Goal: Information Seeking & Learning: Learn about a topic

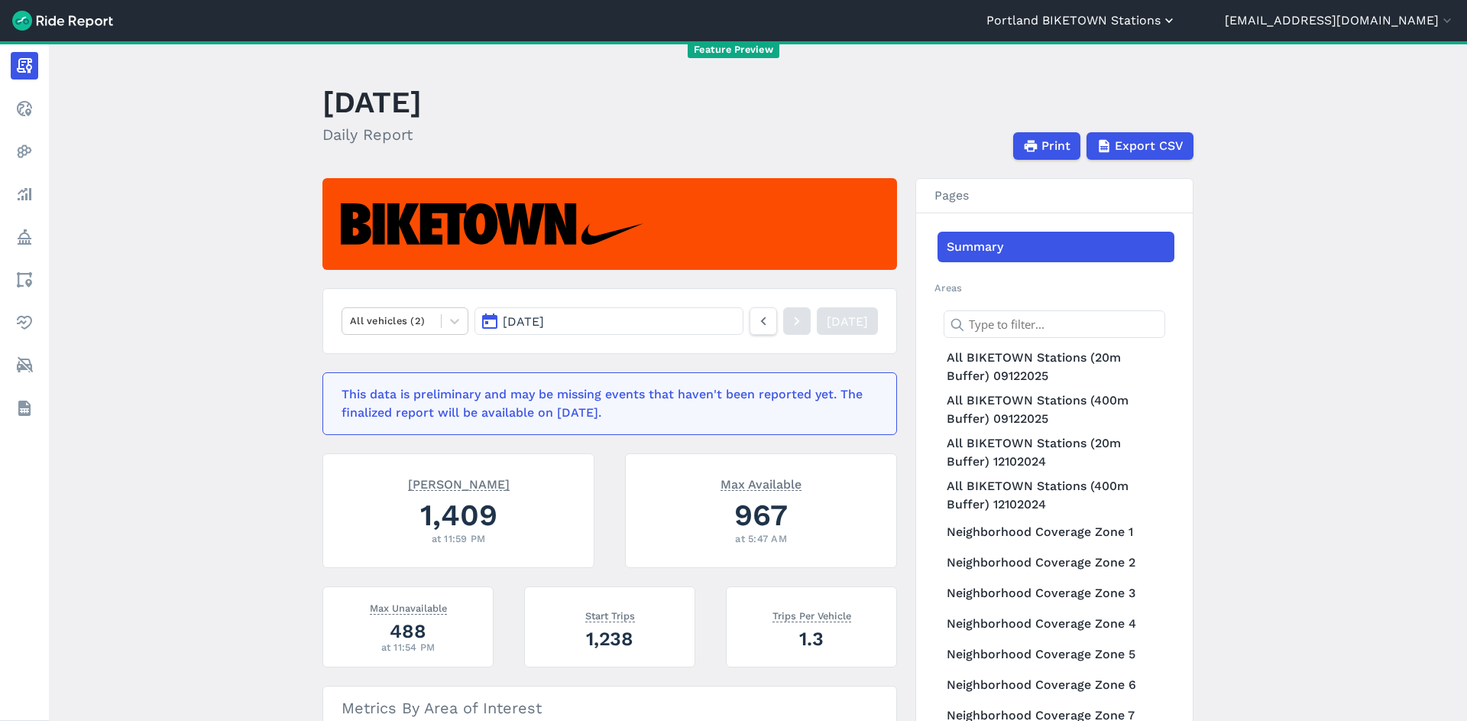
click at [1177, 27] on button "Portland BIKETOWN Stations" at bounding box center [1081, 20] width 190 height 18
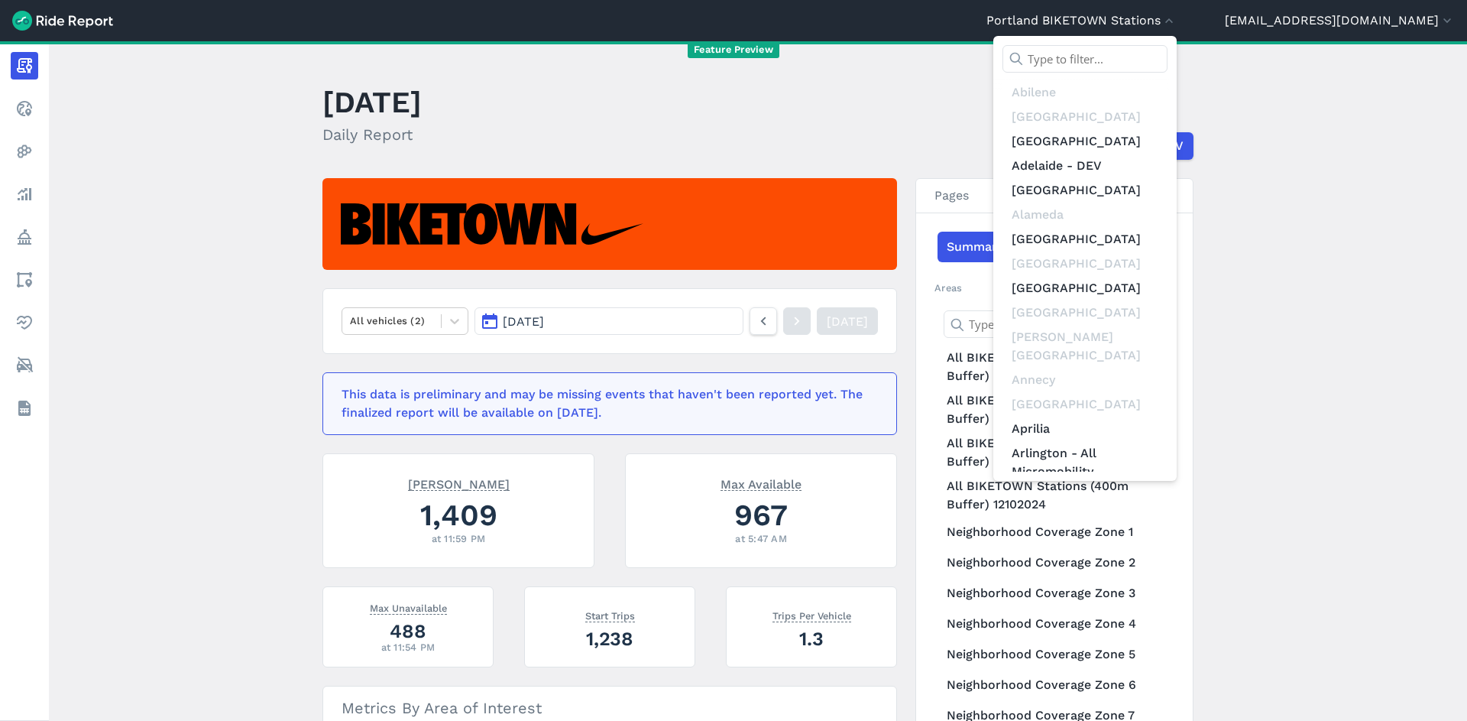
click at [1168, 62] on input "text" at bounding box center [1085, 59] width 165 height 28
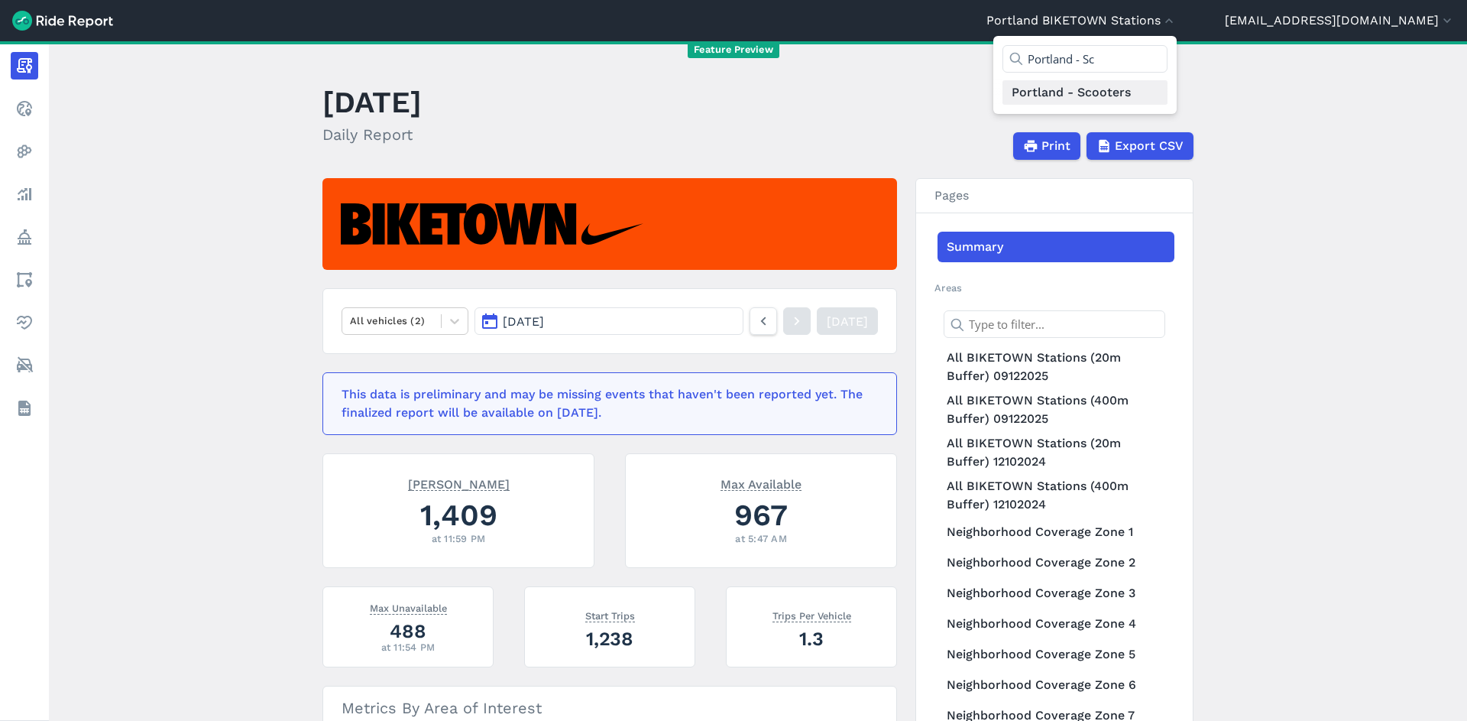
type input "Portland - Sc"
click at [1168, 83] on link "Portland - Scooters" at bounding box center [1085, 92] width 165 height 24
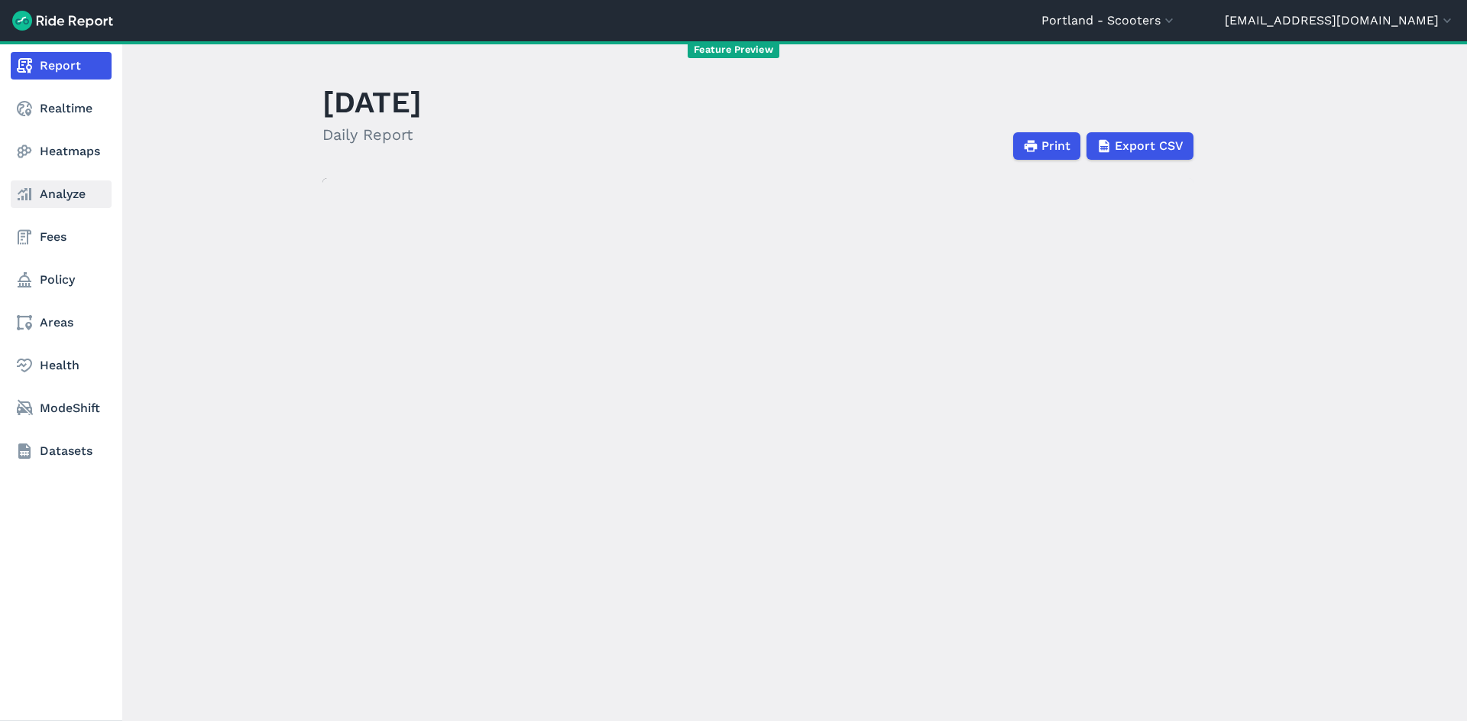
click at [42, 187] on link "Analyze" at bounding box center [61, 194] width 101 height 28
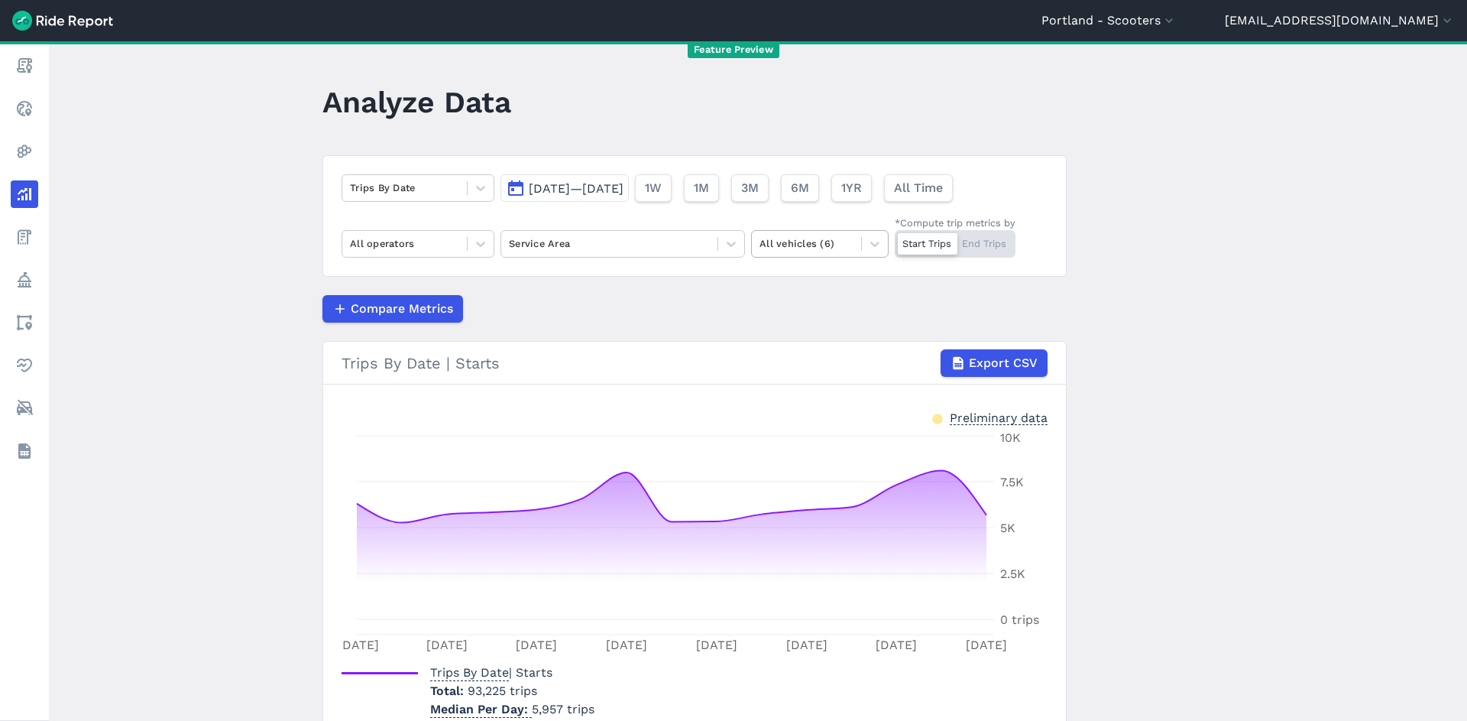
click at [815, 236] on div at bounding box center [807, 244] width 94 height 18
click at [802, 301] on div "Cars" at bounding box center [820, 306] width 138 height 27
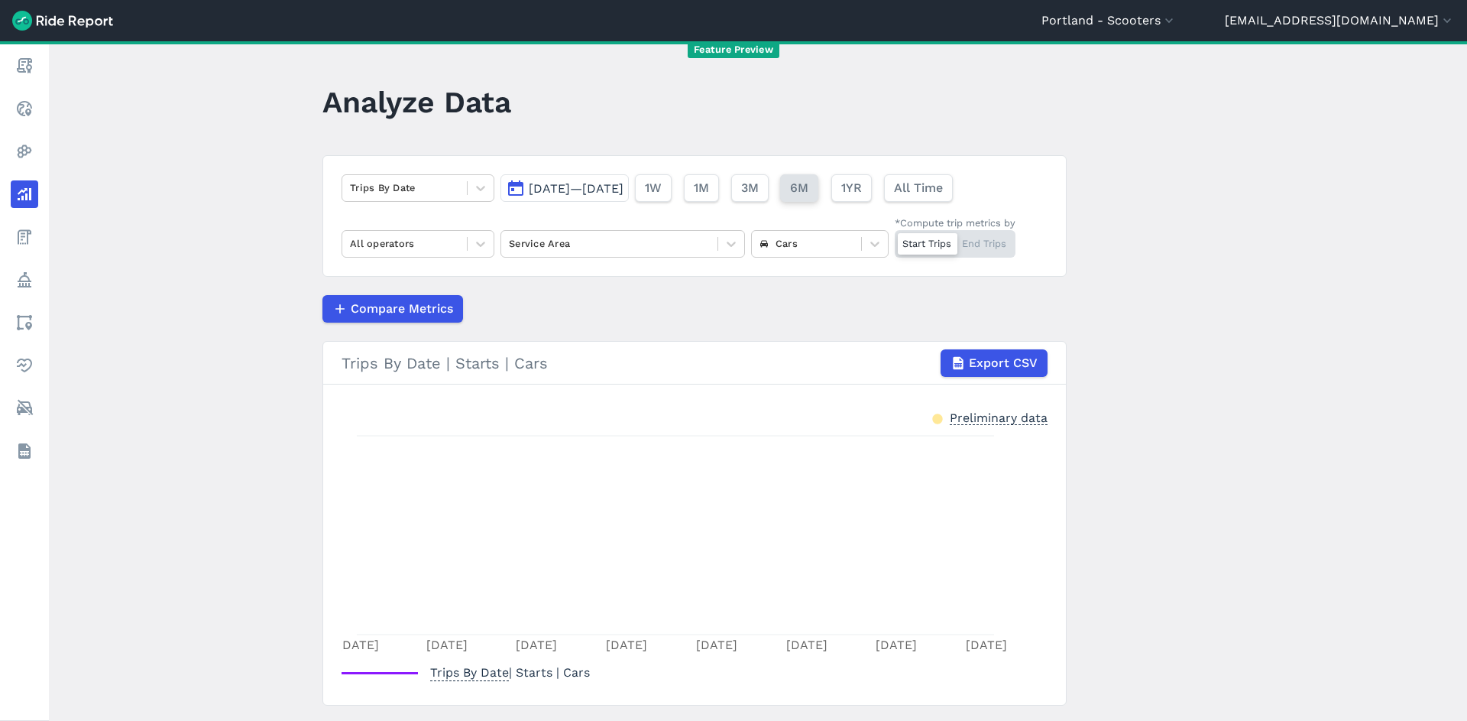
click at [818, 177] on button "6M" at bounding box center [799, 188] width 38 height 28
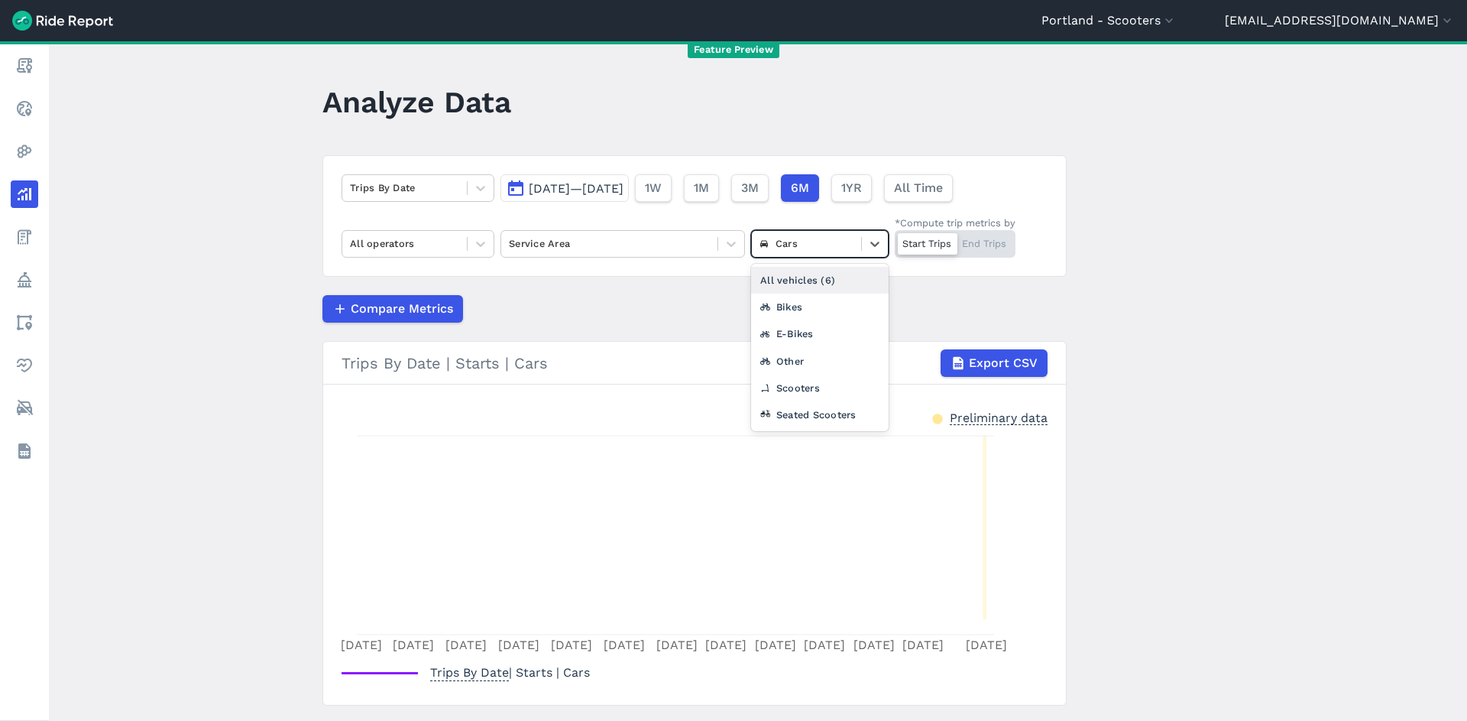
click at [846, 242] on div at bounding box center [807, 244] width 94 height 18
click at [837, 413] on div "Seated Scooters" at bounding box center [820, 414] width 138 height 27
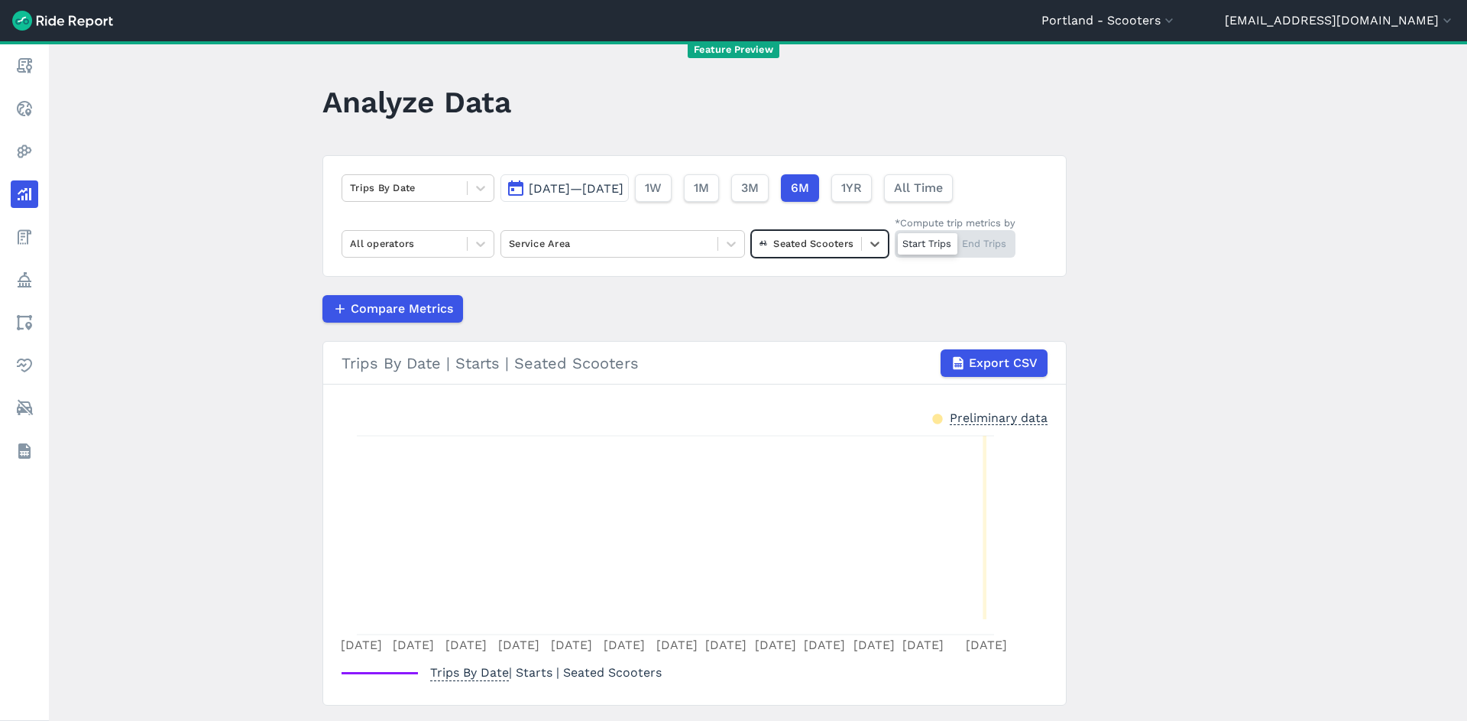
click at [854, 242] on div "Seated Scooters" at bounding box center [806, 244] width 109 height 24
click at [834, 317] on div "Bikes" at bounding box center [820, 306] width 138 height 27
click at [828, 246] on div at bounding box center [807, 244] width 94 height 18
click at [824, 339] on div "E-Bikes" at bounding box center [820, 333] width 138 height 27
click at [829, 241] on div at bounding box center [807, 244] width 94 height 18
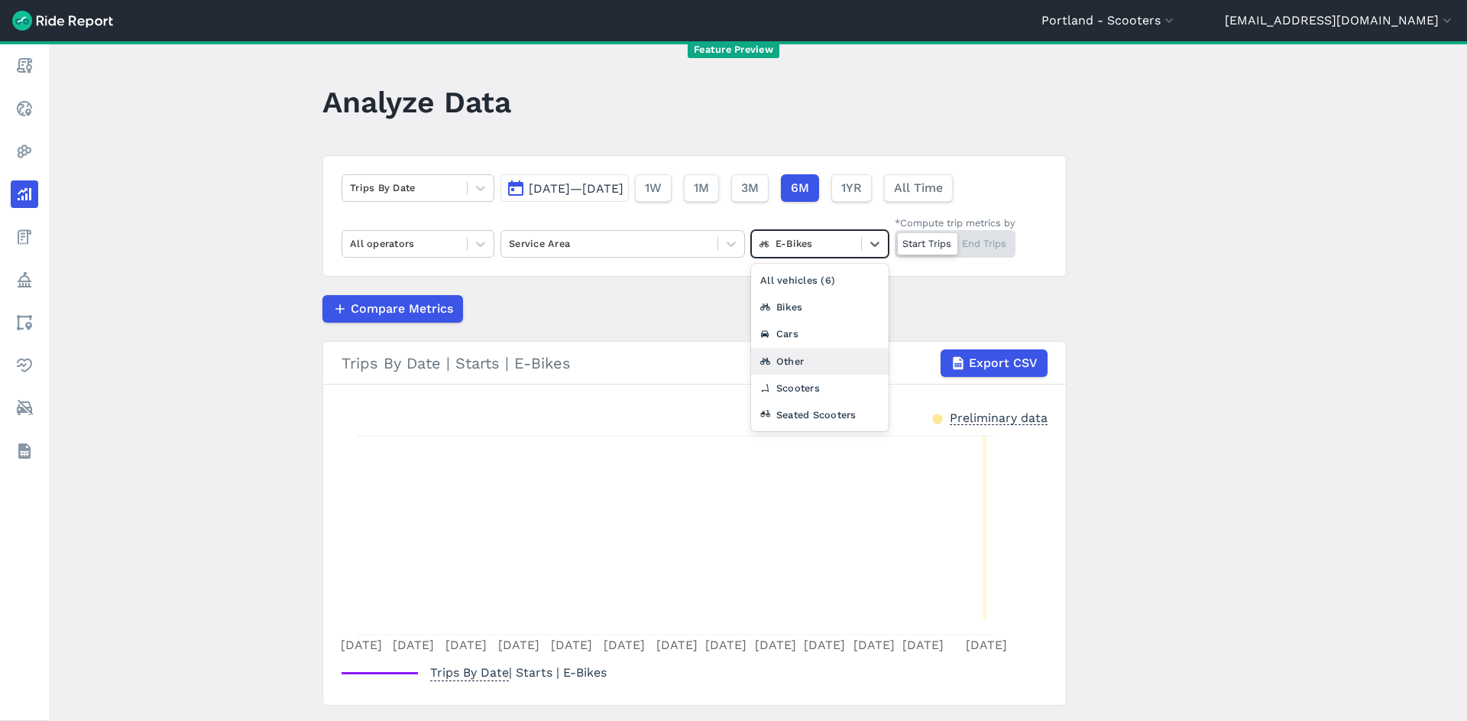
click at [825, 359] on div "Other" at bounding box center [820, 361] width 138 height 27
click at [840, 258] on div "Trips By Date Mar 27, 2025—Sep 22, 2025 1W 1M 3M 6M 1YR All Time All operators …" at bounding box center [694, 215] width 744 height 121
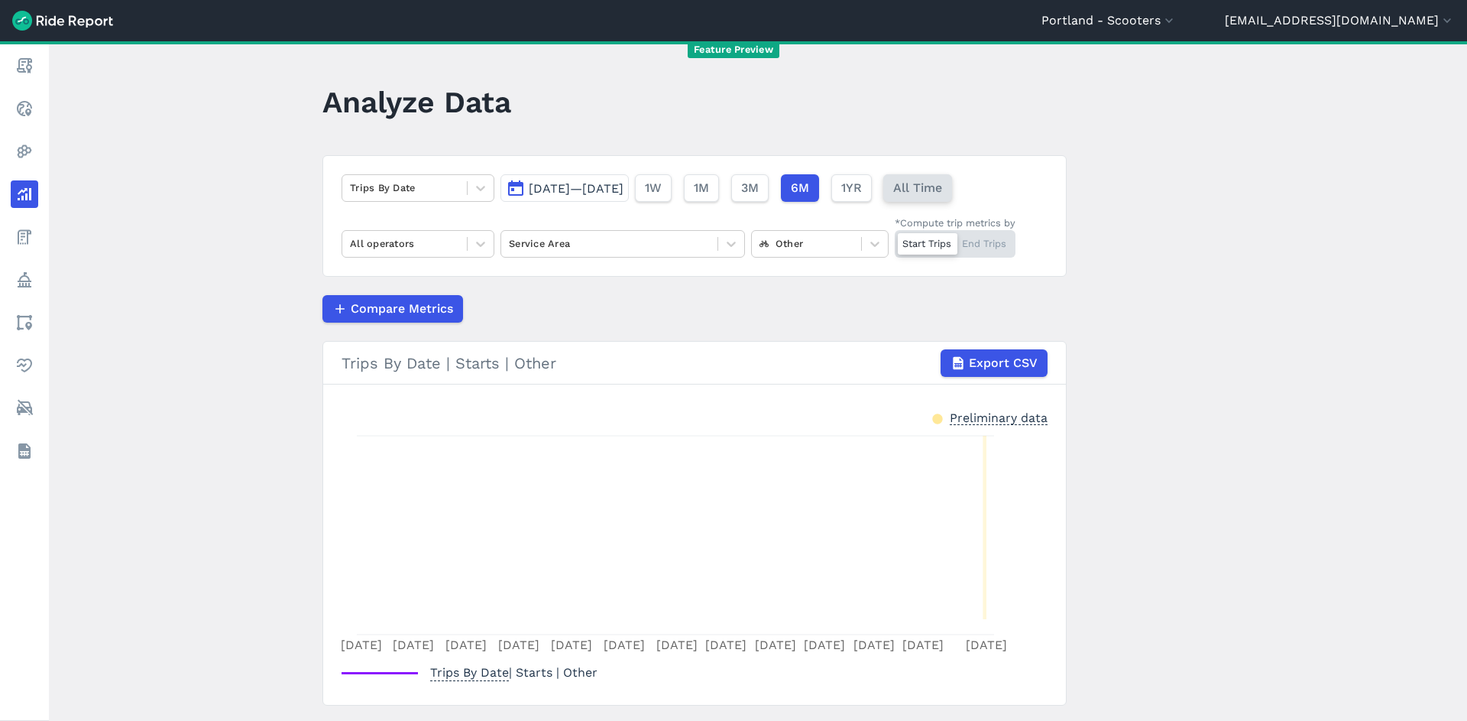
click at [942, 190] on span "All Time" at bounding box center [917, 188] width 49 height 18
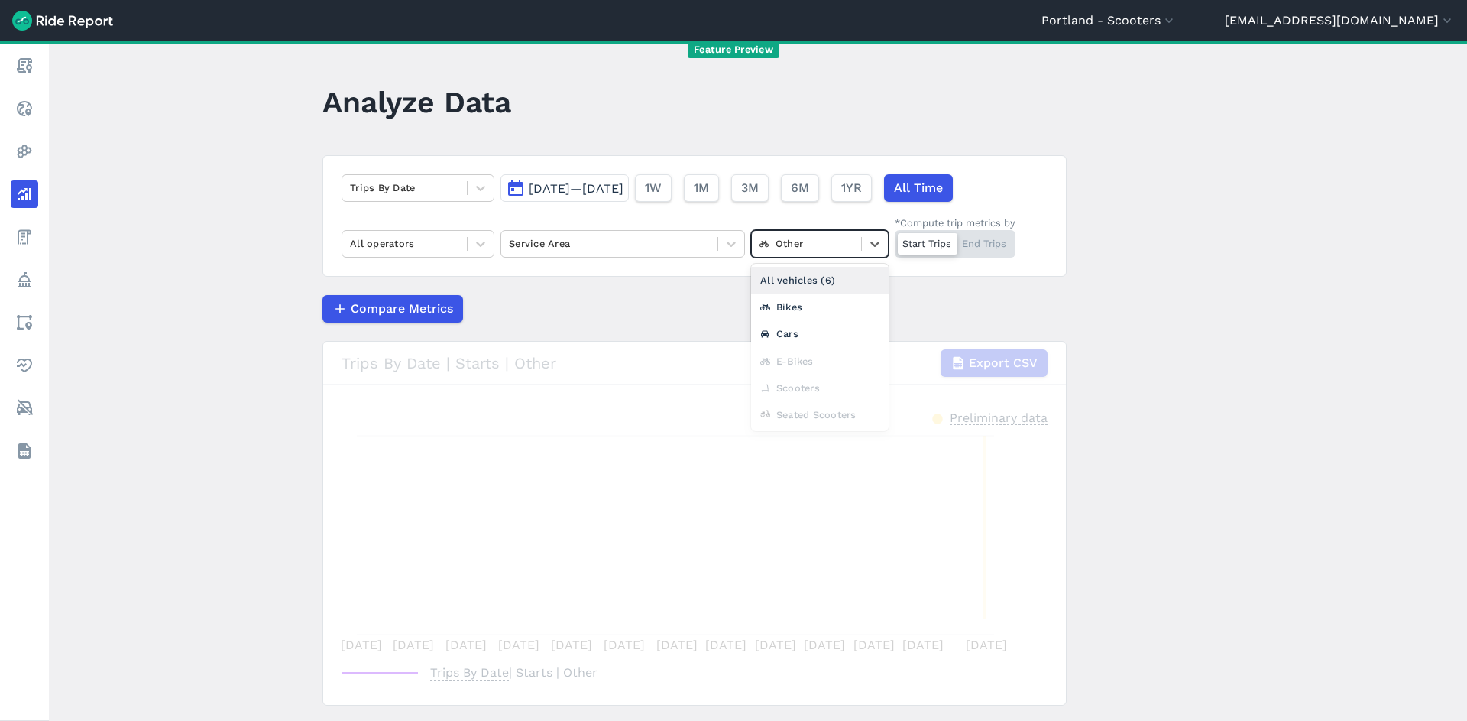
click at [816, 240] on div at bounding box center [807, 244] width 94 height 18
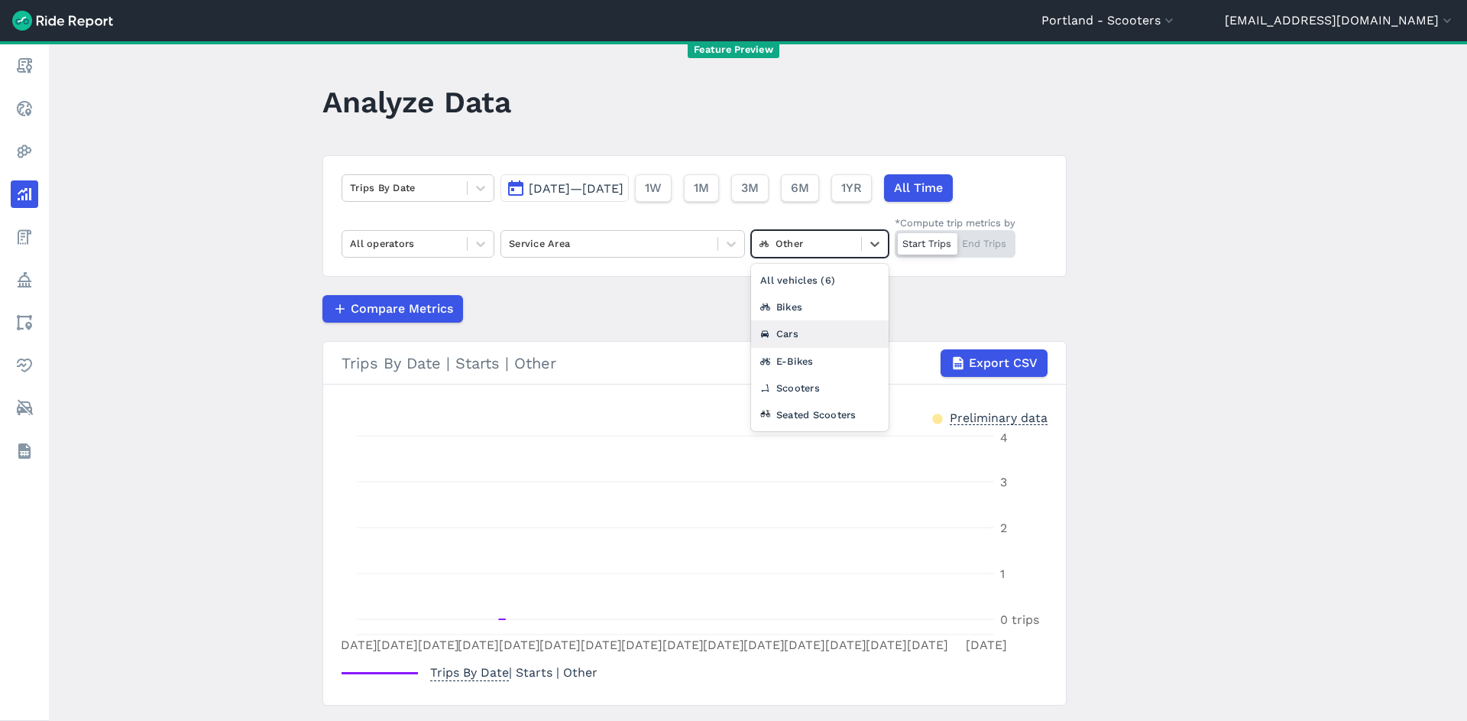
click at [795, 338] on div "Cars" at bounding box center [820, 333] width 138 height 27
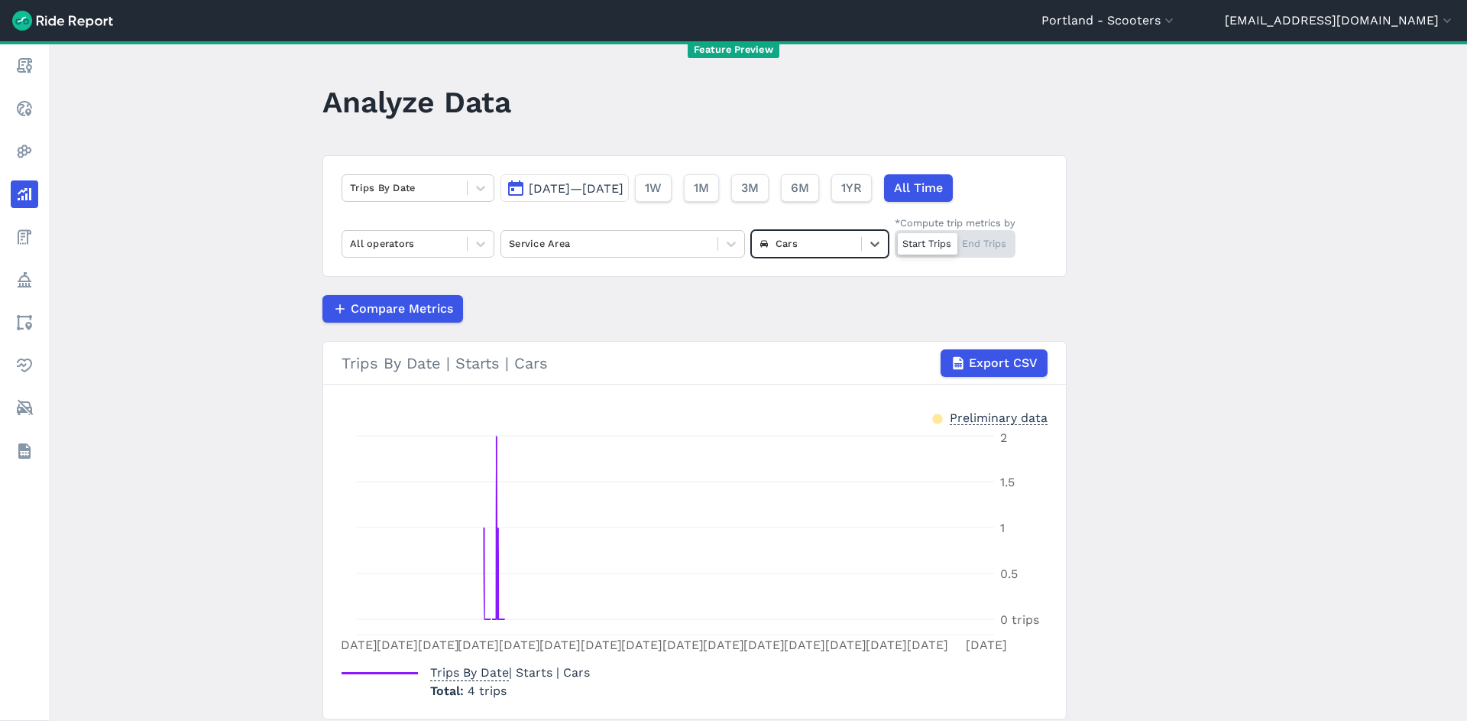
click at [824, 252] on div at bounding box center [807, 244] width 94 height 18
click at [802, 405] on div "Seated Scooters" at bounding box center [820, 414] width 138 height 27
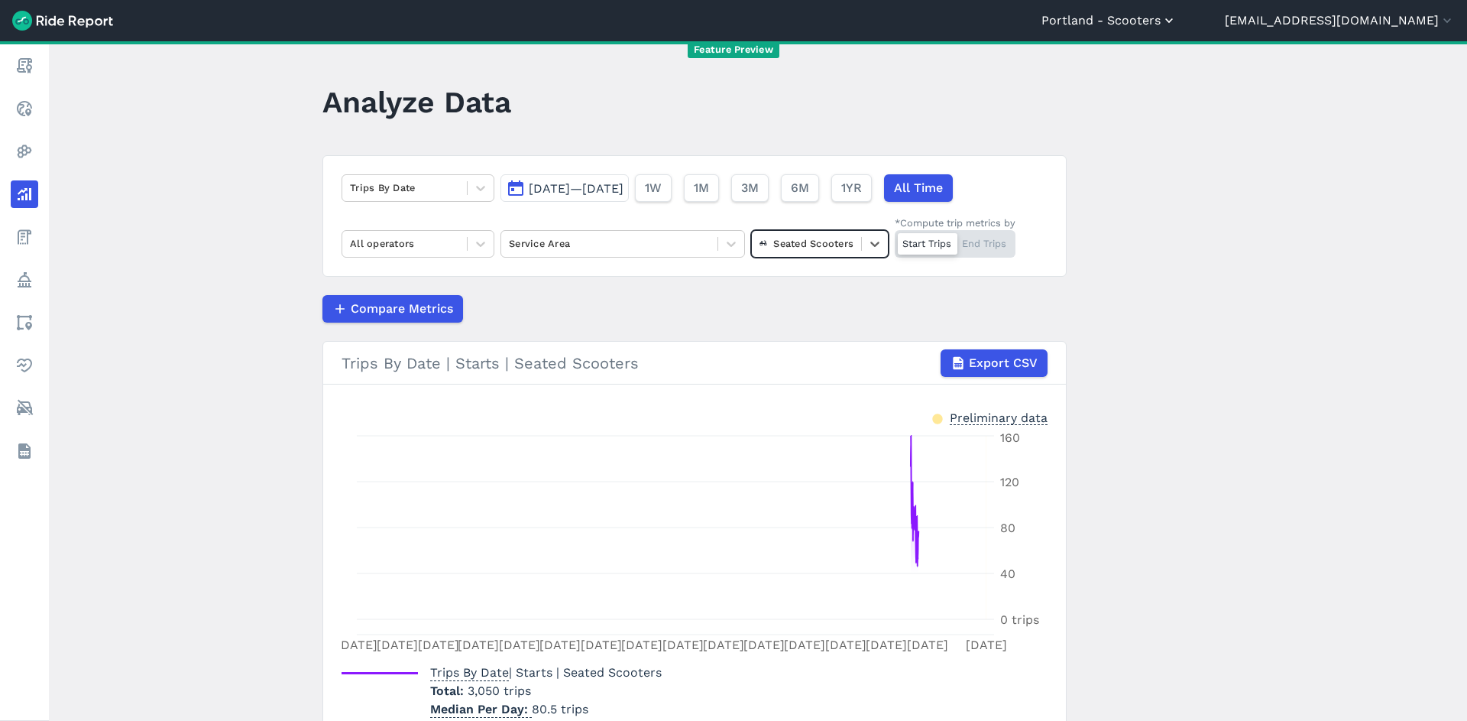
click at [1177, 15] on button "Portland - Scooters" at bounding box center [1109, 20] width 135 height 18
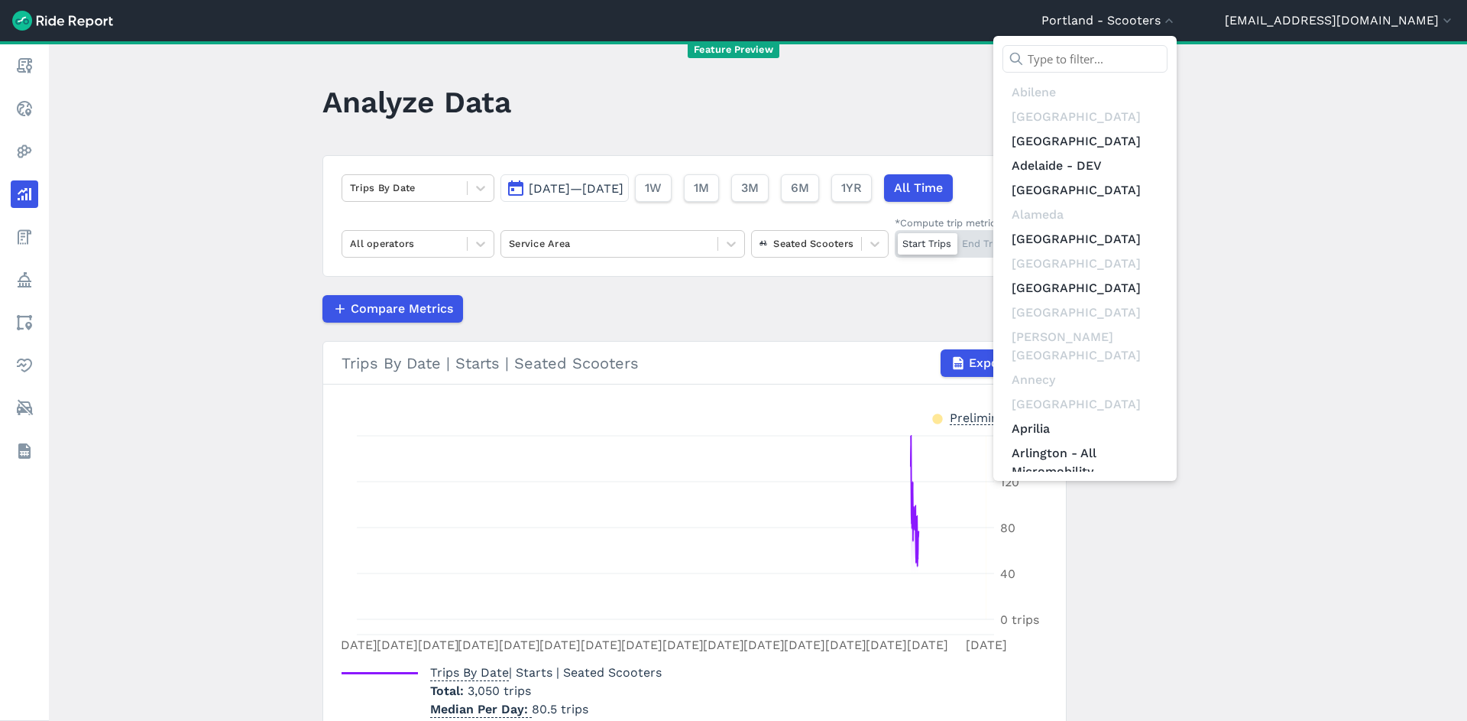
click at [1168, 63] on input "text" at bounding box center [1085, 59] width 165 height 28
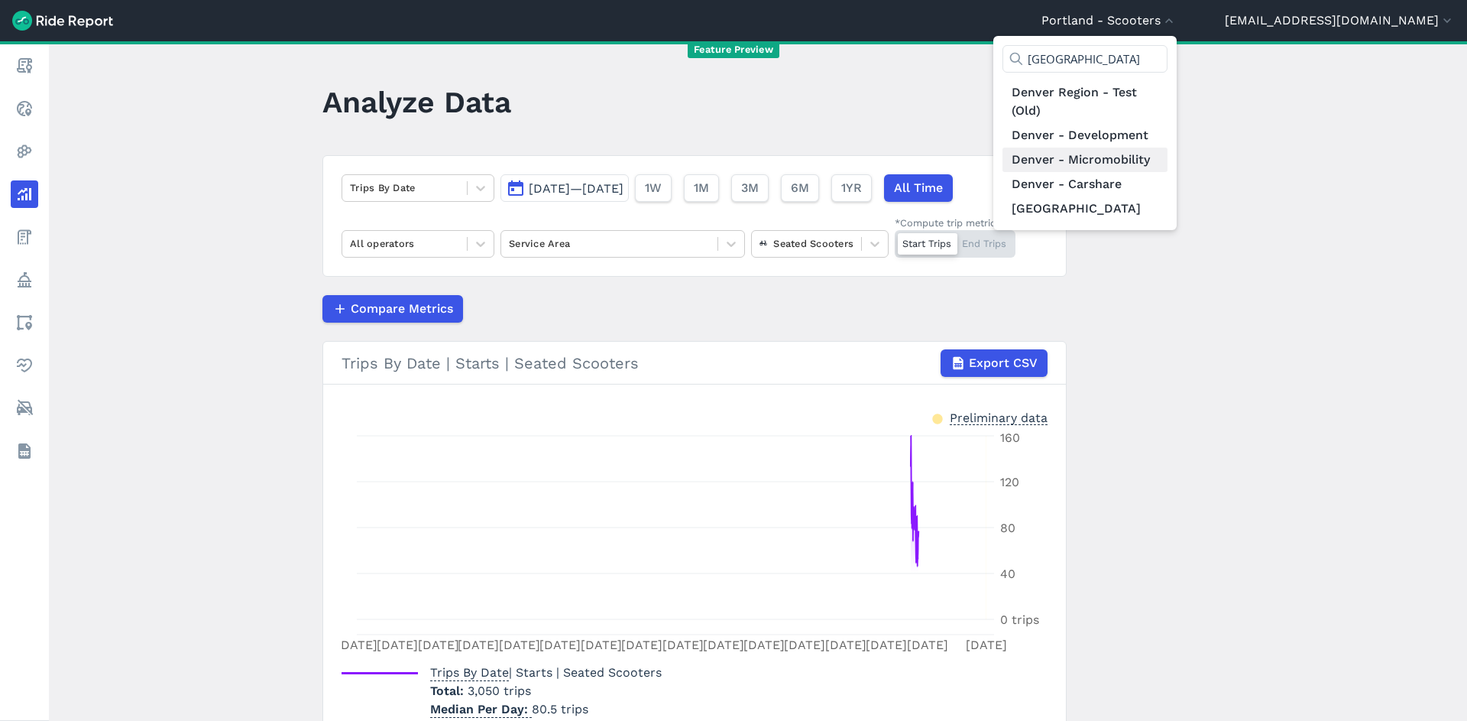
type input "[GEOGRAPHIC_DATA]"
click at [1168, 165] on link "Denver - Micromobility" at bounding box center [1085, 159] width 165 height 24
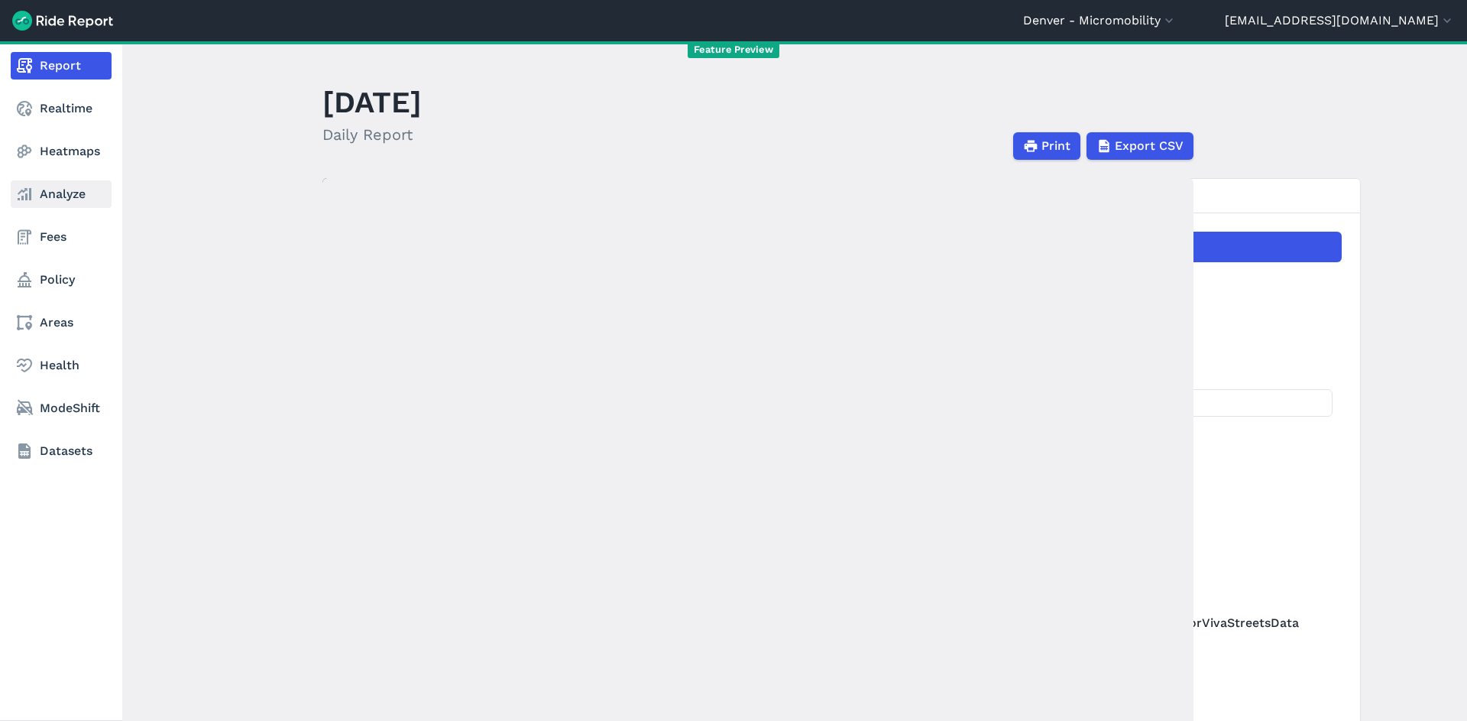
click at [51, 193] on link "Analyze" at bounding box center [61, 194] width 101 height 28
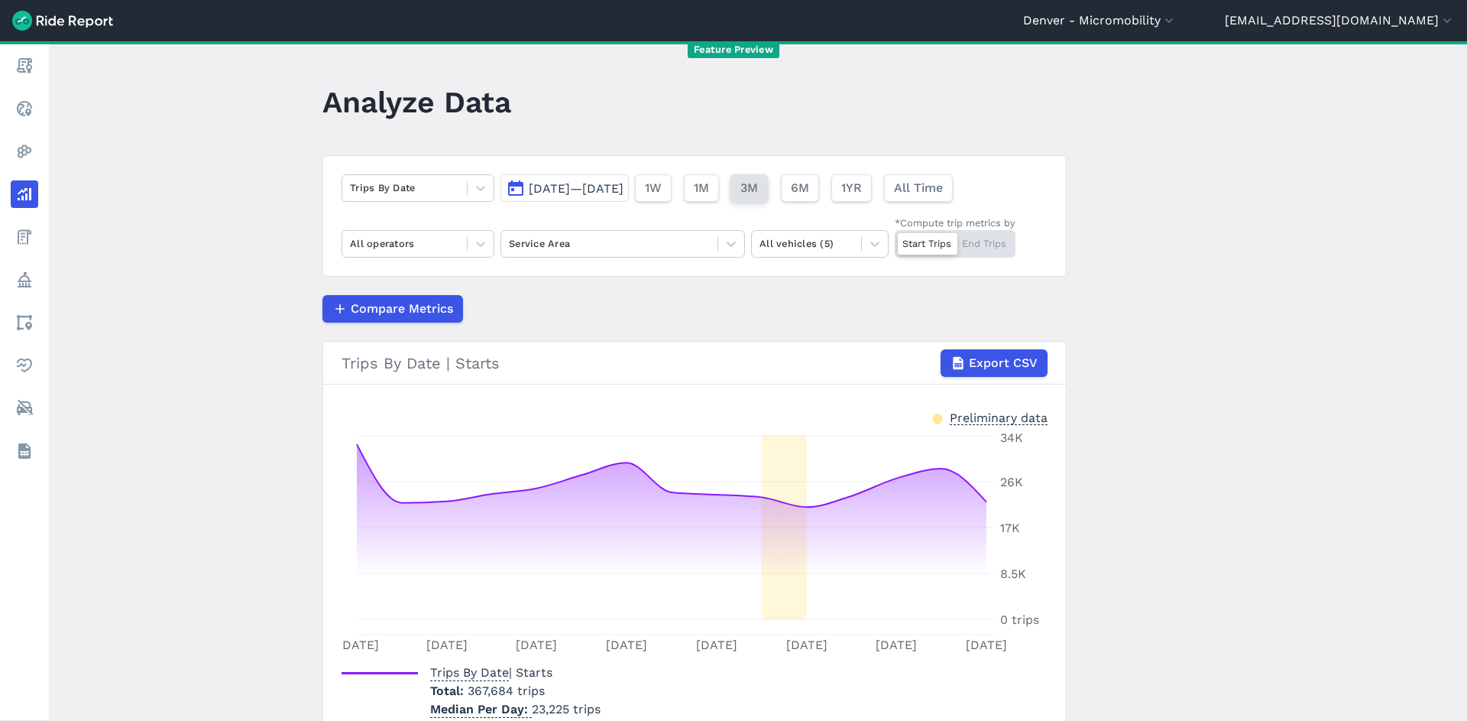
click at [768, 192] on button "3M" at bounding box center [749, 188] width 37 height 28
click at [758, 192] on span "3M" at bounding box center [749, 188] width 18 height 18
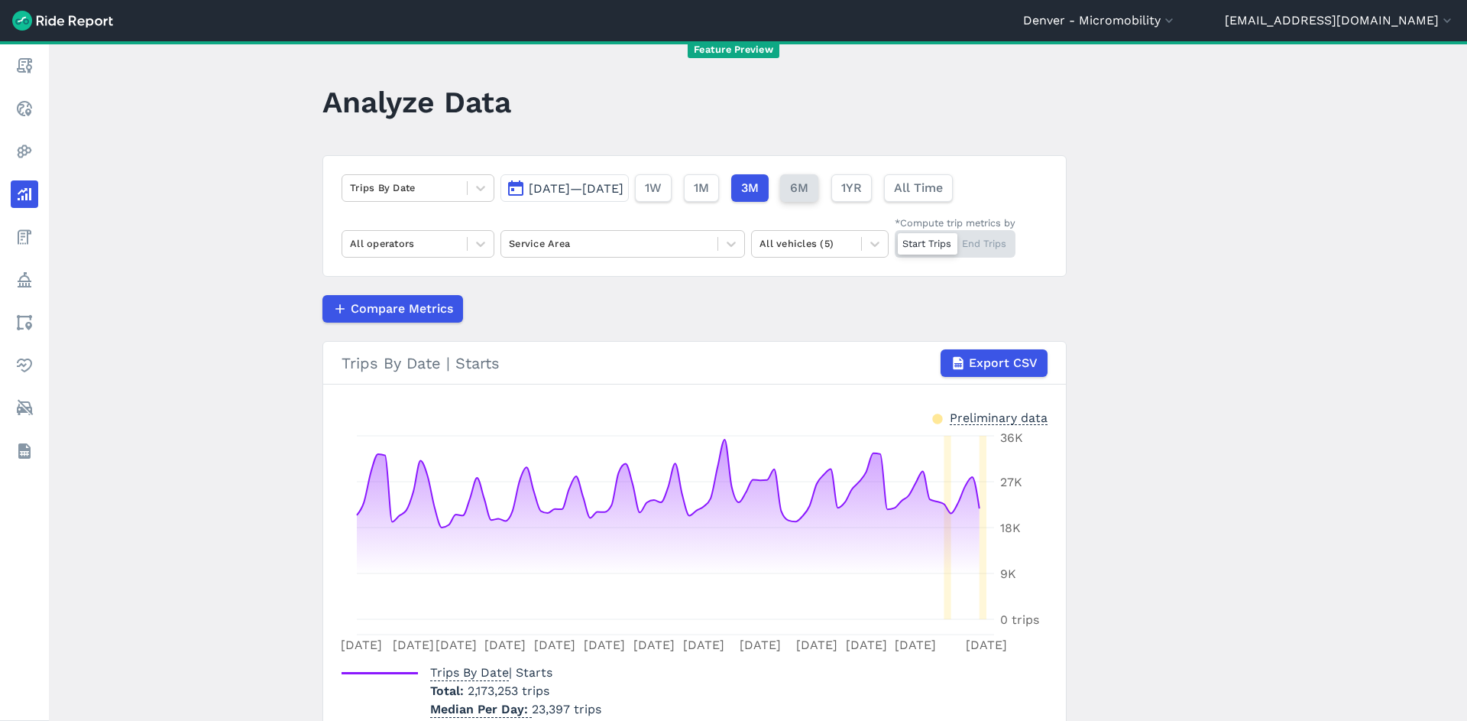
click at [808, 187] on span "6M" at bounding box center [799, 188] width 18 height 18
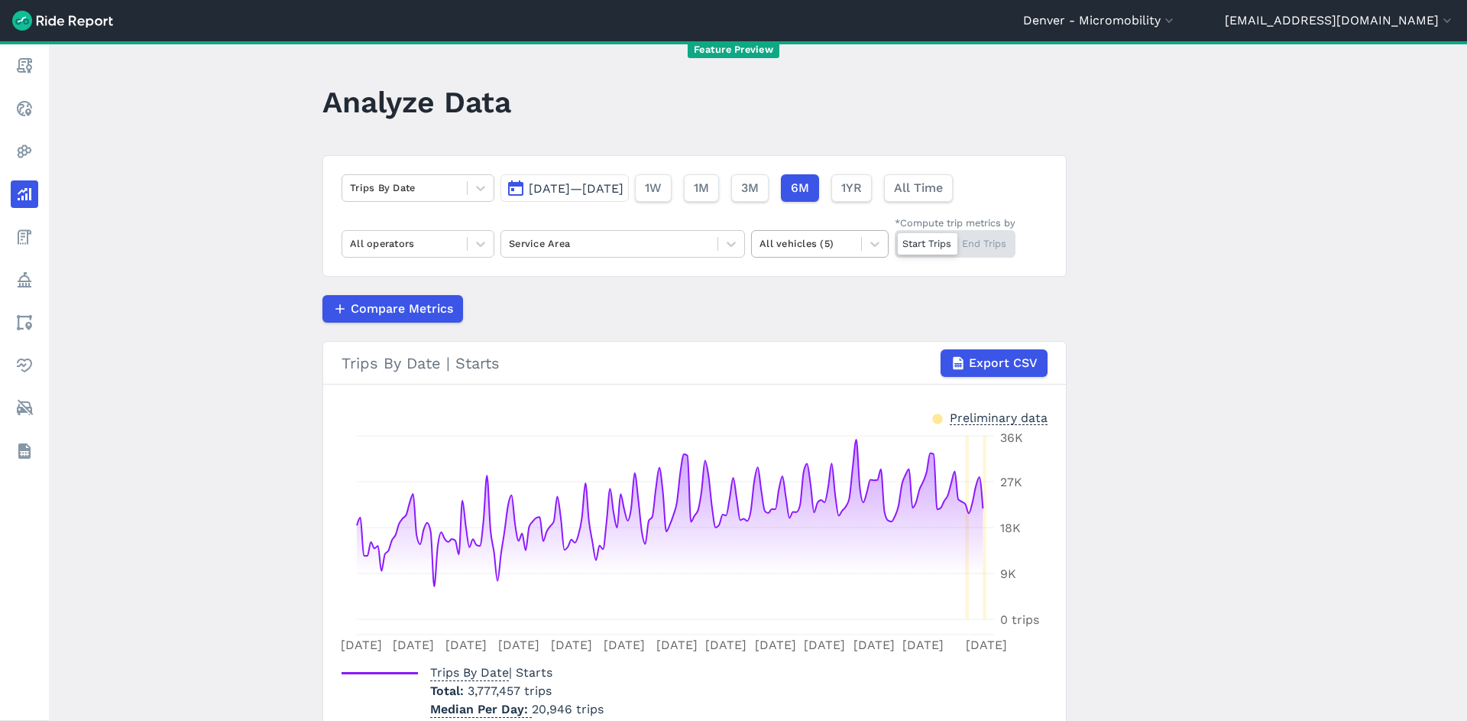
click at [851, 245] on div "All vehicles (5)" at bounding box center [806, 244] width 109 height 24
click at [850, 275] on div "Bikes" at bounding box center [820, 280] width 138 height 27
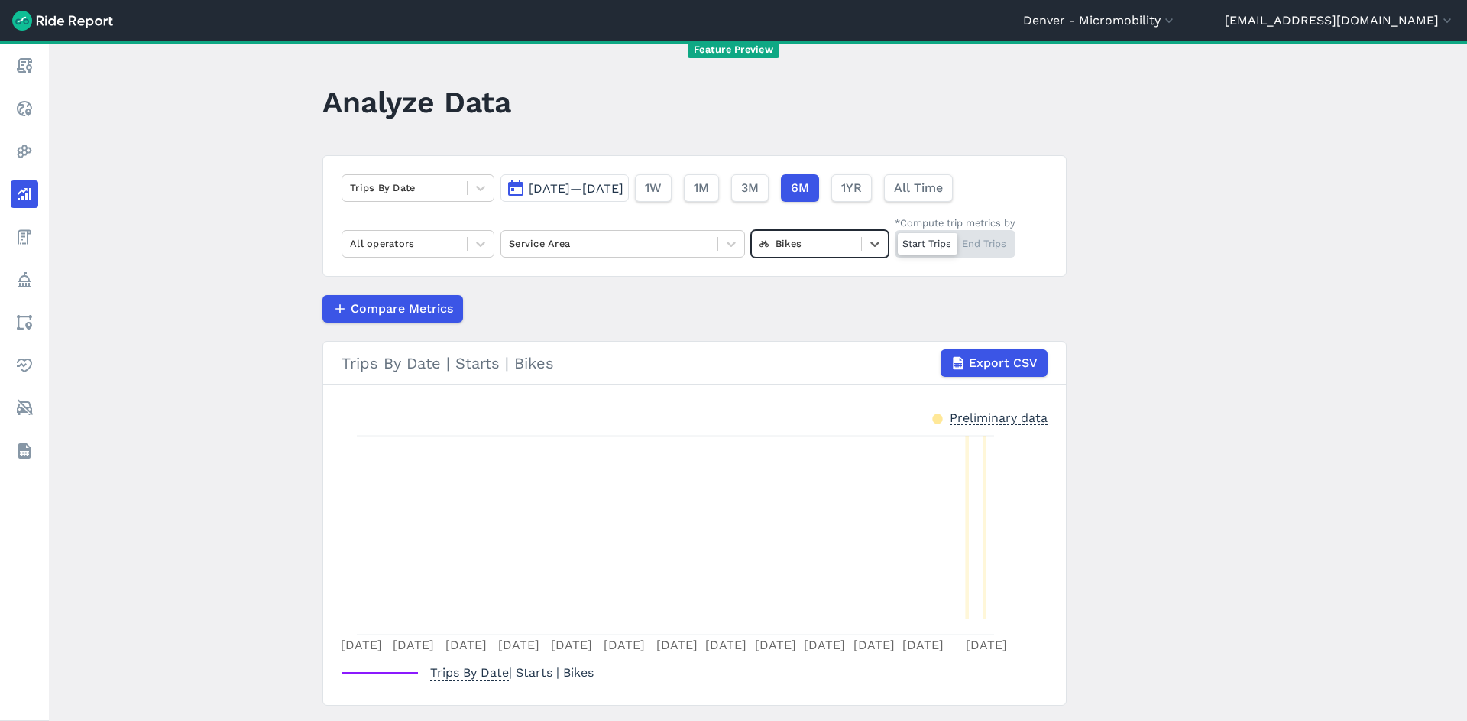
click at [851, 248] on div "Bikes" at bounding box center [806, 244] width 109 height 24
click at [843, 309] on div "E-Bikes" at bounding box center [820, 306] width 138 height 27
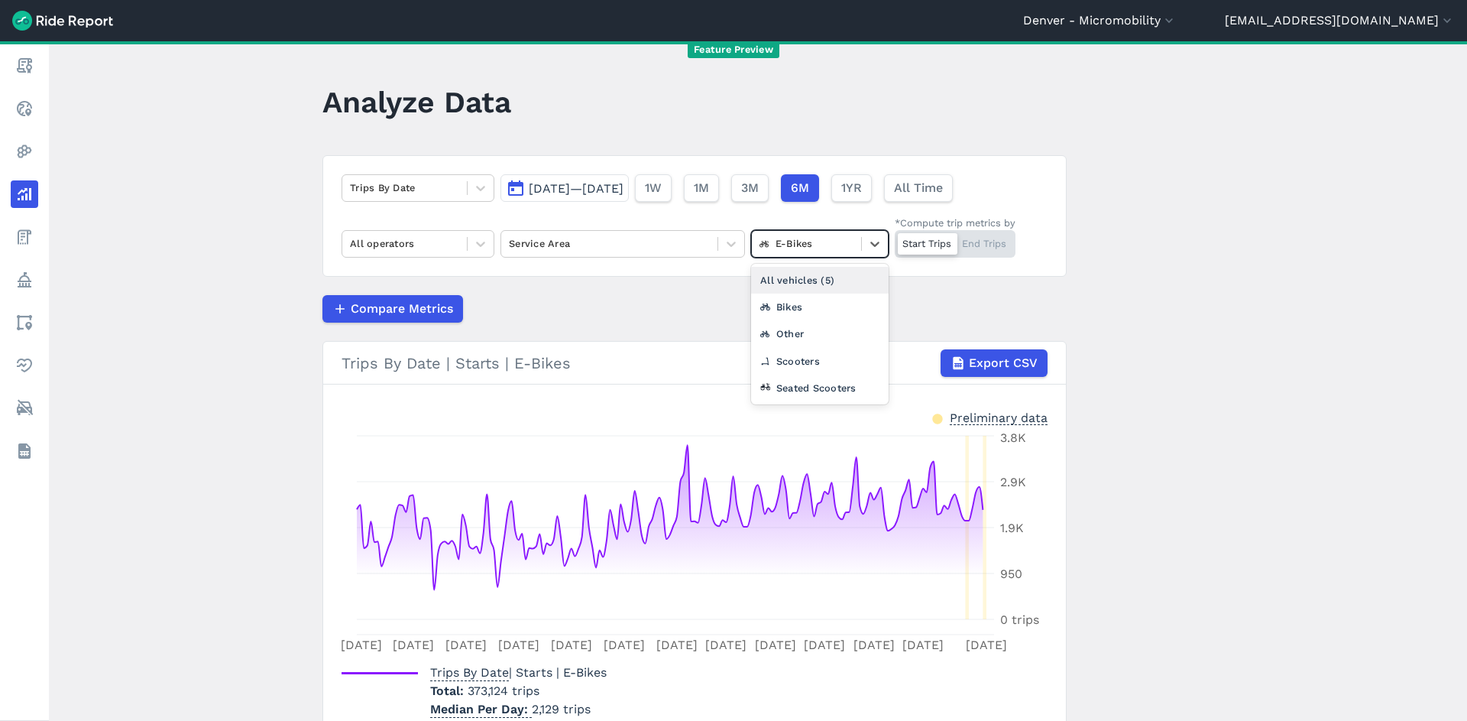
click at [854, 254] on div "E-Bikes" at bounding box center [806, 244] width 109 height 24
click at [841, 338] on div "Other" at bounding box center [820, 333] width 138 height 27
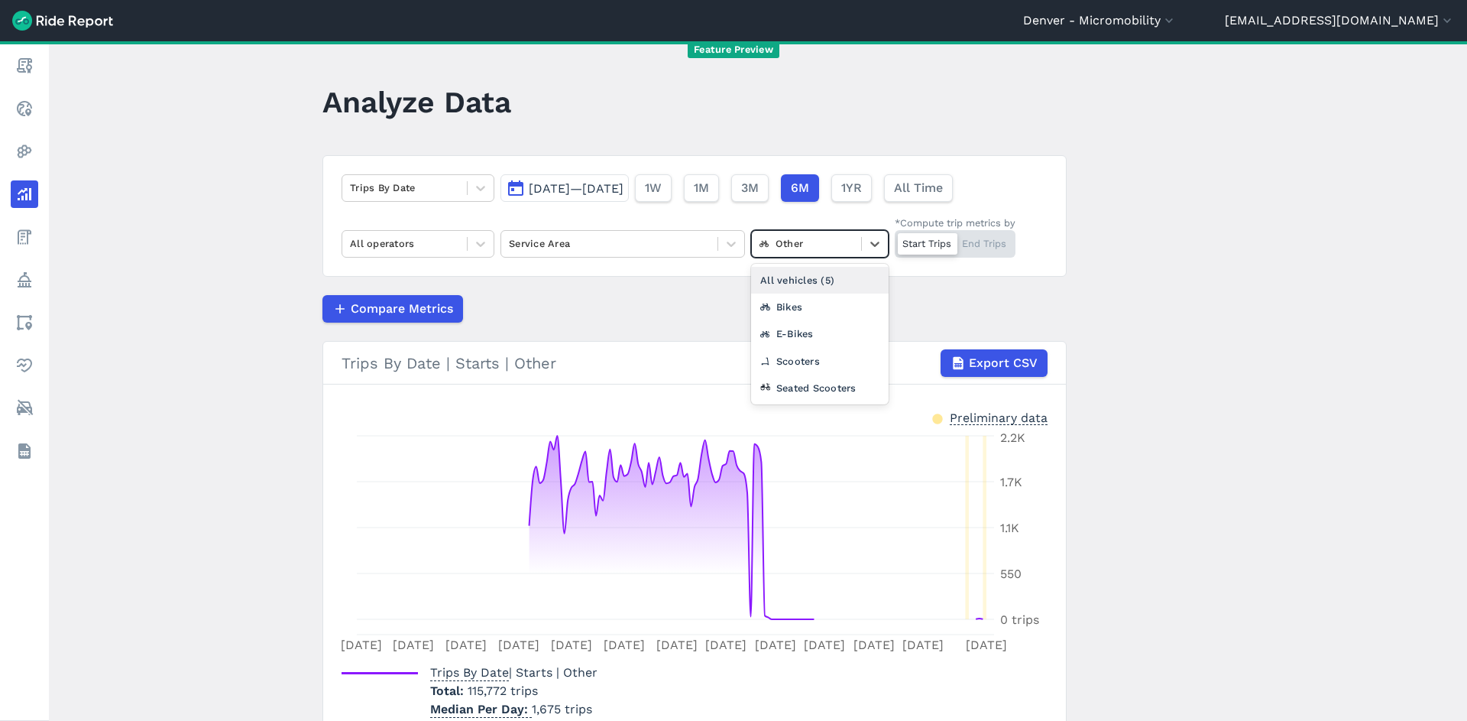
click at [841, 244] on div at bounding box center [807, 244] width 94 height 18
click at [818, 364] on div "Scooters" at bounding box center [820, 361] width 138 height 27
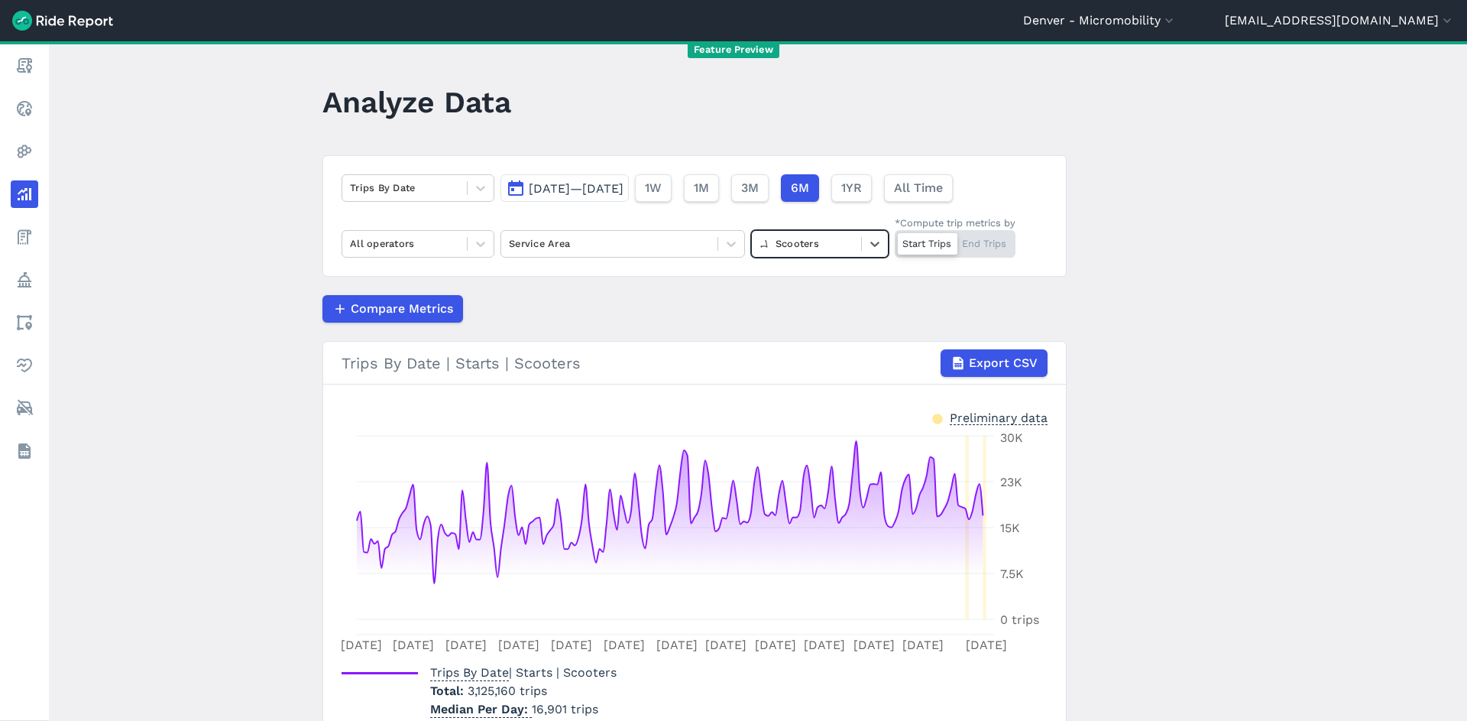
click at [847, 249] on div at bounding box center [807, 244] width 94 height 18
click at [843, 384] on div "Seated Scooters" at bounding box center [820, 387] width 138 height 27
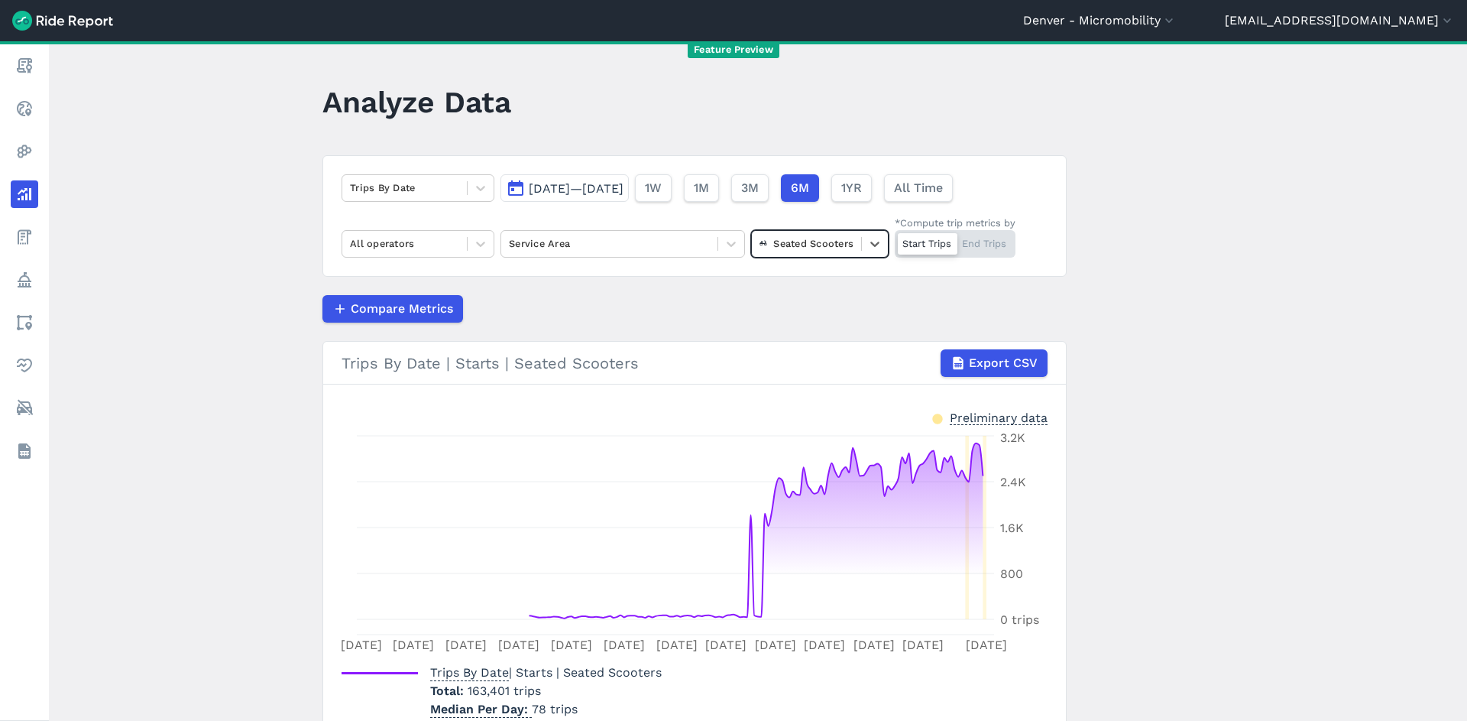
click at [845, 253] on div "Seated Scooters" at bounding box center [806, 244] width 109 height 24
click at [846, 280] on div "All vehicles (5)" at bounding box center [820, 280] width 138 height 27
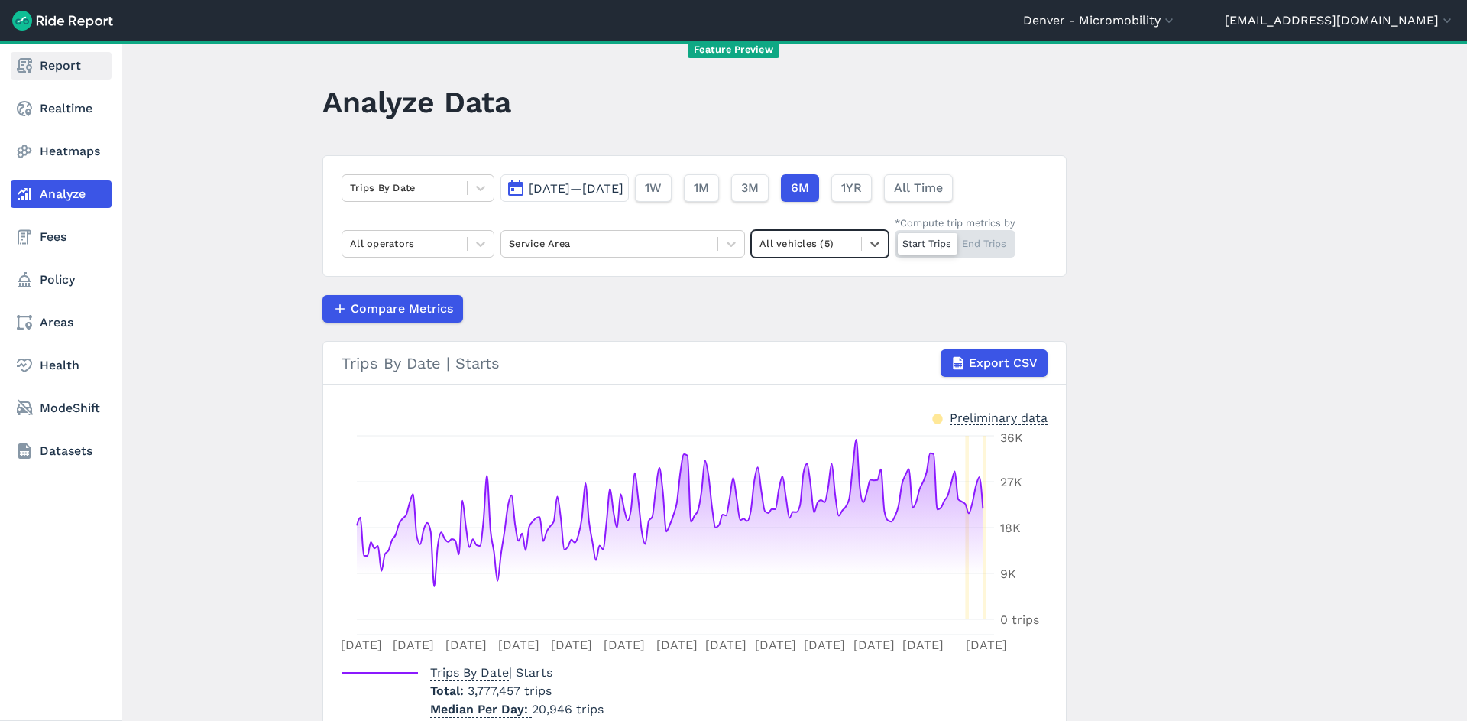
click at [37, 67] on link "Report" at bounding box center [61, 66] width 101 height 28
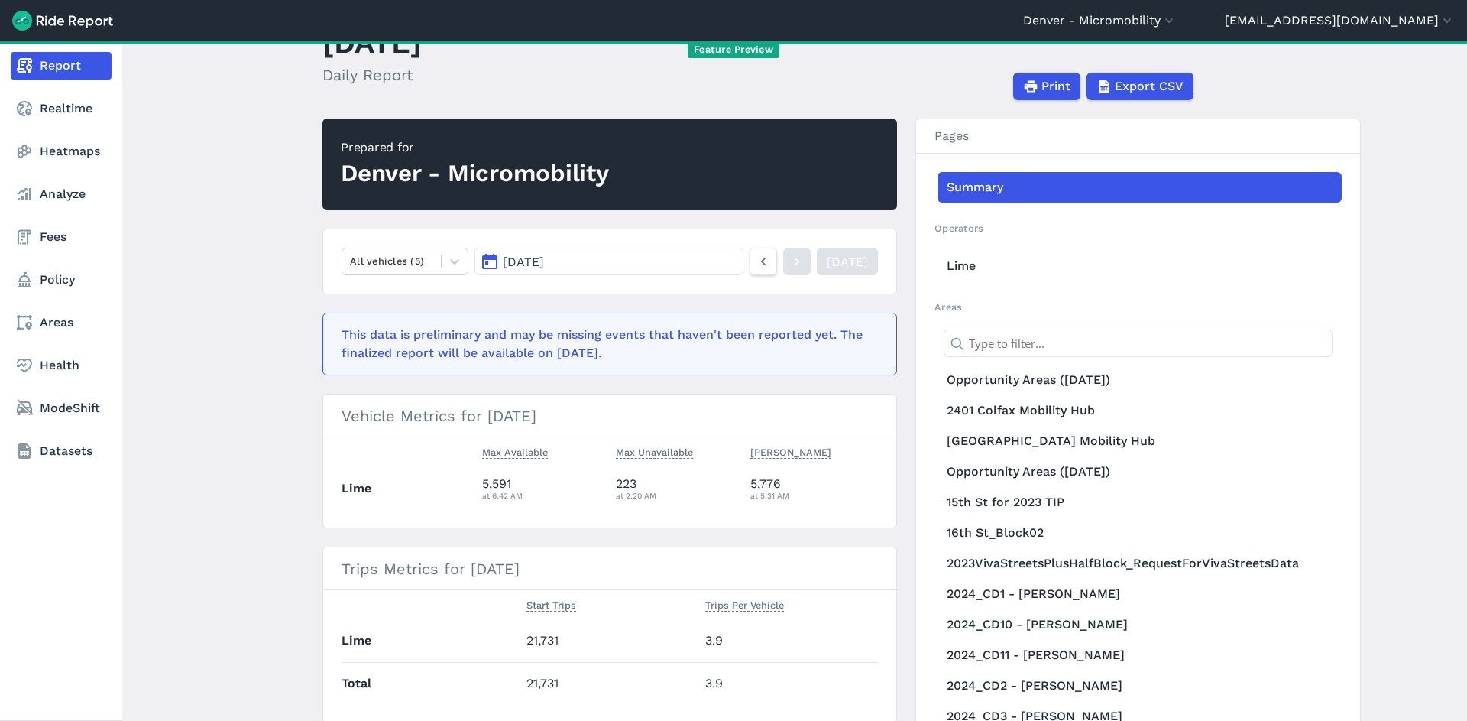
scroll to position [44, 0]
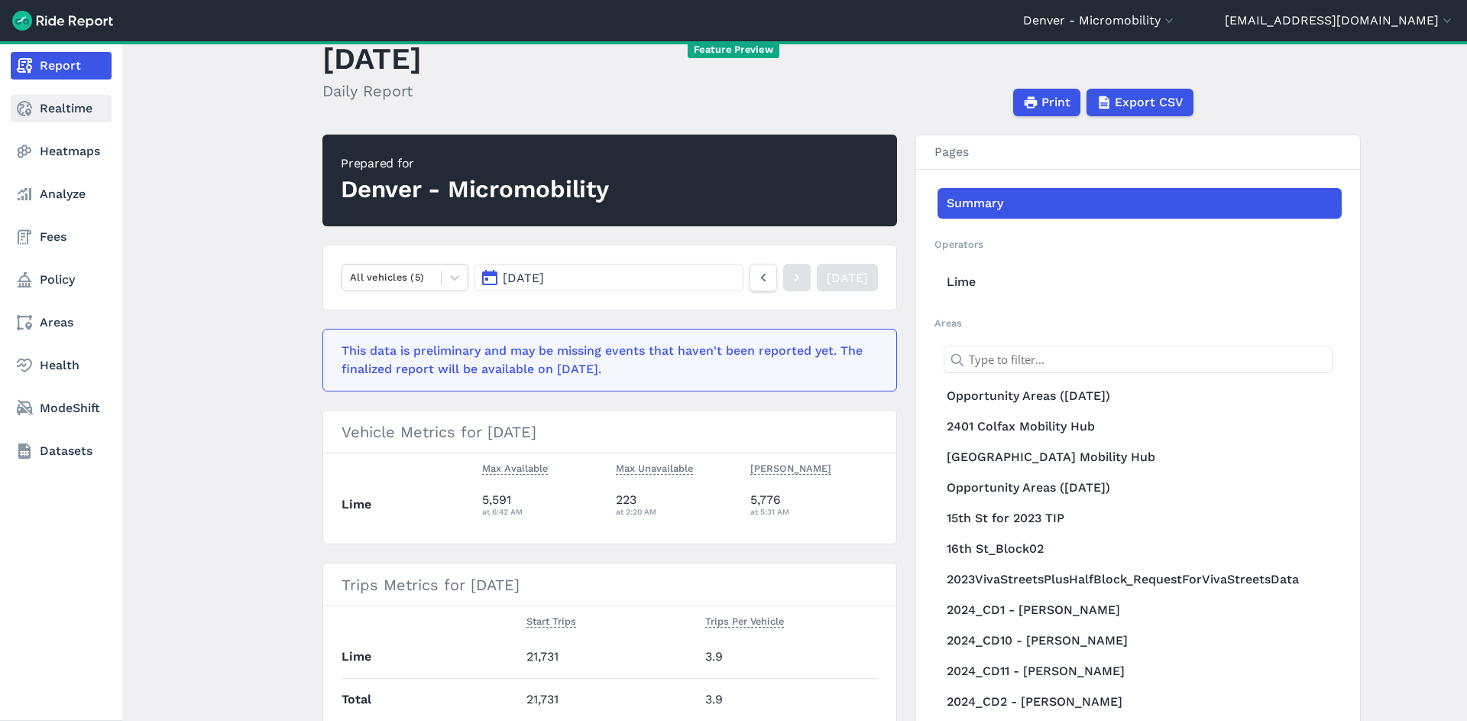
click at [73, 115] on link "Realtime" at bounding box center [61, 109] width 101 height 28
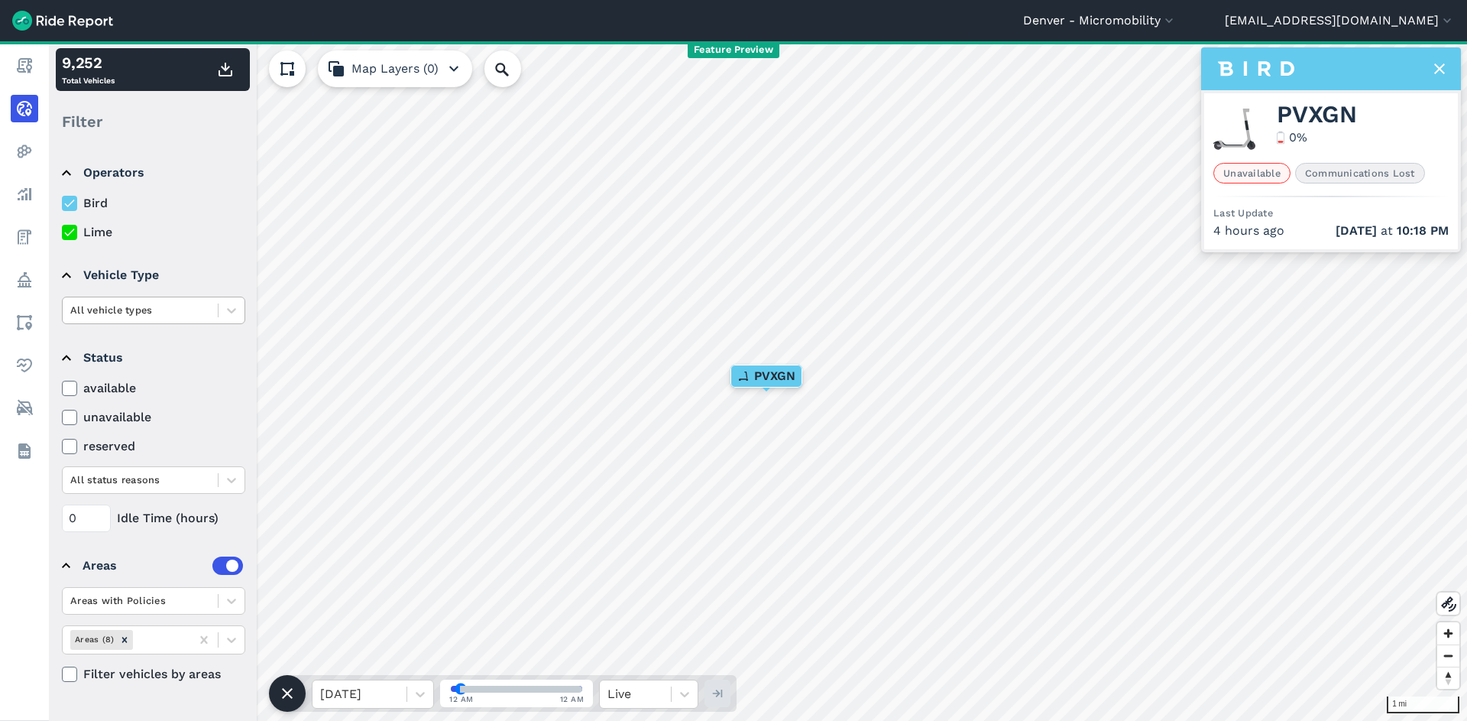
click at [185, 309] on div at bounding box center [140, 310] width 140 height 18
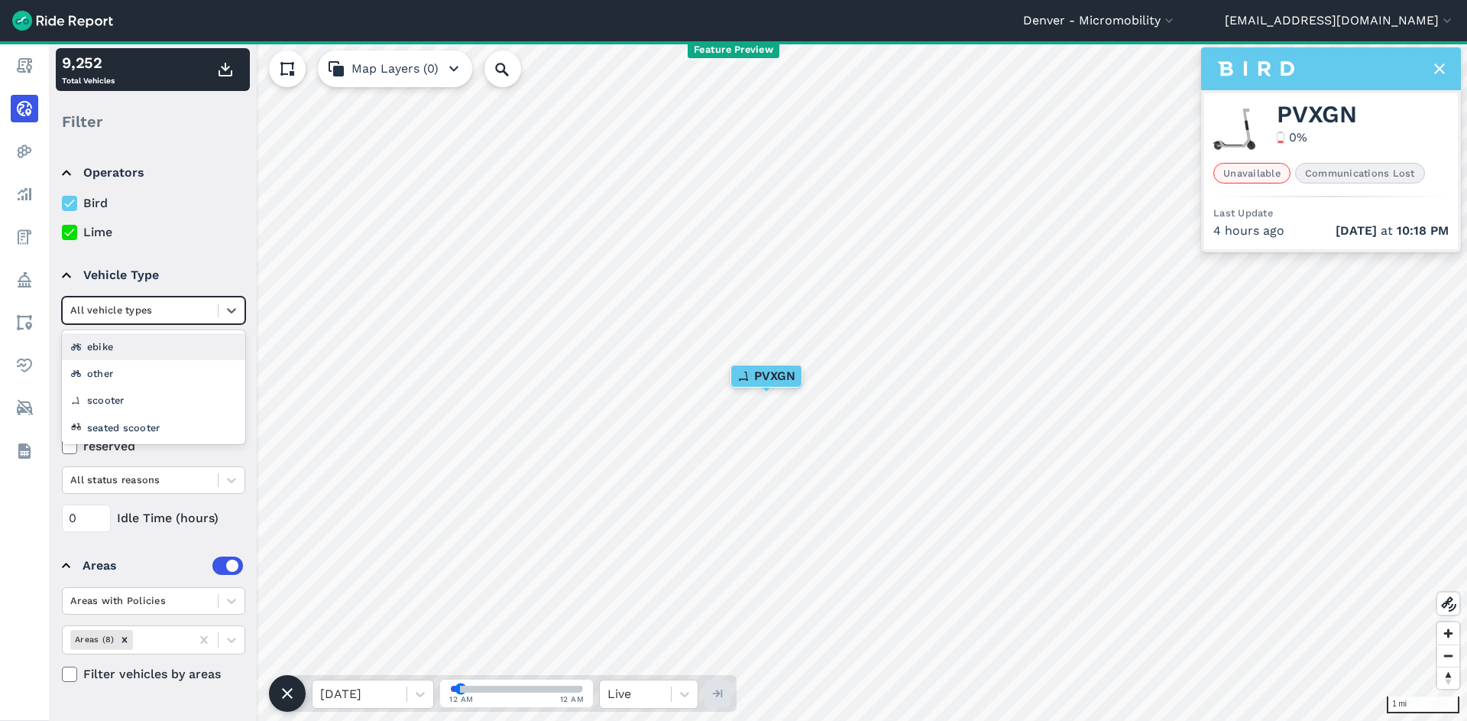
click at [138, 343] on div "ebike" at bounding box center [153, 346] width 183 height 27
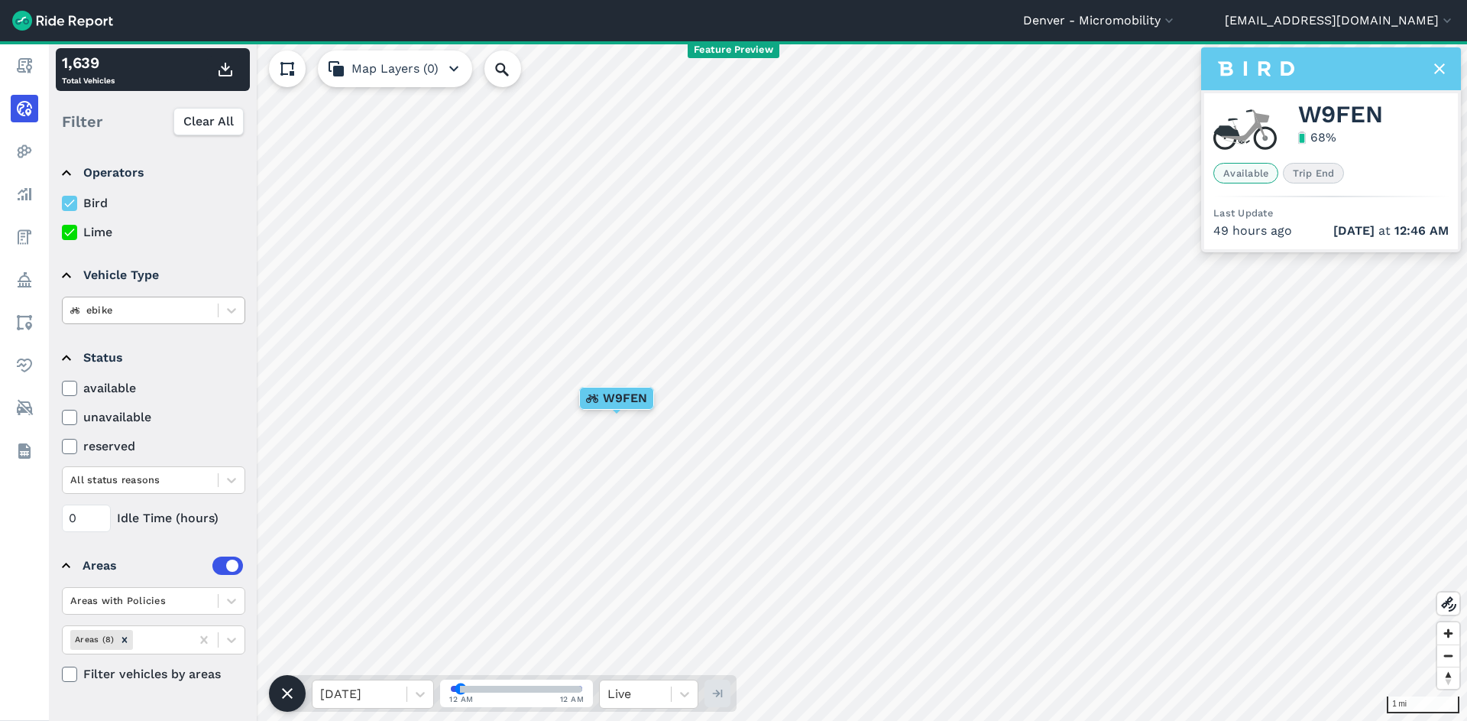
click at [182, 306] on div at bounding box center [140, 310] width 140 height 18
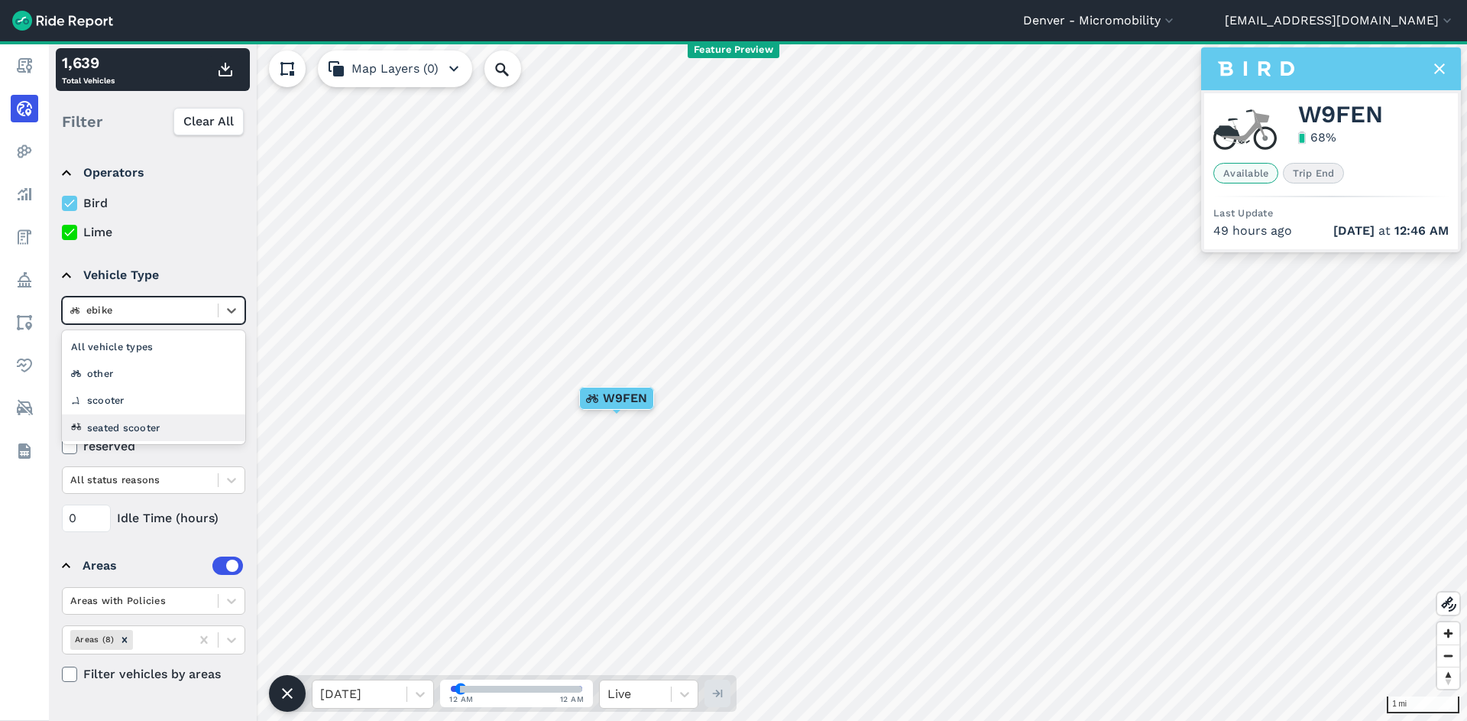
click at [158, 421] on div "seated scooter" at bounding box center [153, 427] width 183 height 27
click at [118, 309] on div at bounding box center [140, 310] width 140 height 18
click at [121, 423] on div "scooter" at bounding box center [153, 427] width 183 height 27
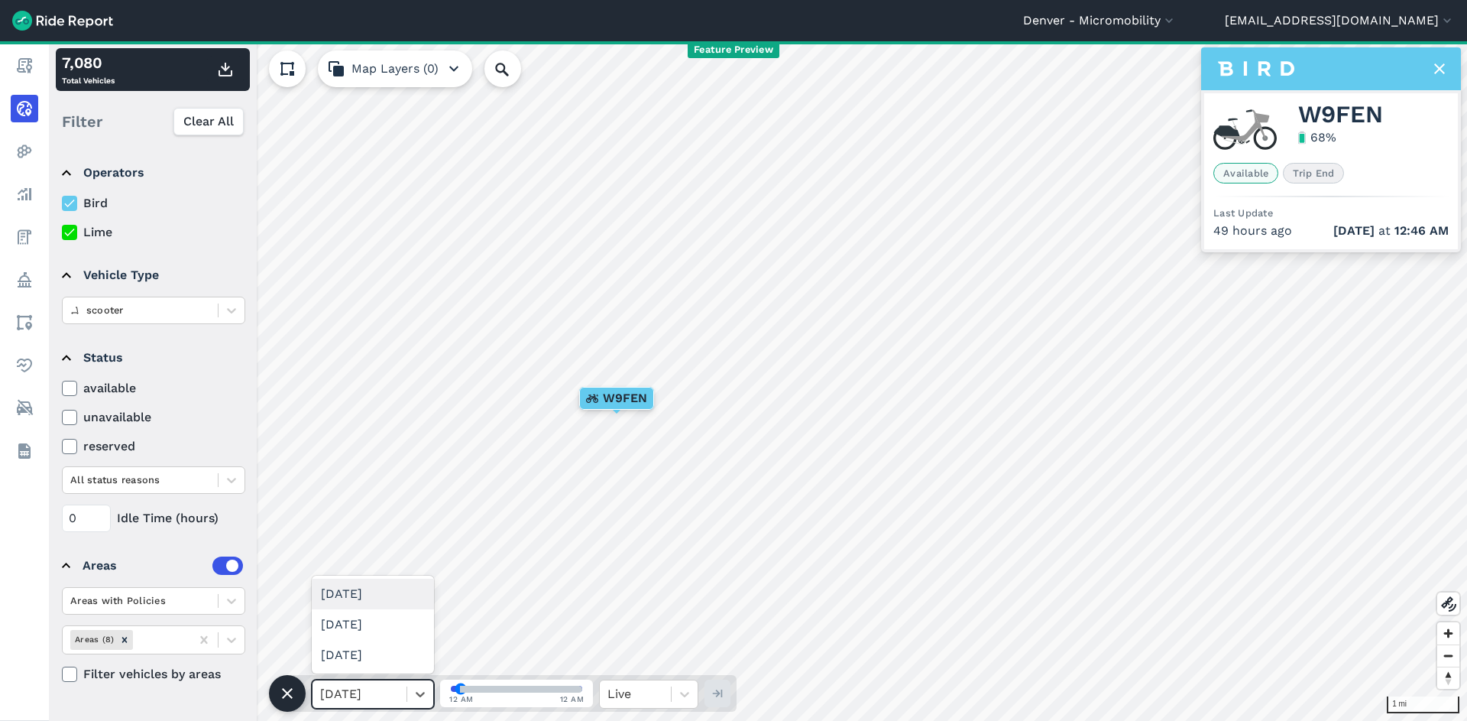
click at [397, 691] on div at bounding box center [359, 693] width 79 height 21
click at [387, 620] on div "Sun, Sep 21" at bounding box center [373, 624] width 122 height 31
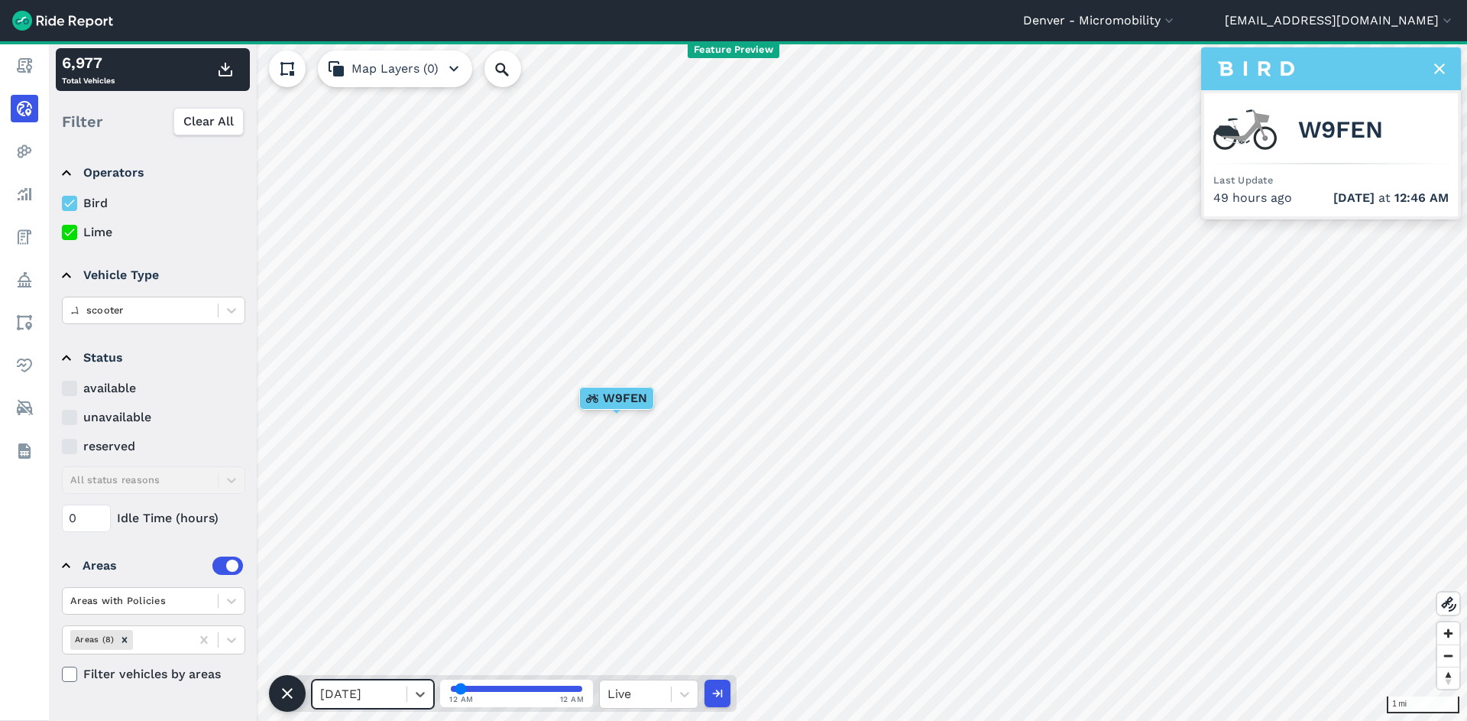
click at [1443, 67] on use at bounding box center [1439, 68] width 11 height 11
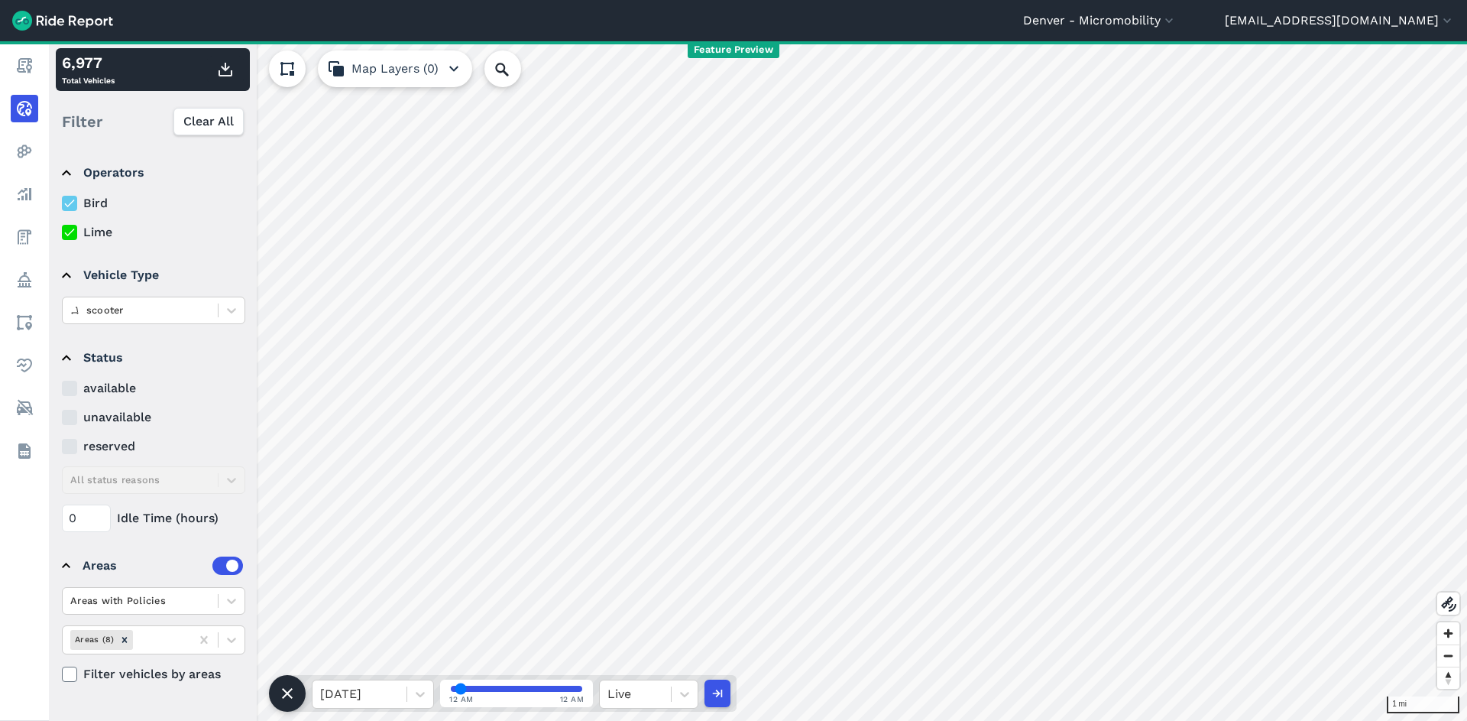
click at [502, 682] on div "12 AM 12 AM" at bounding box center [516, 693] width 153 height 28
click at [504, 685] on input "range" at bounding box center [516, 688] width 131 height 6
click at [504, 688] on input "range" at bounding box center [516, 688] width 131 height 6
click at [522, 685] on input "range" at bounding box center [516, 688] width 131 height 6
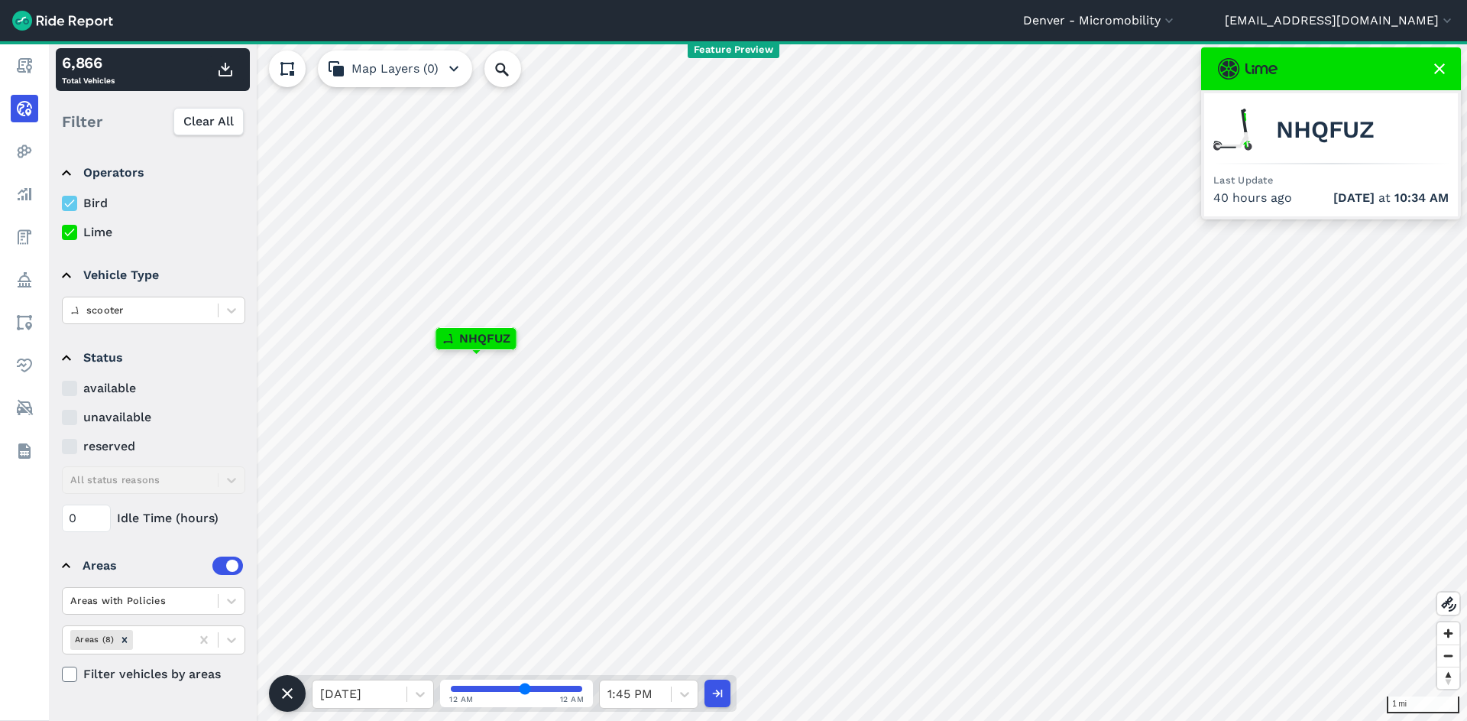
click at [1438, 70] on use at bounding box center [1439, 68] width 11 height 11
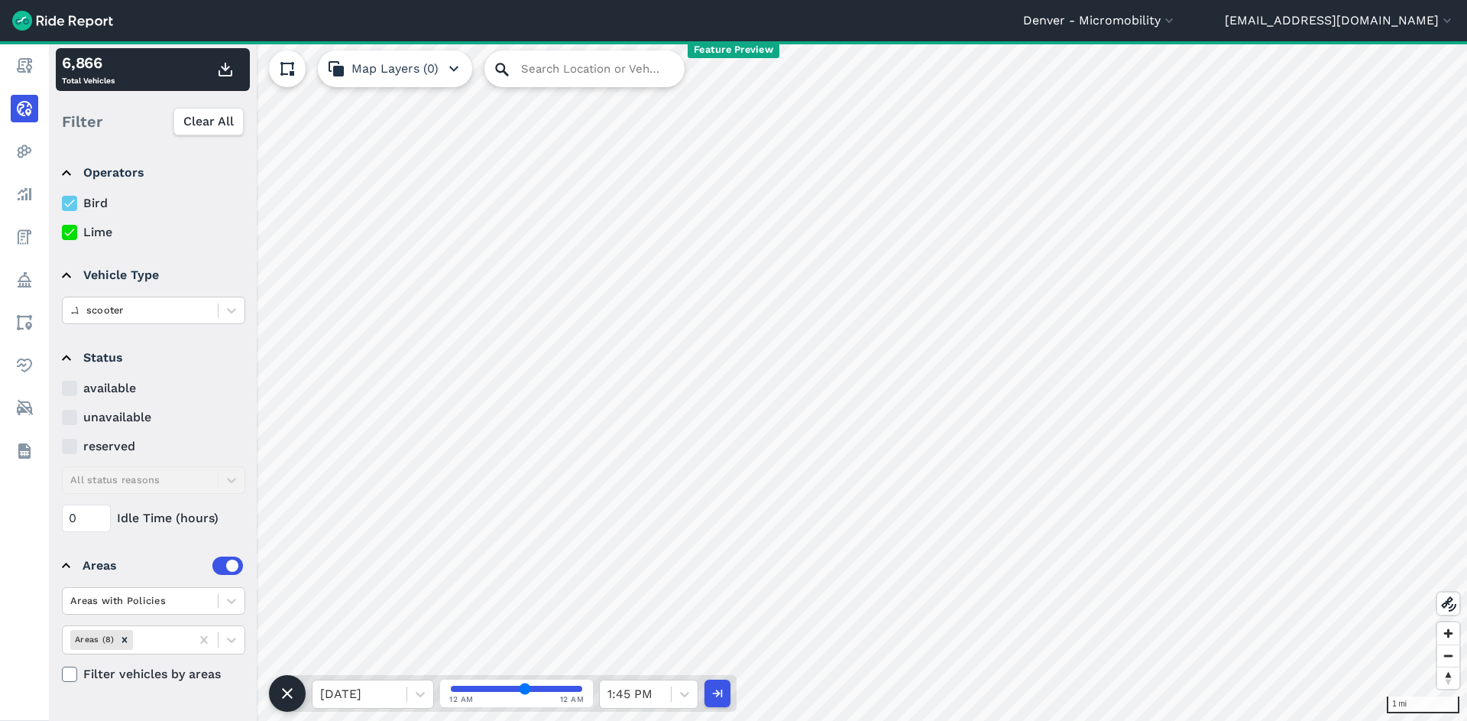
click at [497, 71] on icon at bounding box center [501, 69] width 13 height 13
click at [542, 62] on input "Search Location or Vehicles" at bounding box center [584, 68] width 200 height 37
click at [714, 708] on div "Sun, Sep 21 12 AM 12 AM 1:45 PM" at bounding box center [511, 693] width 449 height 37
click at [718, 698] on icon "button" at bounding box center [716, 692] width 15 height 15
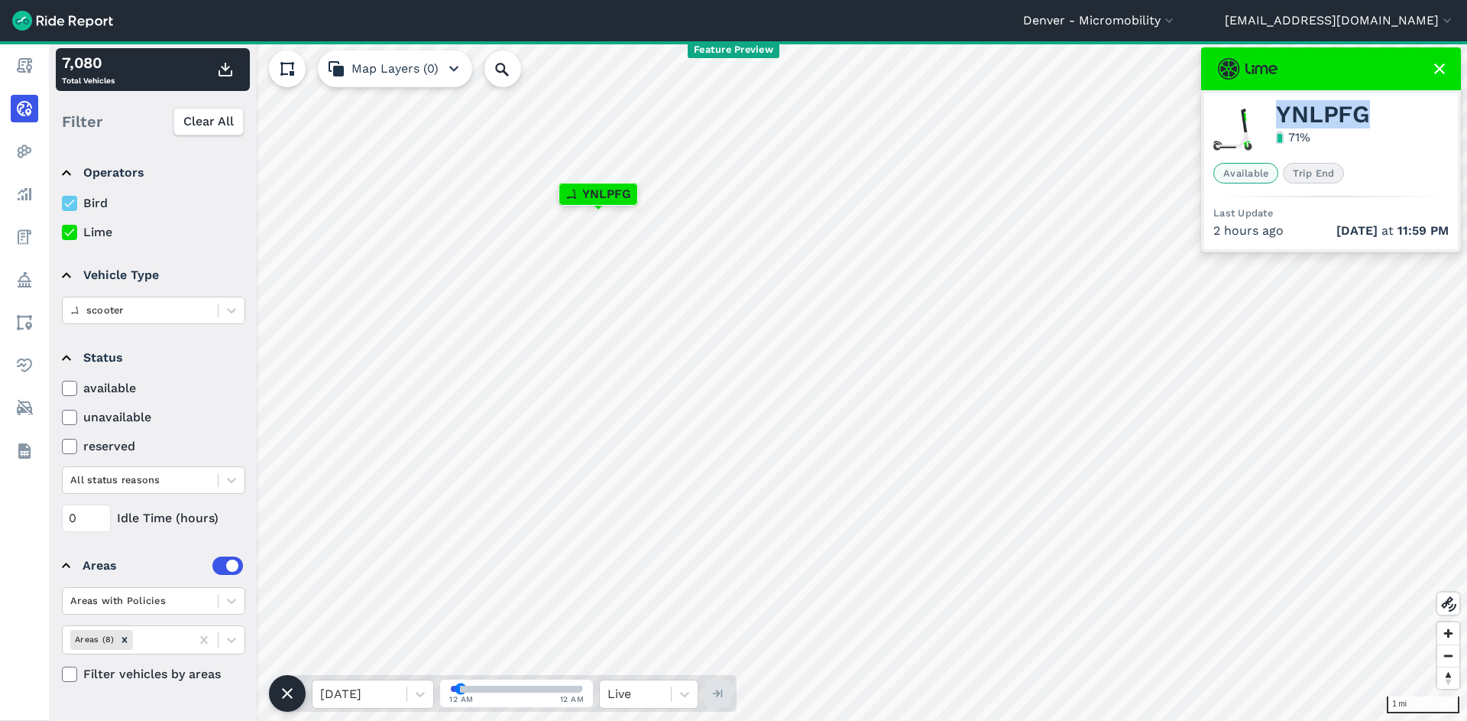
drag, startPoint x: 1280, startPoint y: 114, endPoint x: 1397, endPoint y: 114, distance: 116.9
click at [1397, 114] on div "YNLPFG 71 %" at bounding box center [1330, 129] width 235 height 54
copy span "YNLPFG"
click at [396, 695] on div at bounding box center [359, 693] width 79 height 21
click at [389, 598] on div "Mon, Sep 22" at bounding box center [373, 593] width 122 height 31
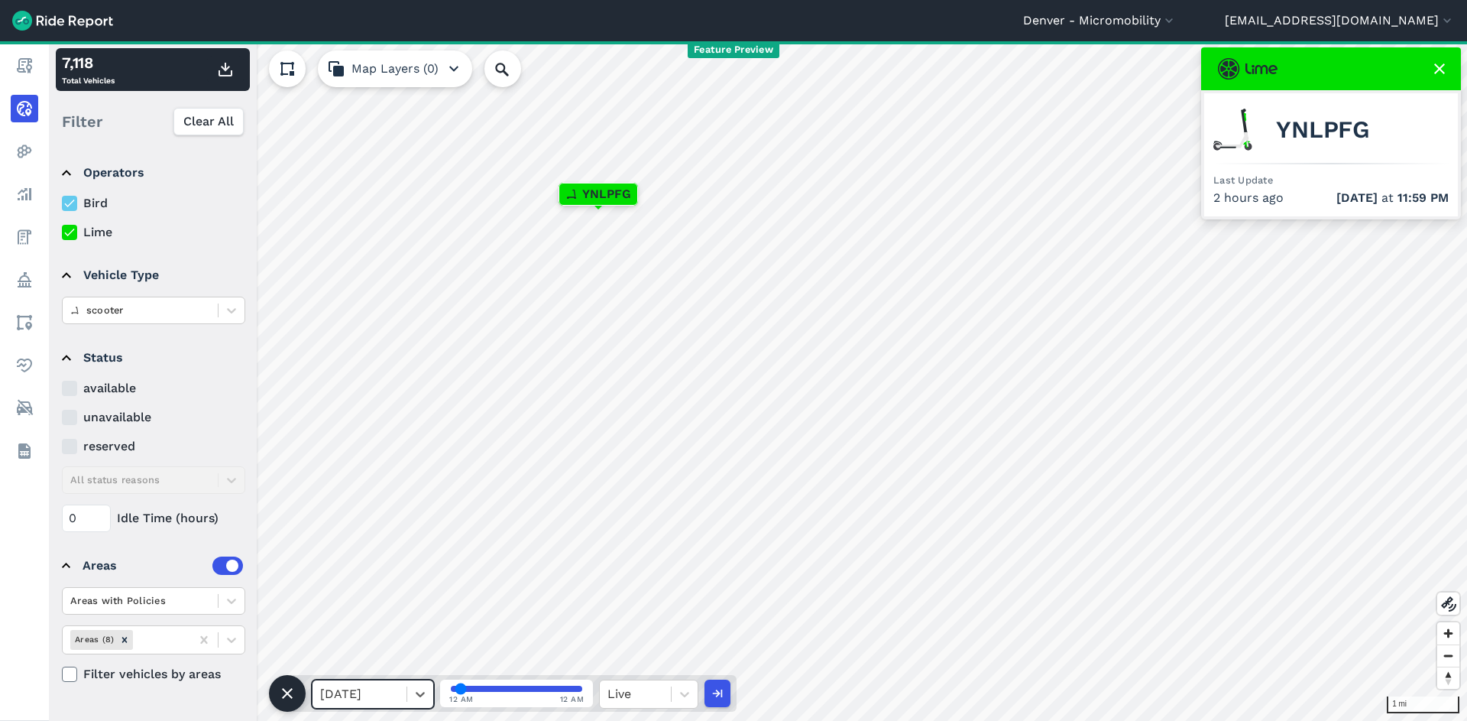
type input "36"
click at [502, 687] on input "range" at bounding box center [516, 688] width 131 height 6
click at [1437, 70] on icon at bounding box center [1439, 69] width 18 height 18
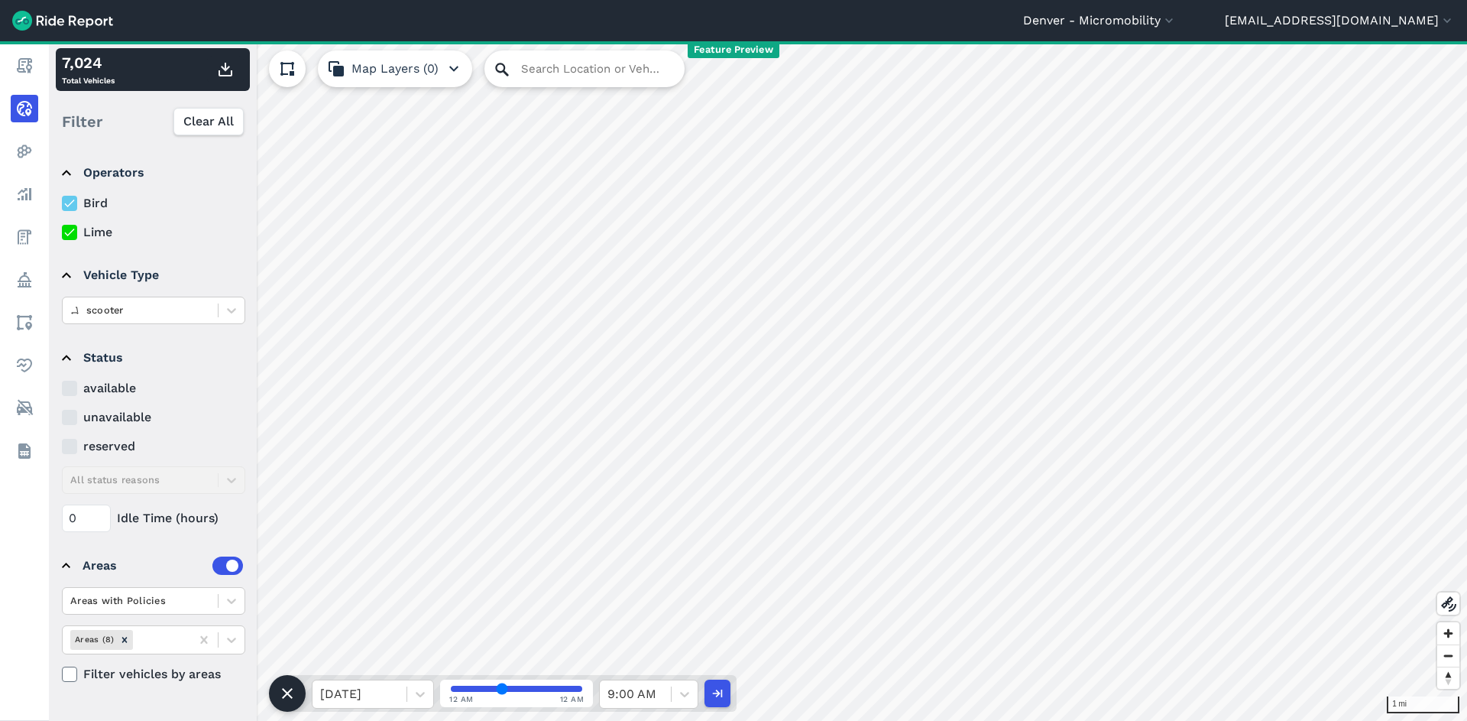
click at [503, 75] on icon at bounding box center [502, 69] width 18 height 18
click at [545, 60] on input "Search Location or Vehicles" at bounding box center [584, 68] width 200 height 37
paste input "YNLPFG"
type input "YNLPFG"
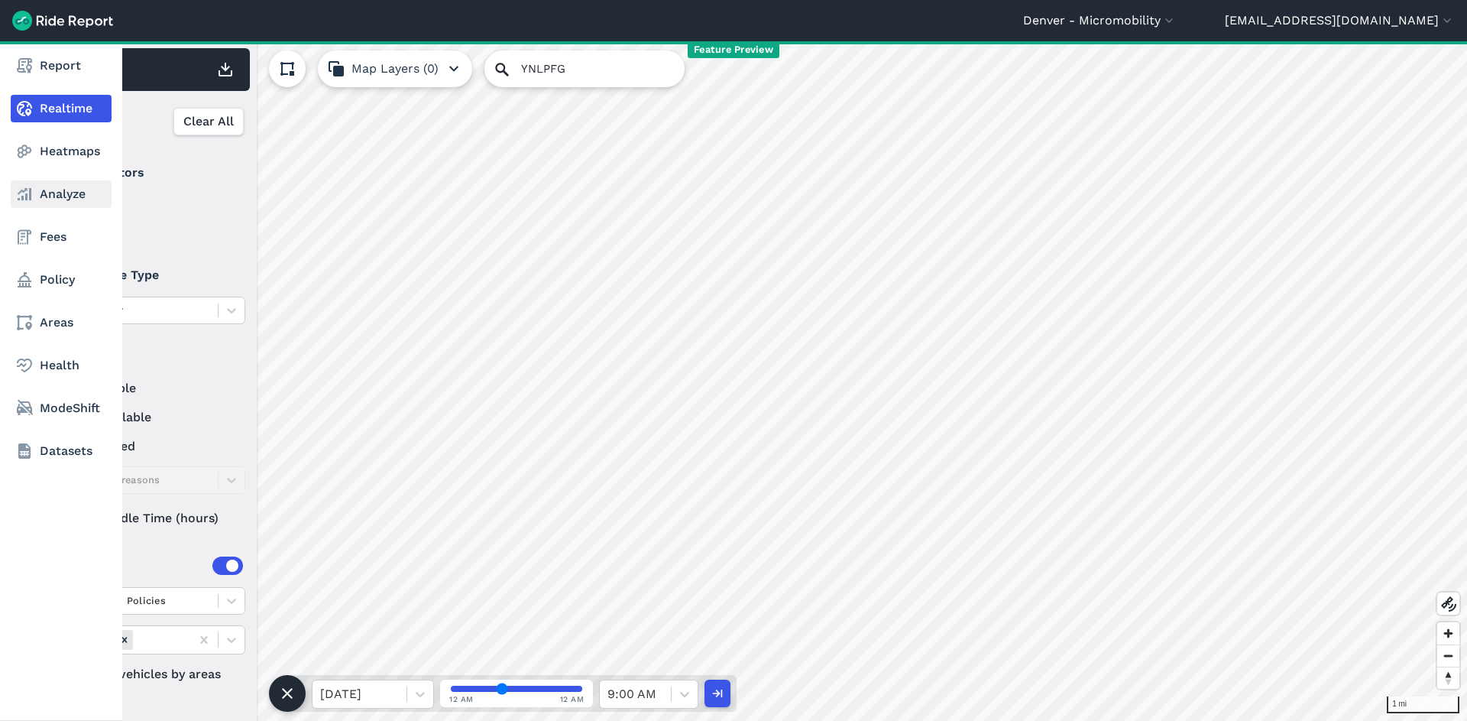
click at [53, 196] on link "Analyze" at bounding box center [61, 194] width 101 height 28
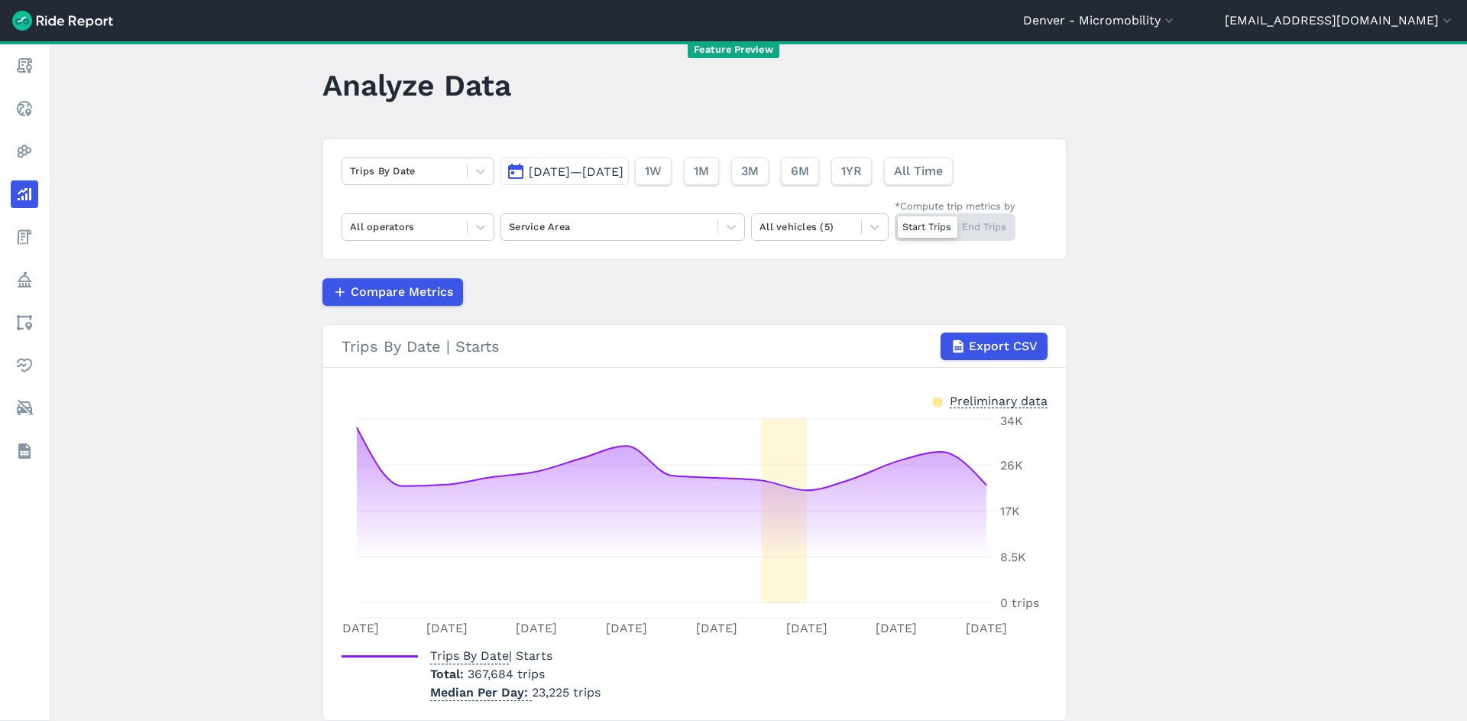
scroll to position [14, 0]
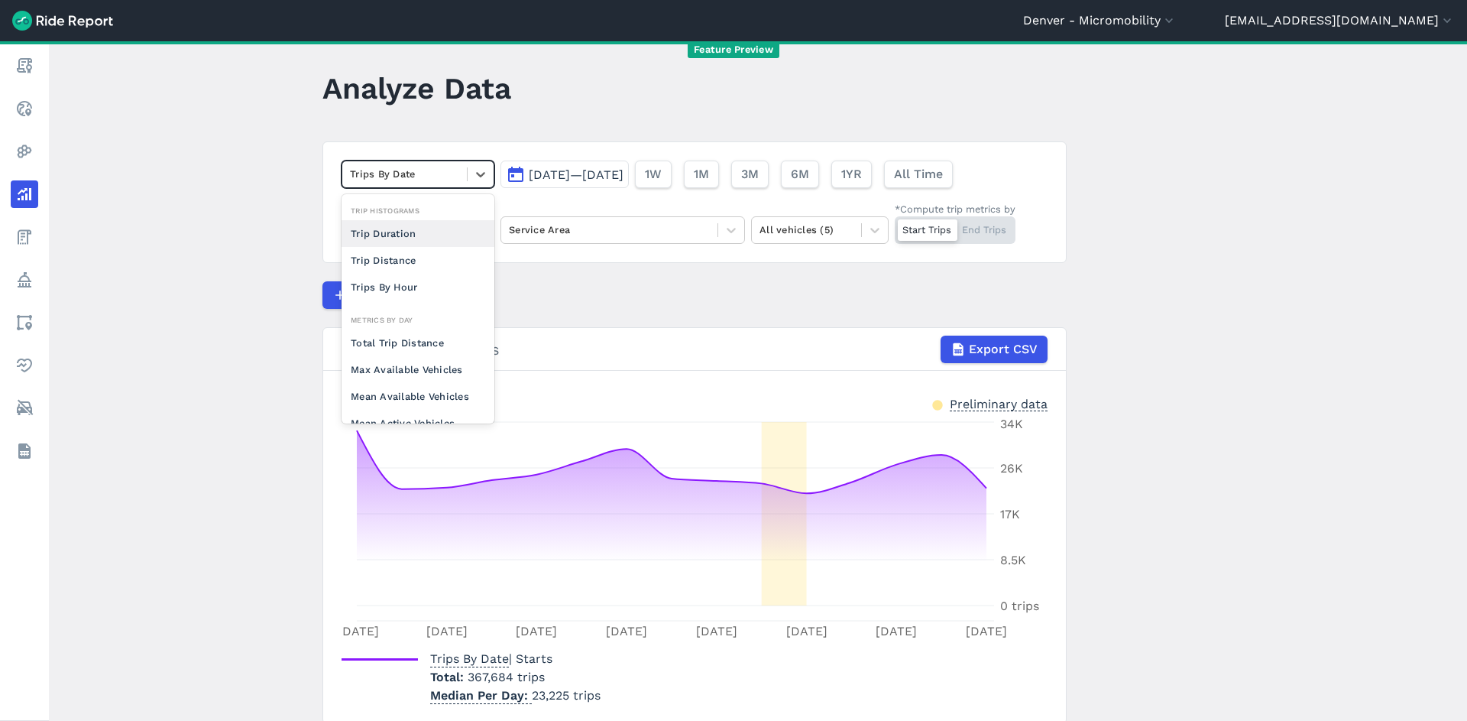
click at [416, 176] on div at bounding box center [404, 174] width 109 height 18
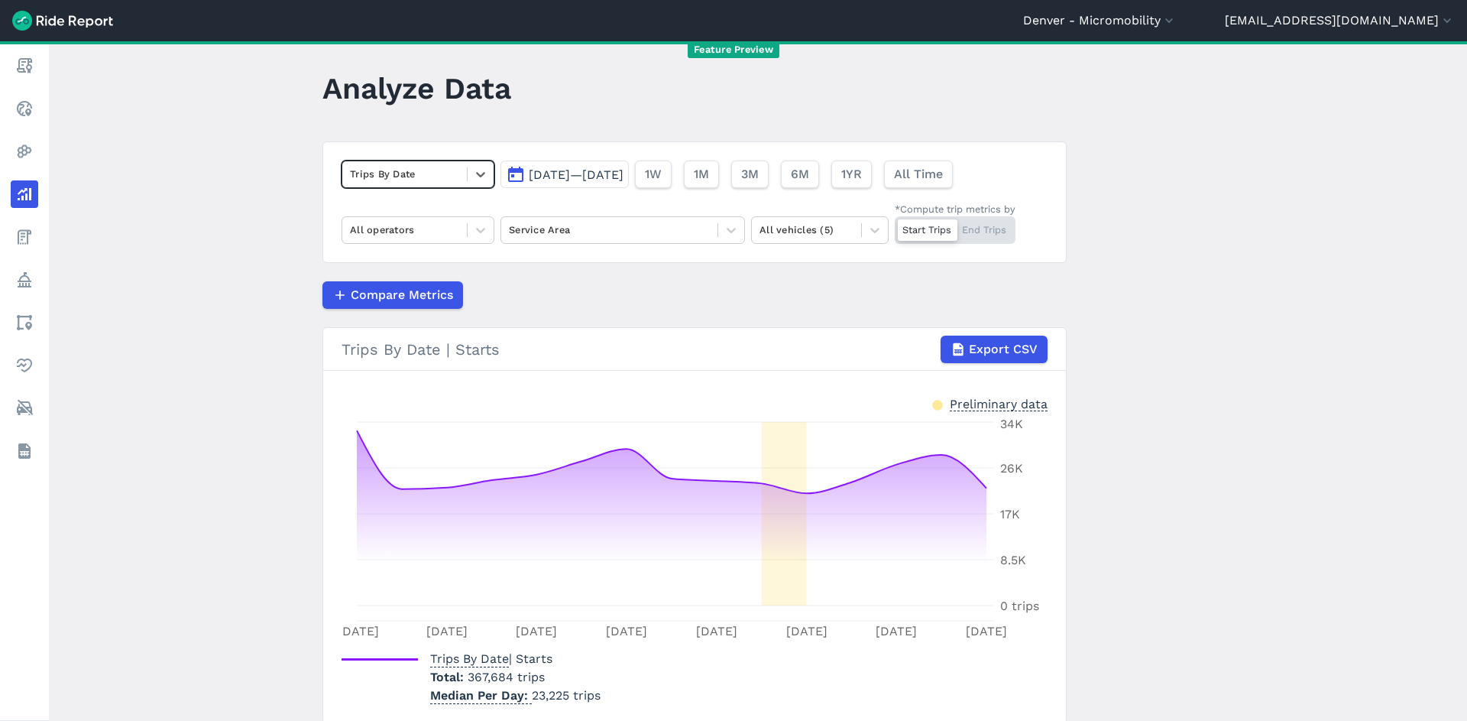
click at [416, 175] on div at bounding box center [404, 174] width 109 height 18
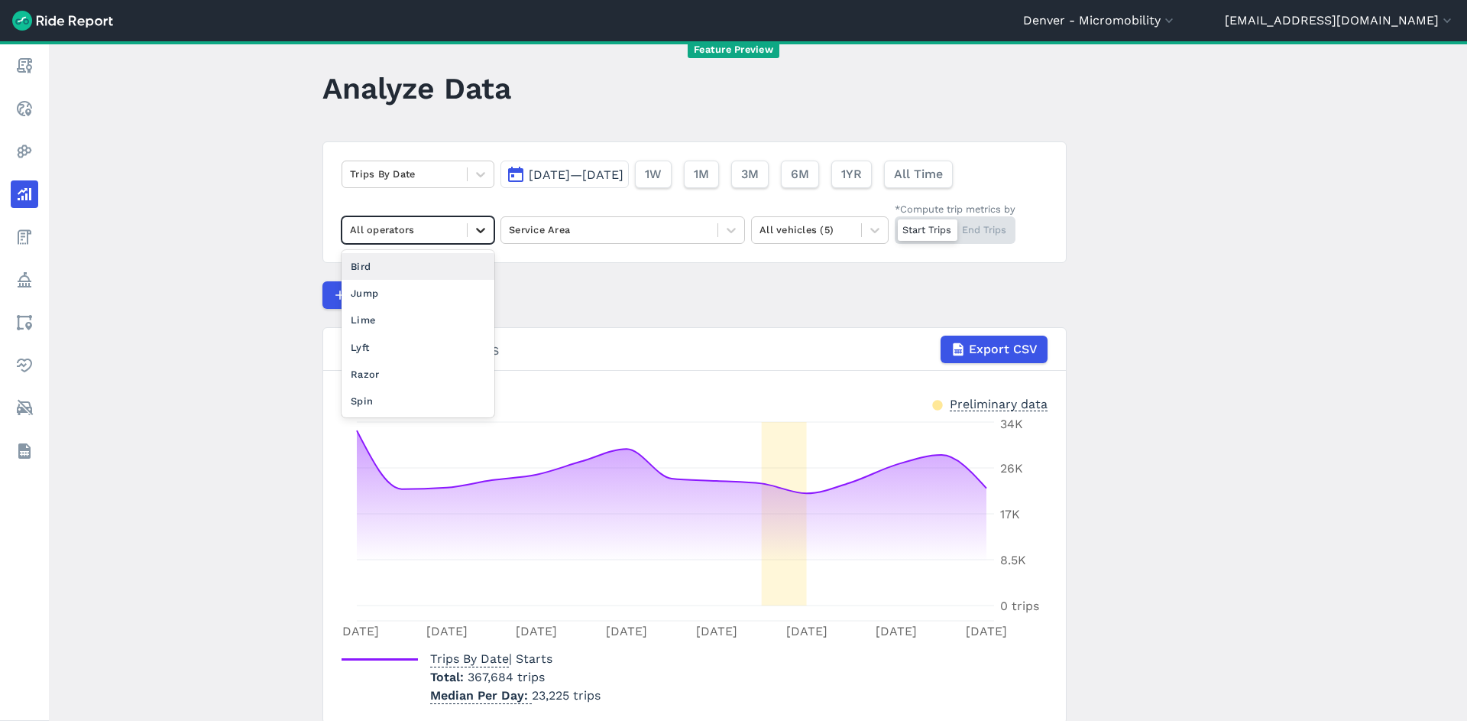
click at [473, 234] on icon at bounding box center [480, 229] width 15 height 15
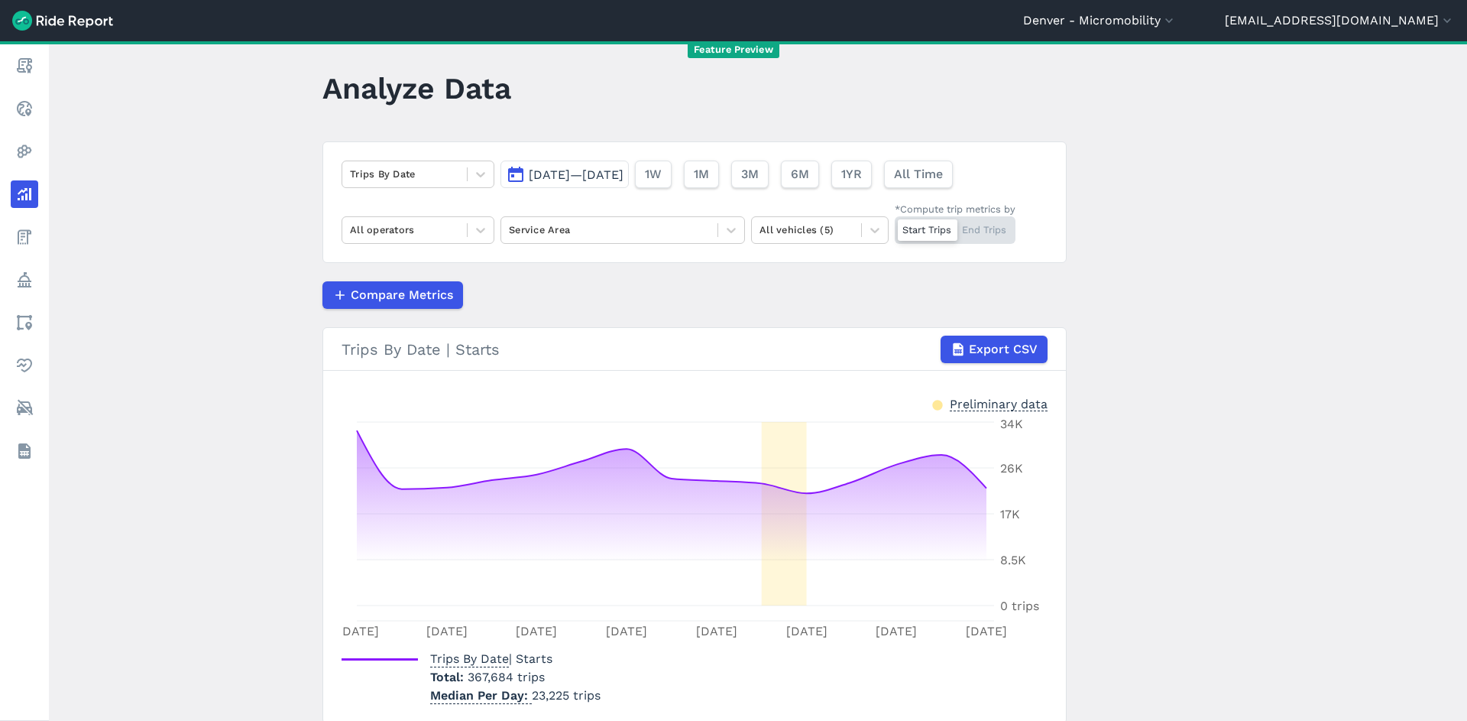
click at [659, 287] on div "Compare Metrics" at bounding box center [694, 295] width 744 height 28
click at [685, 233] on div at bounding box center [609, 230] width 201 height 18
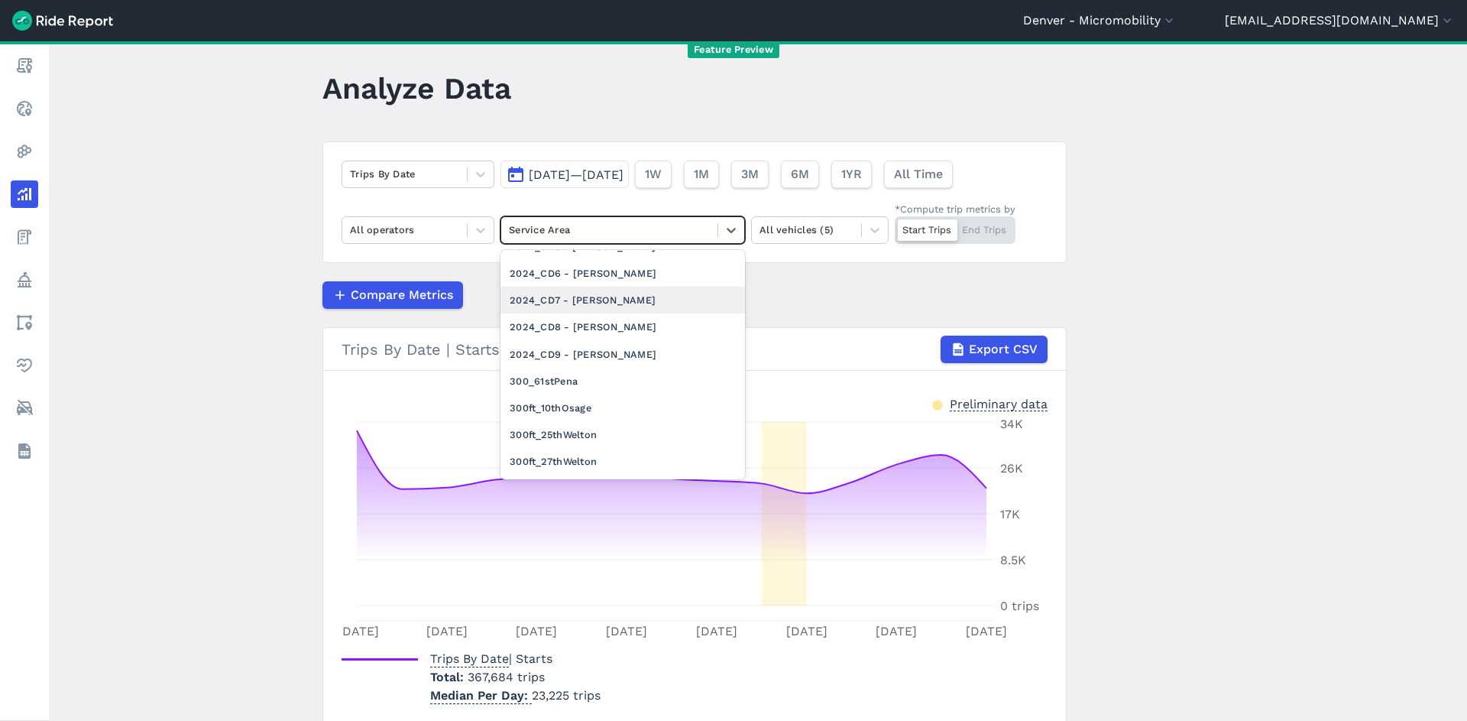
scroll to position [509, 0]
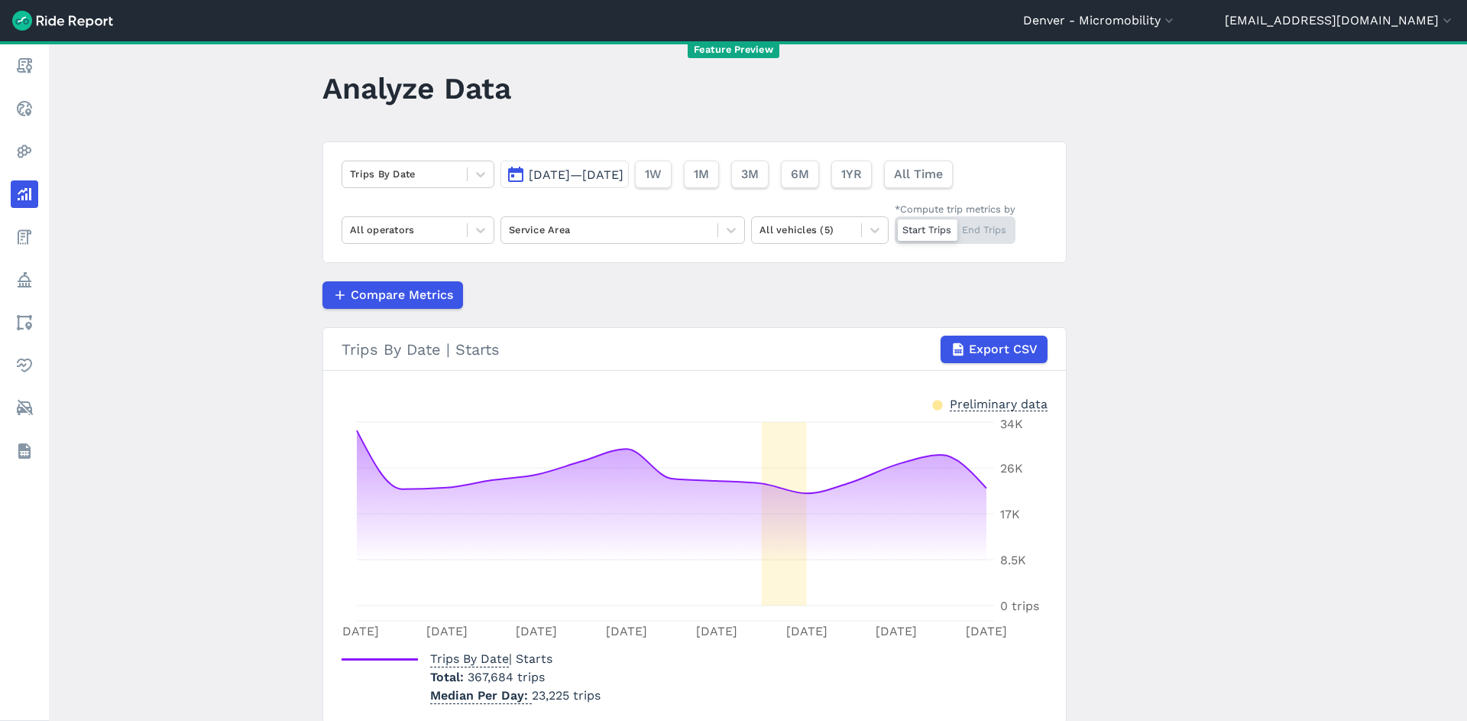
click at [805, 305] on div "Compare Metrics" at bounding box center [694, 295] width 744 height 28
click at [853, 230] on div "All vehicles (5)" at bounding box center [806, 230] width 109 height 24
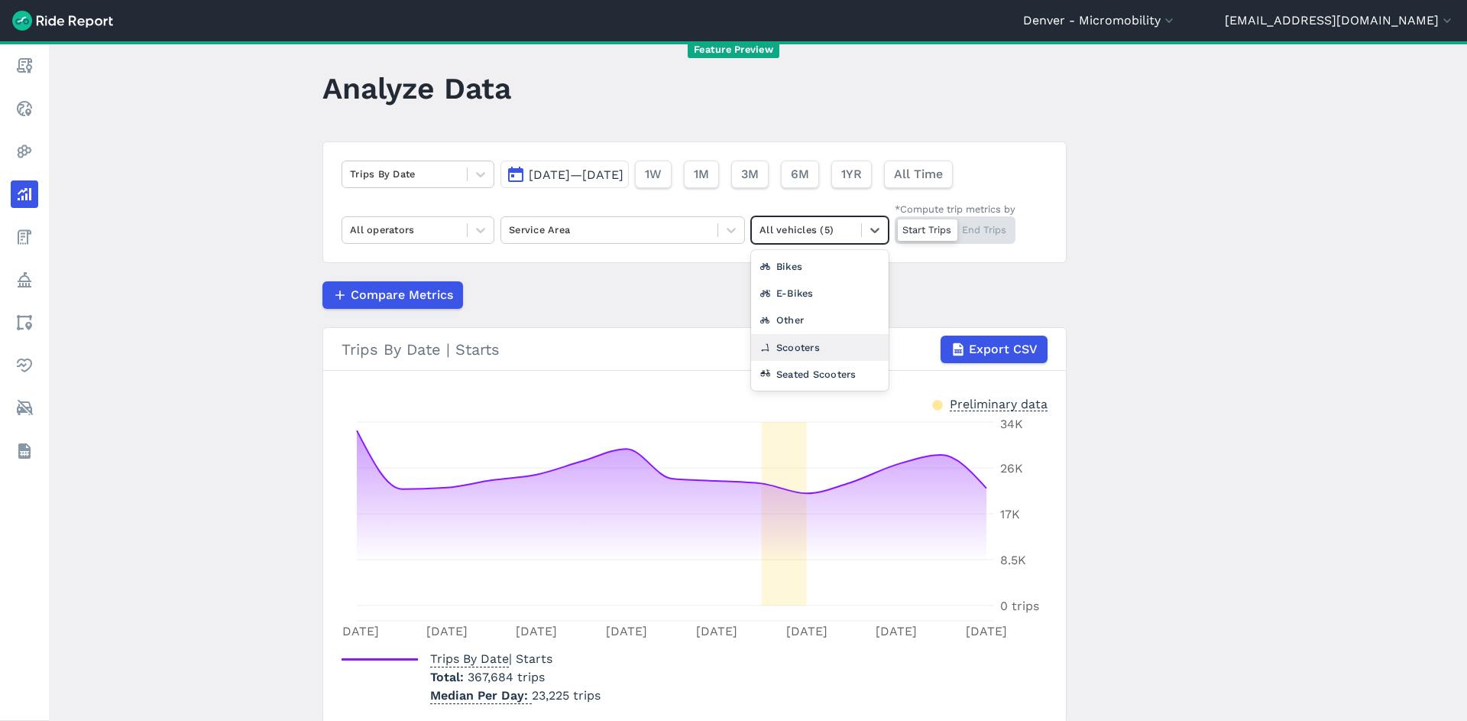
click at [1047, 264] on article "Trips By Date Sep 7, 2025—Sep 21, 2025 1W 1M 3M 6M 1YR All Time All operators S…" at bounding box center [694, 432] width 744 height 582
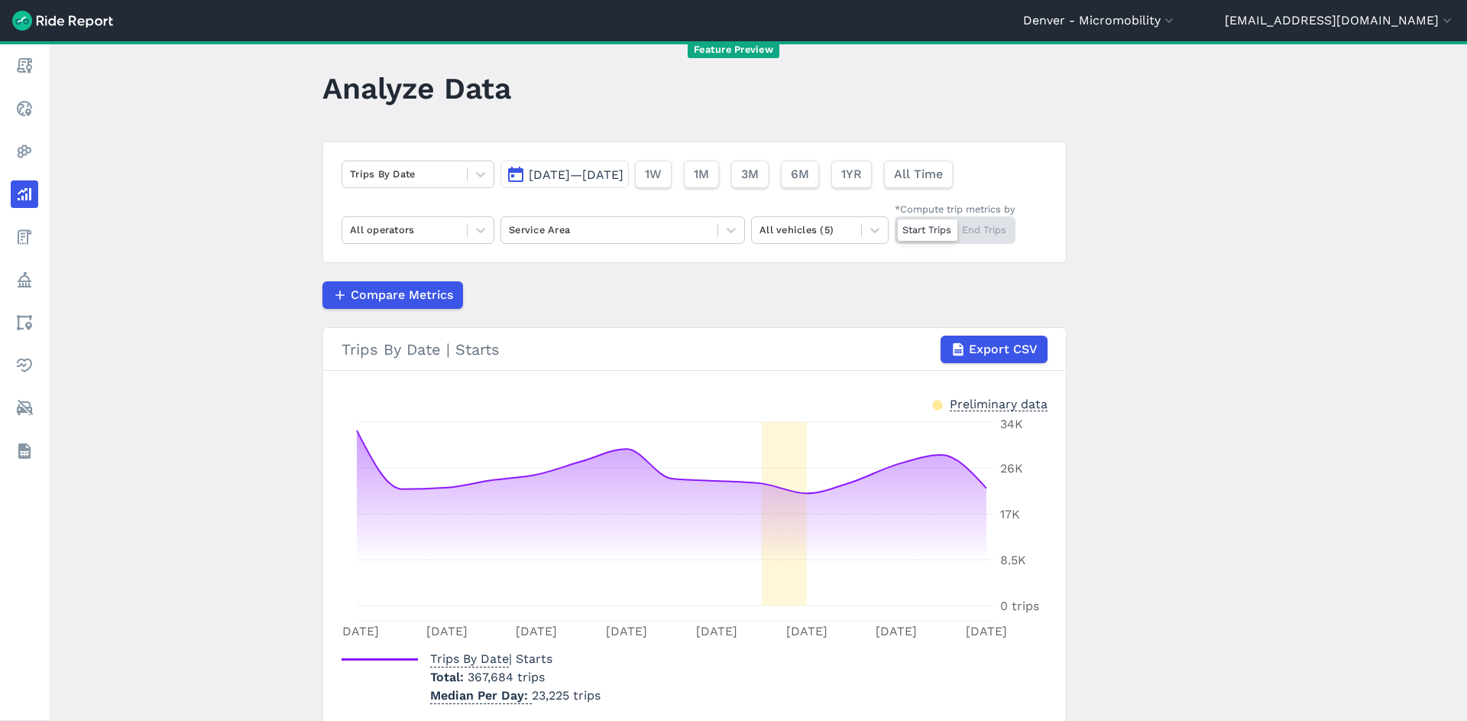
click at [980, 226] on div "Start Trips End Trips" at bounding box center [955, 230] width 121 height 28
click at [895, 226] on input "*Compute trip metrics by Start Trips End Trips" at bounding box center [895, 221] width 0 height 10
click at [938, 228] on div "Start Trips End Trips" at bounding box center [955, 230] width 121 height 28
click at [895, 226] on input "*Compute trip metrics by Start Trips End Trips" at bounding box center [895, 221] width 0 height 10
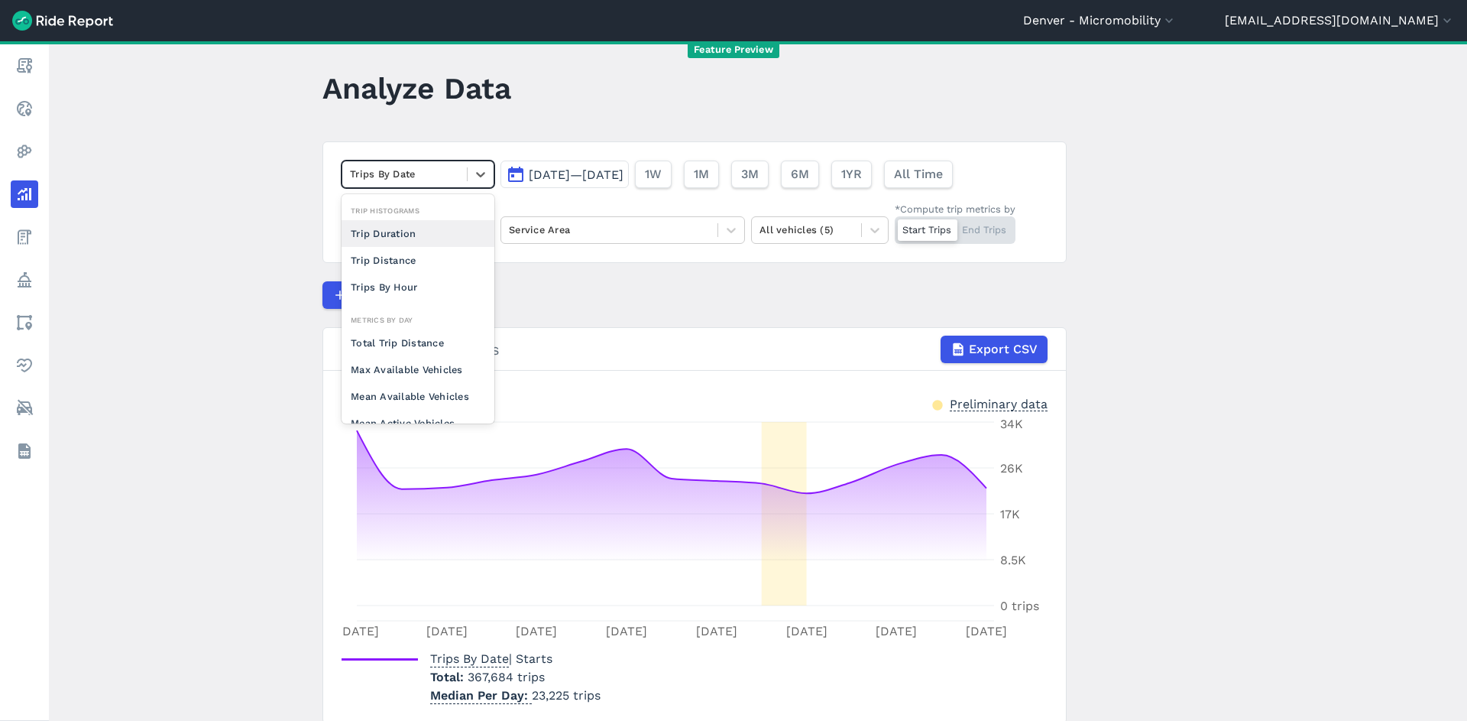
click at [432, 183] on div "Trips By Date" at bounding box center [404, 174] width 125 height 24
click at [421, 348] on div "Max Available Vehicles" at bounding box center [418, 345] width 153 height 27
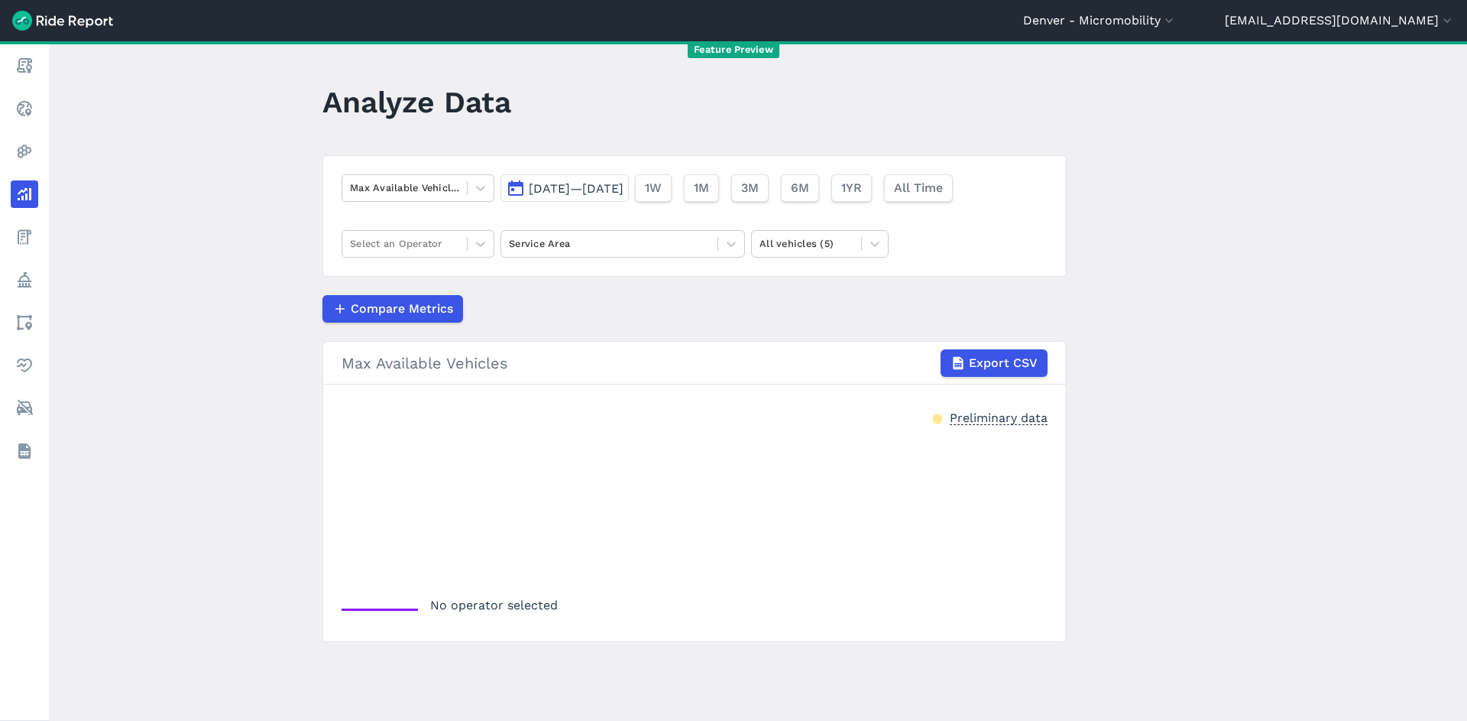
click at [494, 239] on div "Max Available Vehicles Sep 7, 2025—Sep 21, 2025 1W 1M 3M 6M 1YR All Time Select…" at bounding box center [694, 215] width 744 height 121
drag, startPoint x: 452, startPoint y: 245, endPoint x: 457, endPoint y: 261, distance: 16.0
click at [452, 246] on div at bounding box center [404, 244] width 109 height 18
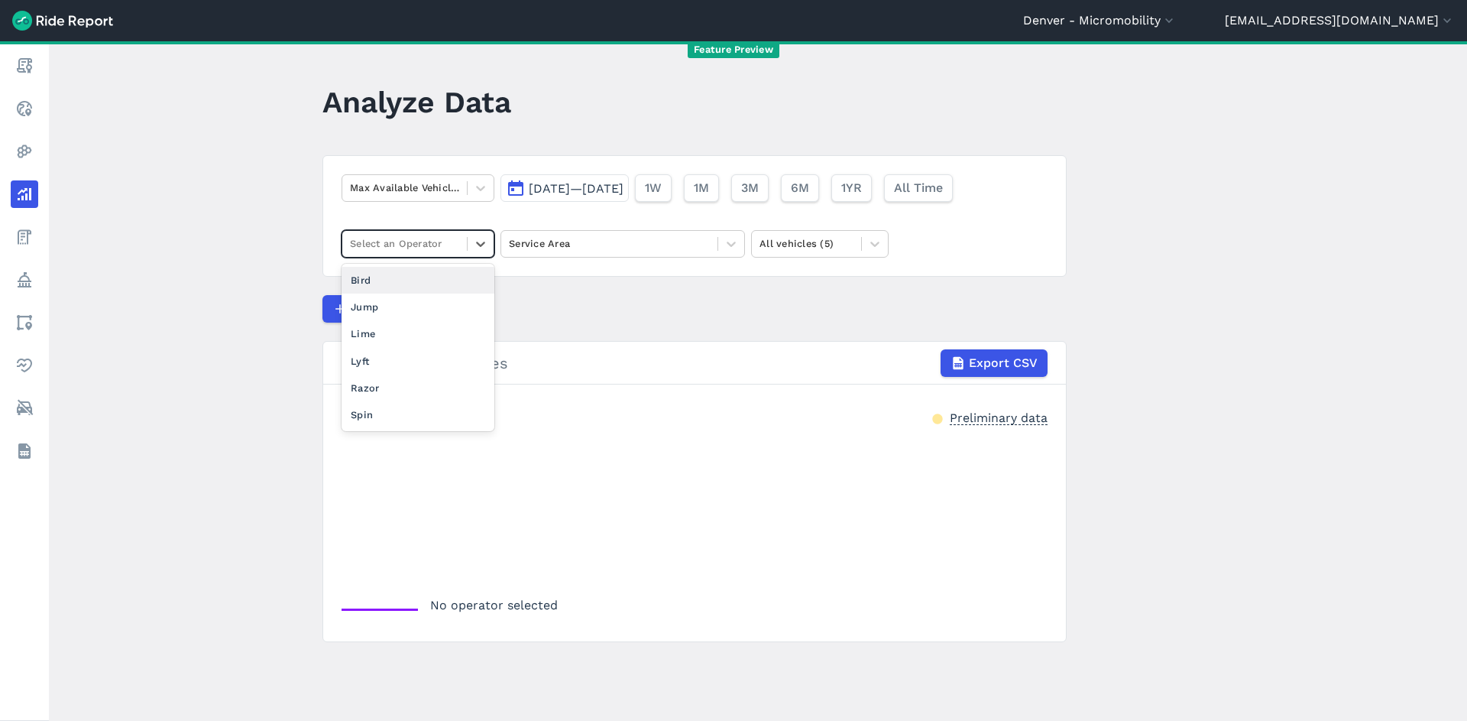
click at [441, 284] on div "Bird" at bounding box center [418, 280] width 153 height 27
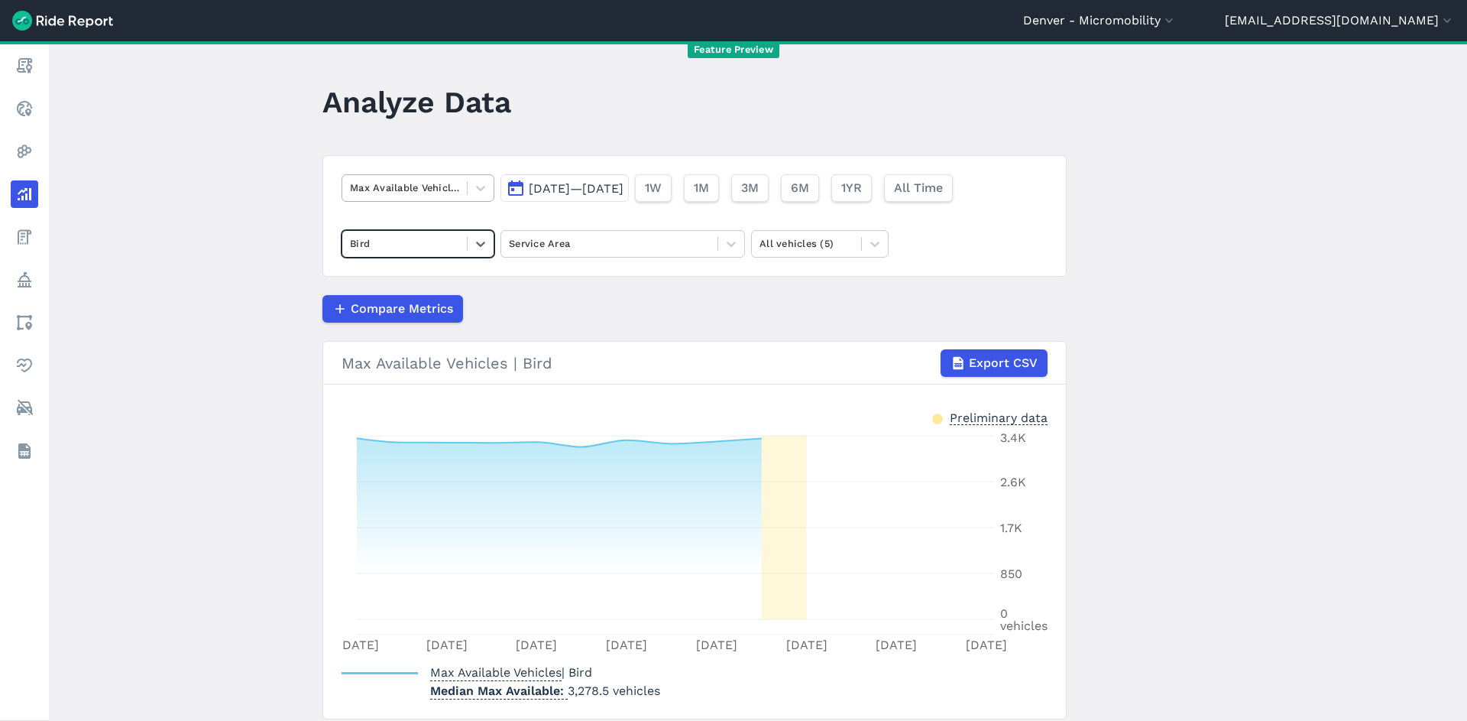
click at [418, 188] on div at bounding box center [404, 188] width 109 height 18
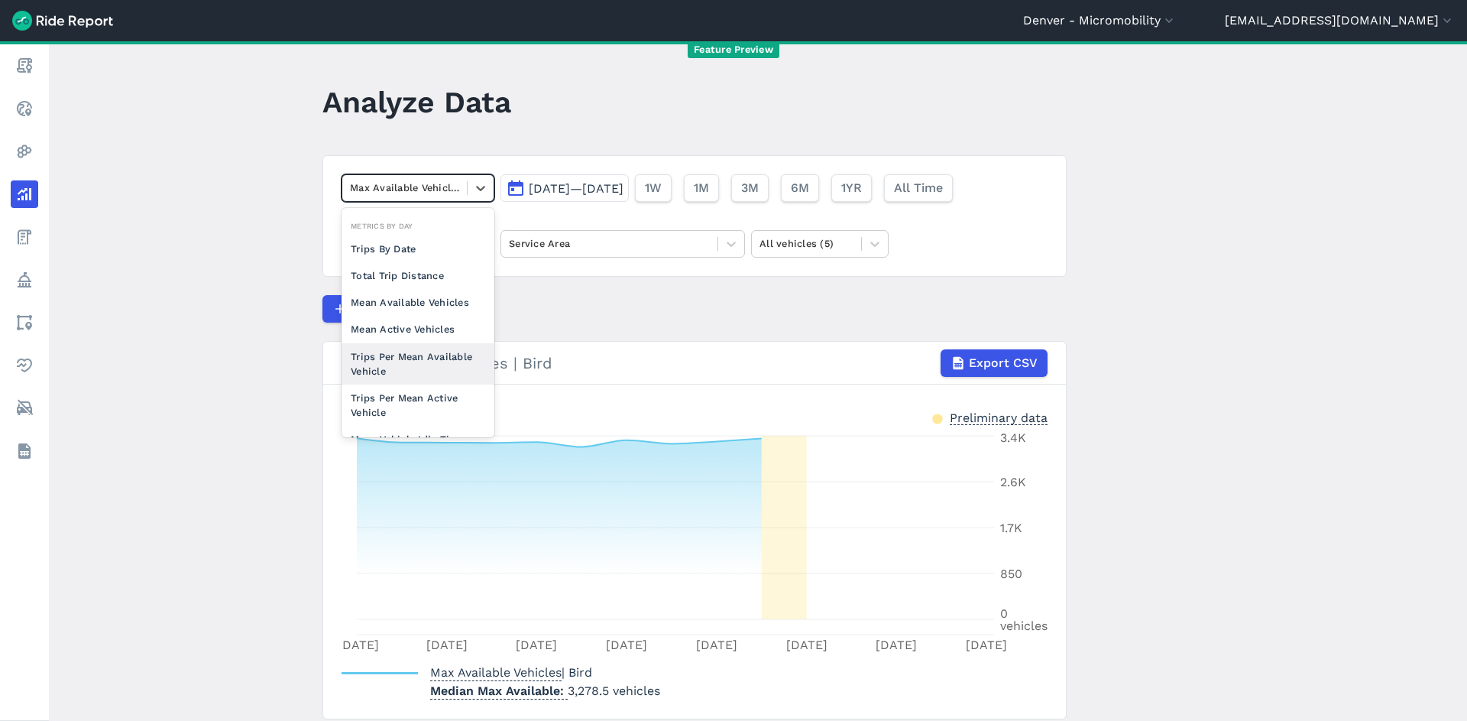
scroll to position [132, 0]
click at [409, 416] on div "Mean Vehicle Idle Time" at bounding box center [418, 414] width 153 height 27
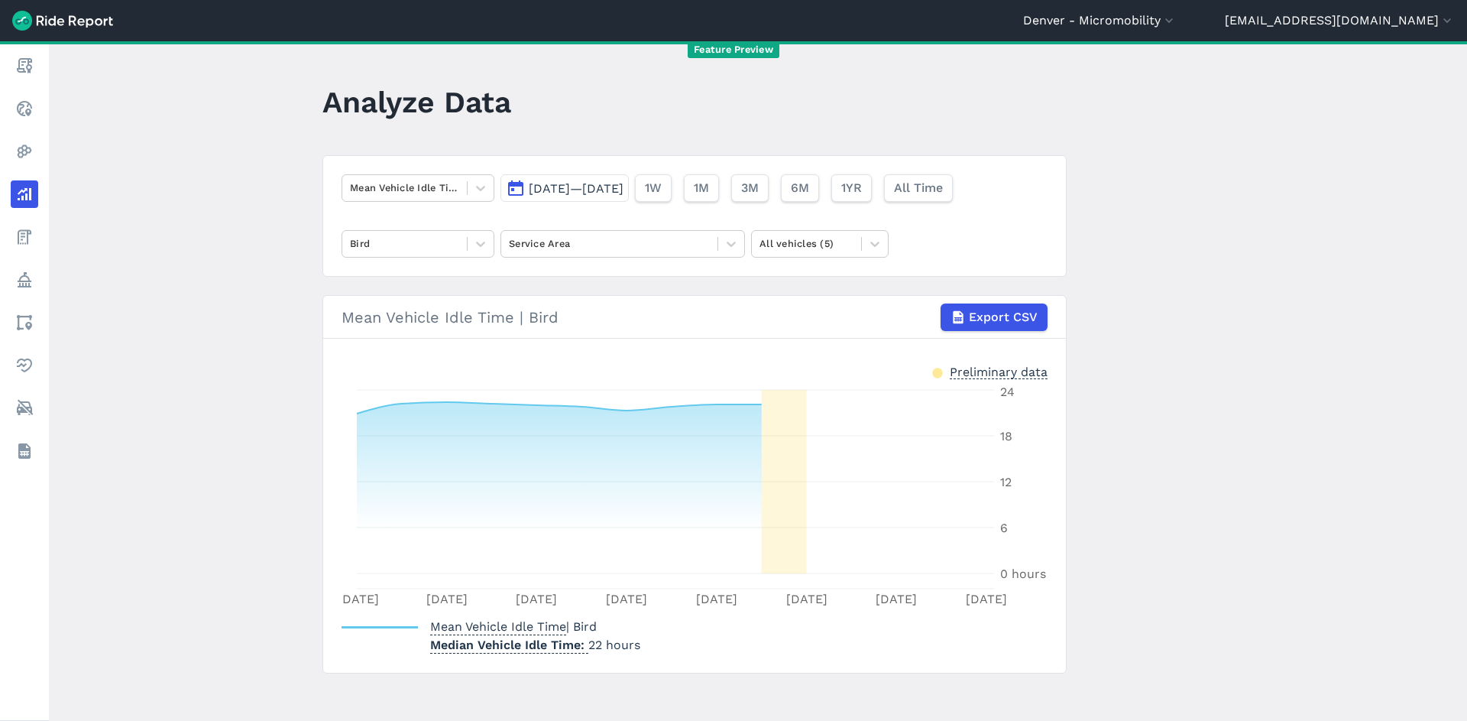
click at [76, 274] on main "Analyze Data Mean Vehicle Idle Time Sep 7, 2025—Sep 21, 2025 1W 1M 3M 6M 1YR Al…" at bounding box center [758, 380] width 1418 height 679
click at [96, 255] on main "Analyze Data Mean Vehicle Idle Time Sep 7, 2025—Sep 21, 2025 1W 1M 3M 6M 1YR Al…" at bounding box center [758, 380] width 1418 height 679
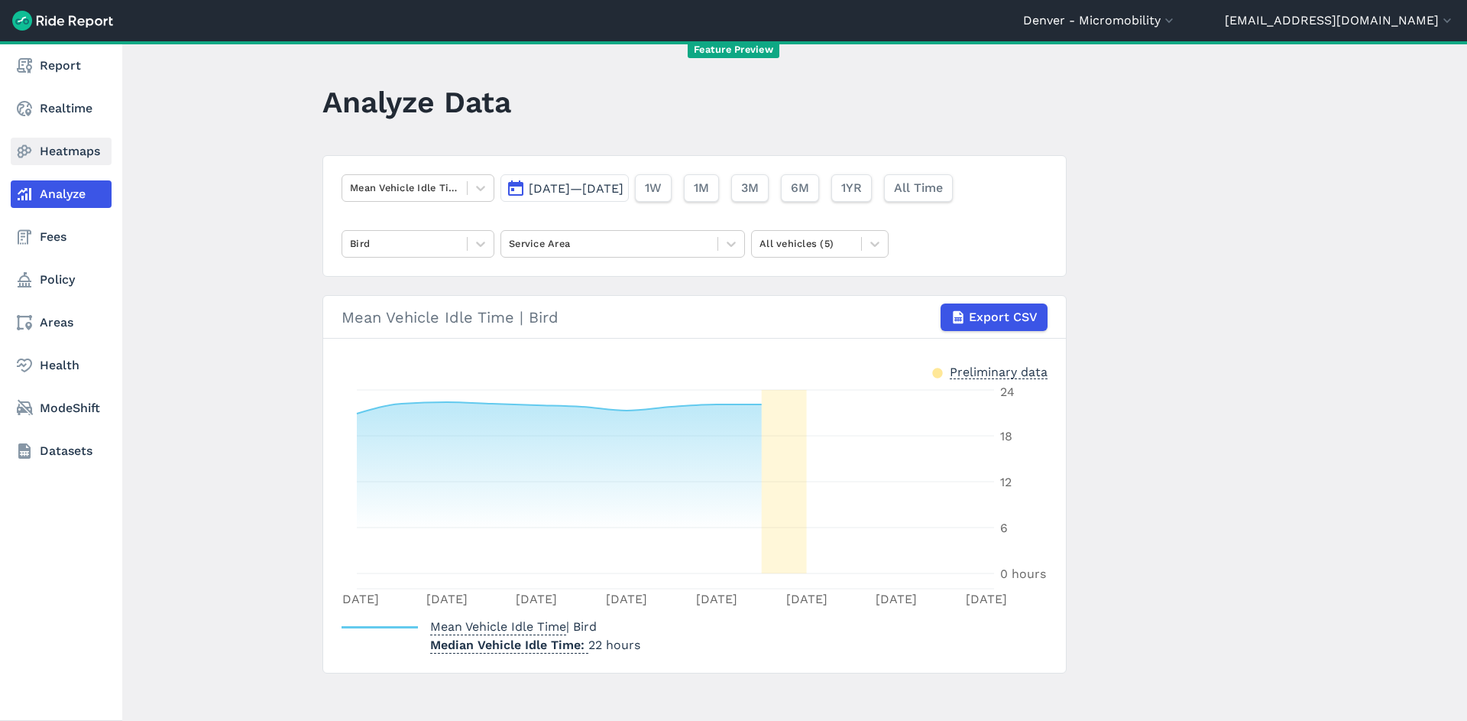
click at [26, 145] on use at bounding box center [25, 151] width 15 height 13
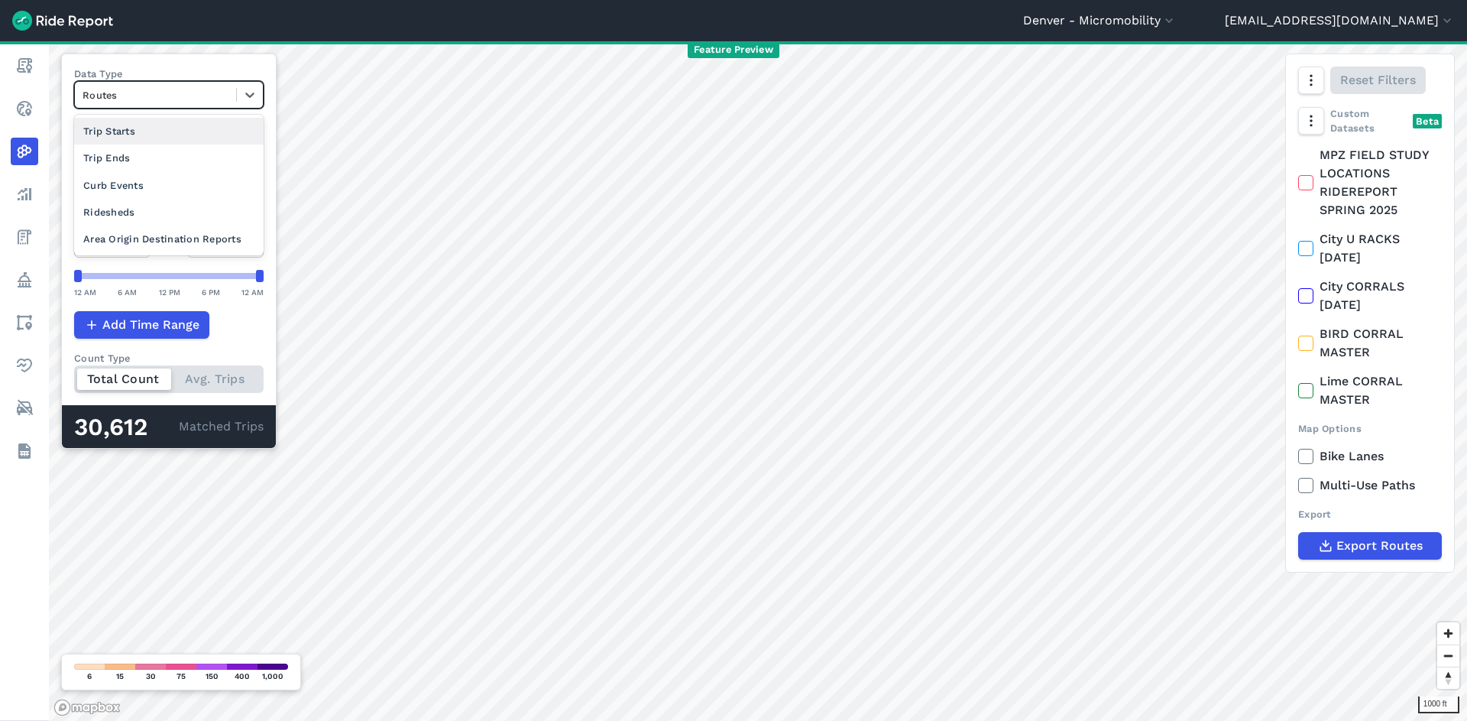
click at [160, 101] on div at bounding box center [156, 95] width 146 height 18
click at [160, 131] on div "Trip Starts" at bounding box center [169, 131] width 190 height 27
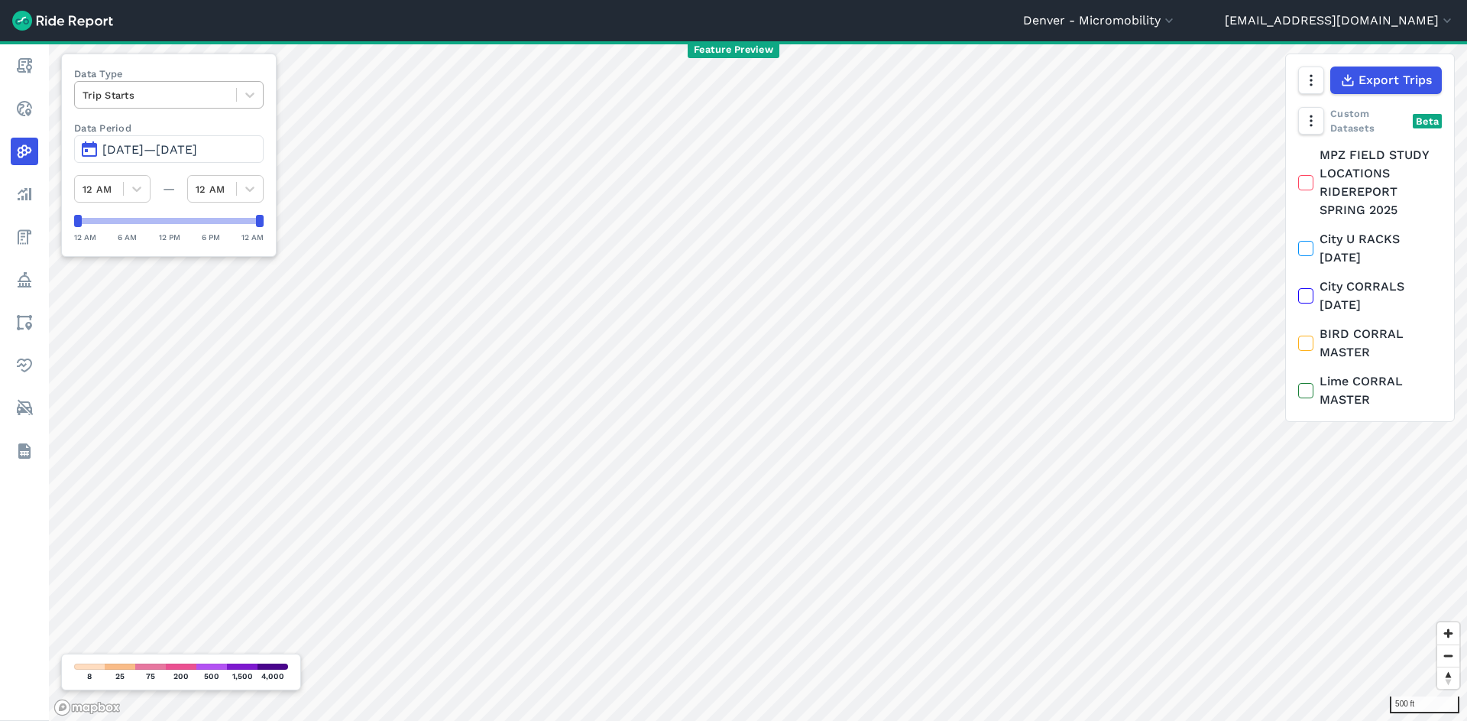
click at [154, 89] on div at bounding box center [156, 95] width 146 height 18
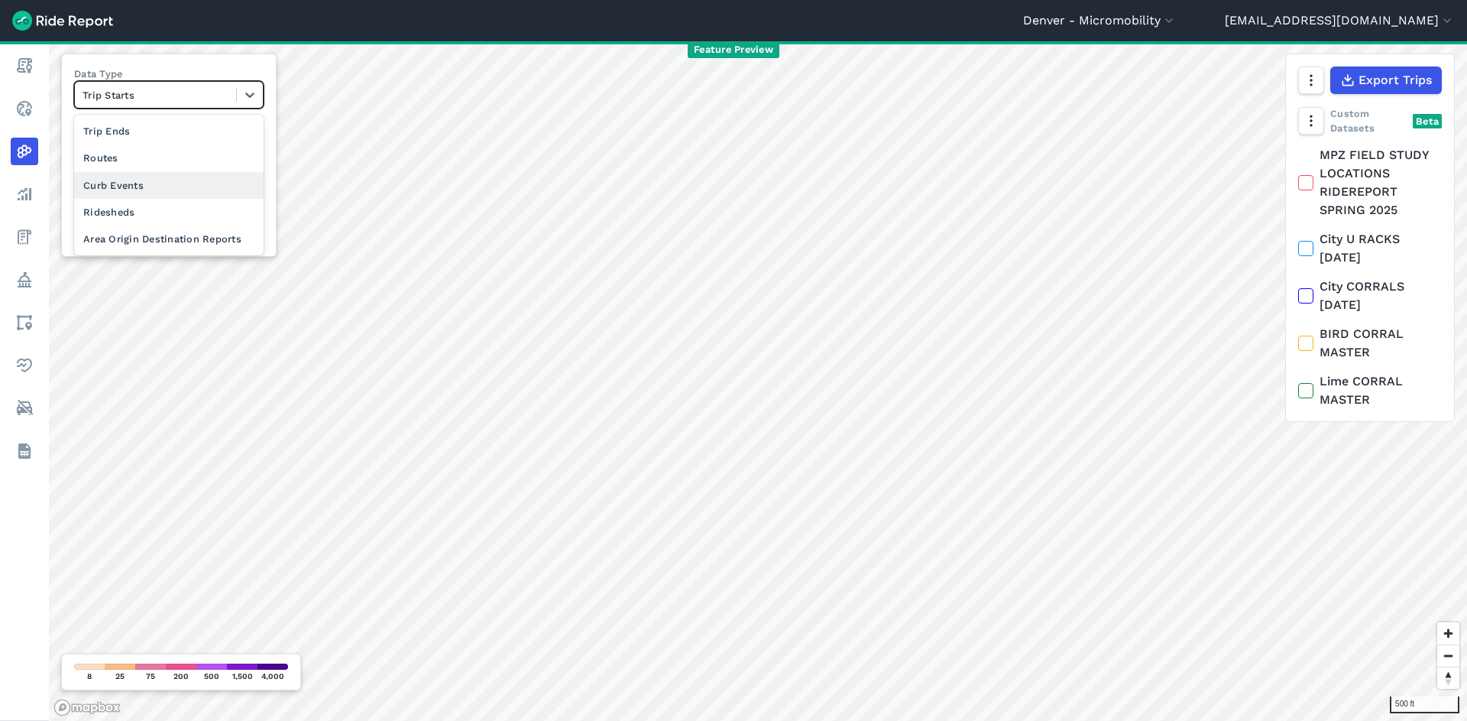
click at [145, 180] on div "Curb Events" at bounding box center [169, 185] width 190 height 27
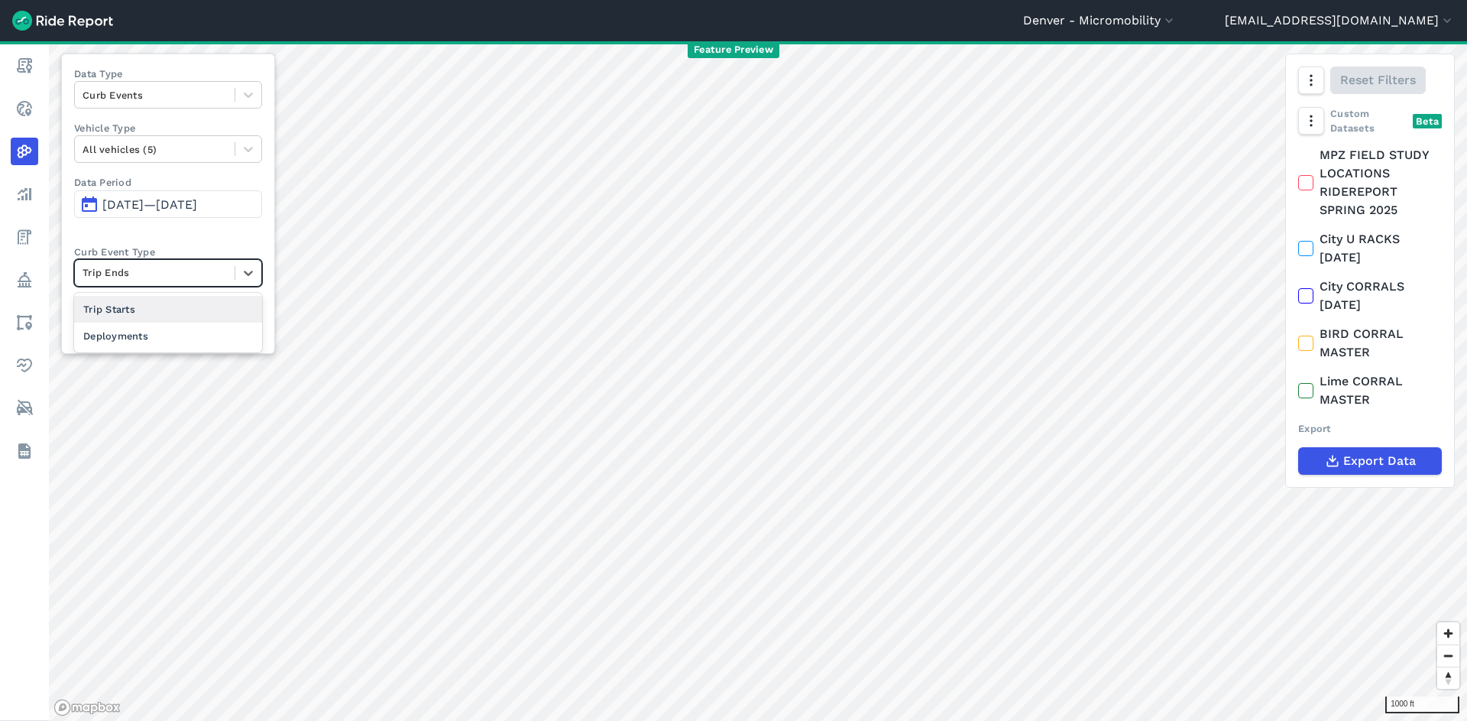
click at [174, 274] on div at bounding box center [155, 273] width 144 height 18
click at [1310, 122] on icon "button" at bounding box center [1310, 120] width 15 height 15
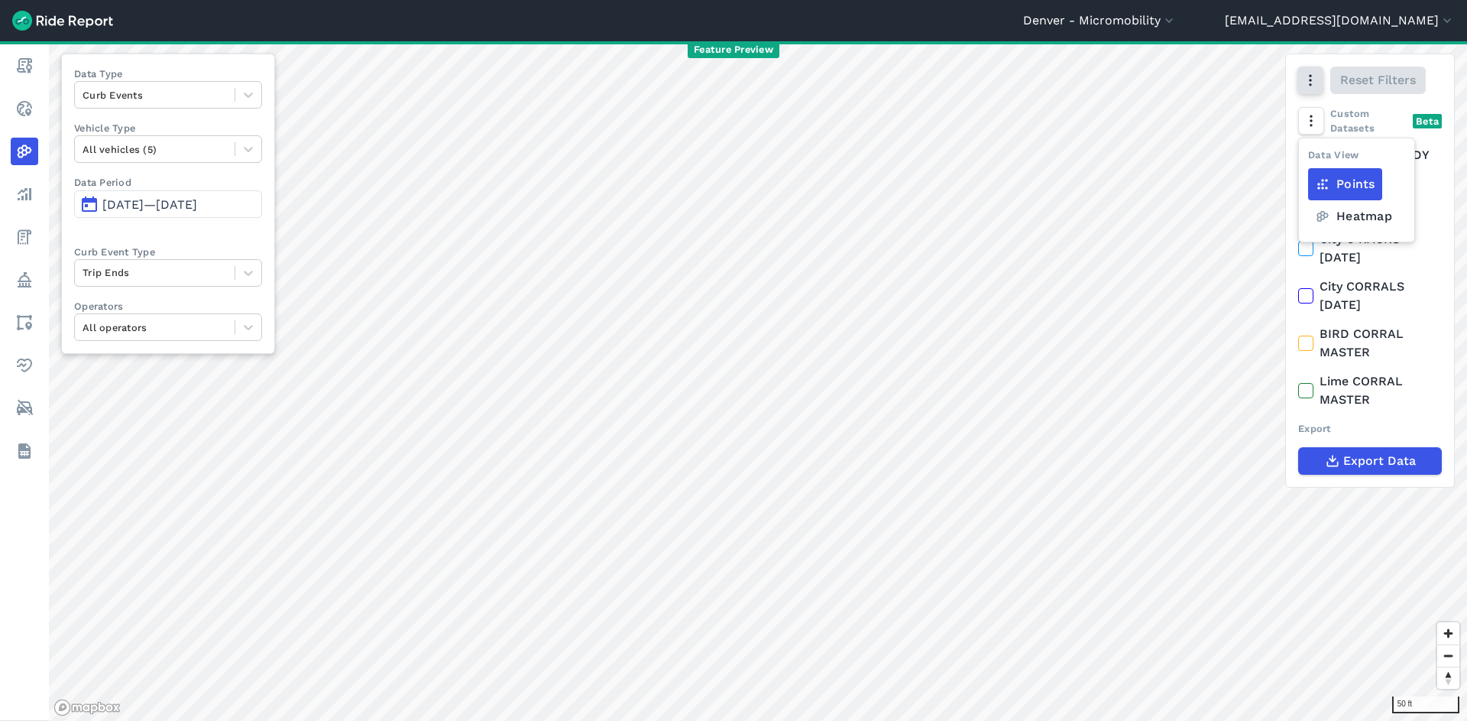
click at [1315, 84] on icon "button" at bounding box center [1310, 80] width 15 height 15
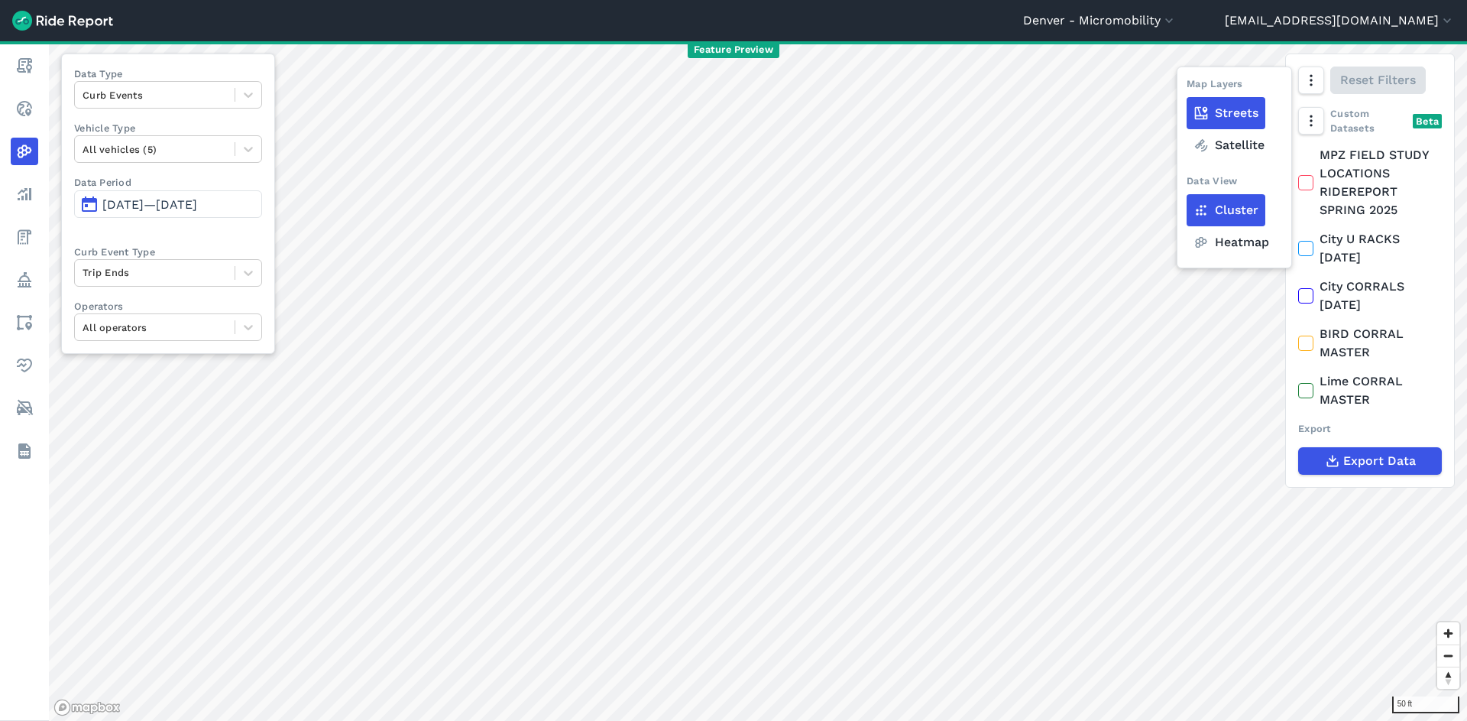
click at [1223, 242] on label "Heatmap" at bounding box center [1231, 242] width 89 height 32
click at [1231, 238] on label "Heatmap" at bounding box center [1231, 242] width 89 height 32
click at [1217, 248] on label "Heatmap" at bounding box center [1231, 242] width 89 height 32
click at [1187, 86] on input "Heatmap" at bounding box center [1187, 81] width 0 height 10
click at [1310, 247] on use at bounding box center [1306, 249] width 10 height 8
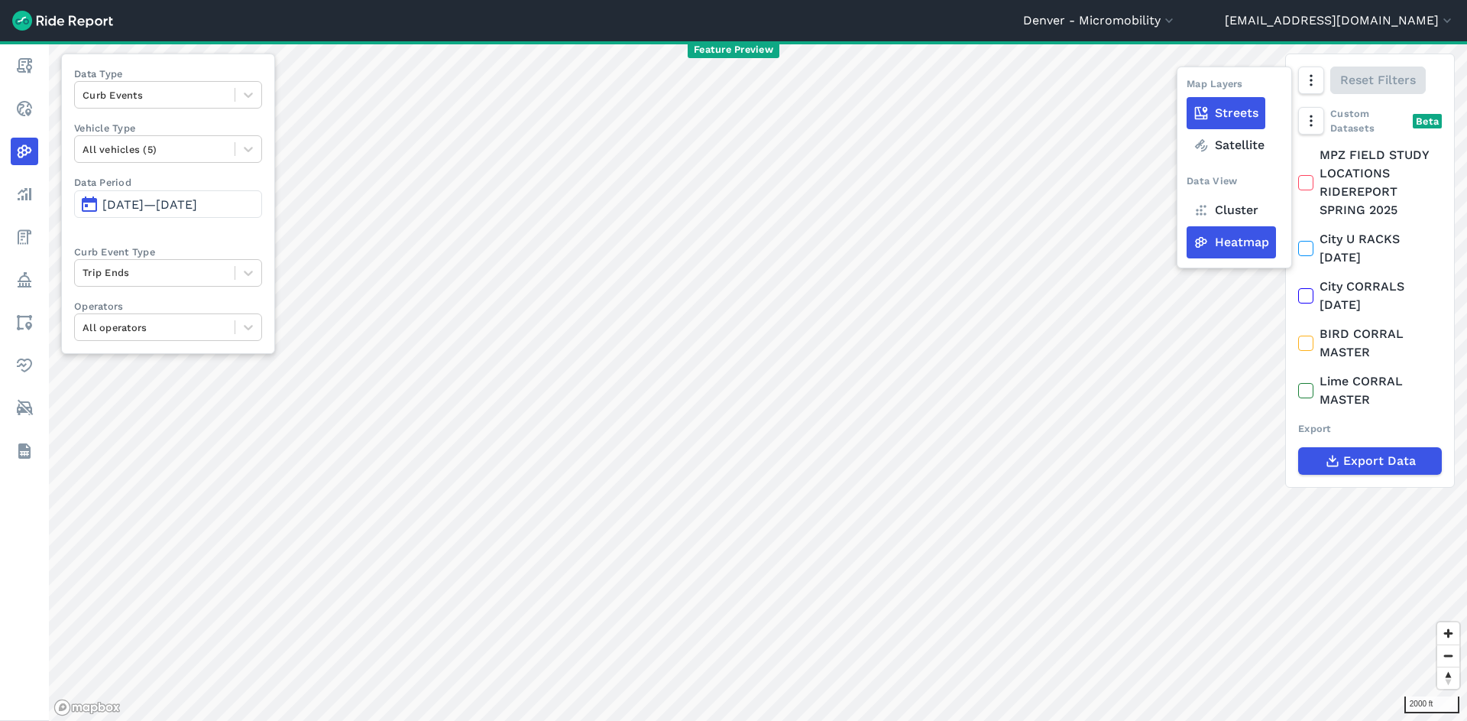
click at [1298, 240] on input "City U RACKS AUG 2024" at bounding box center [1298, 235] width 0 height 10
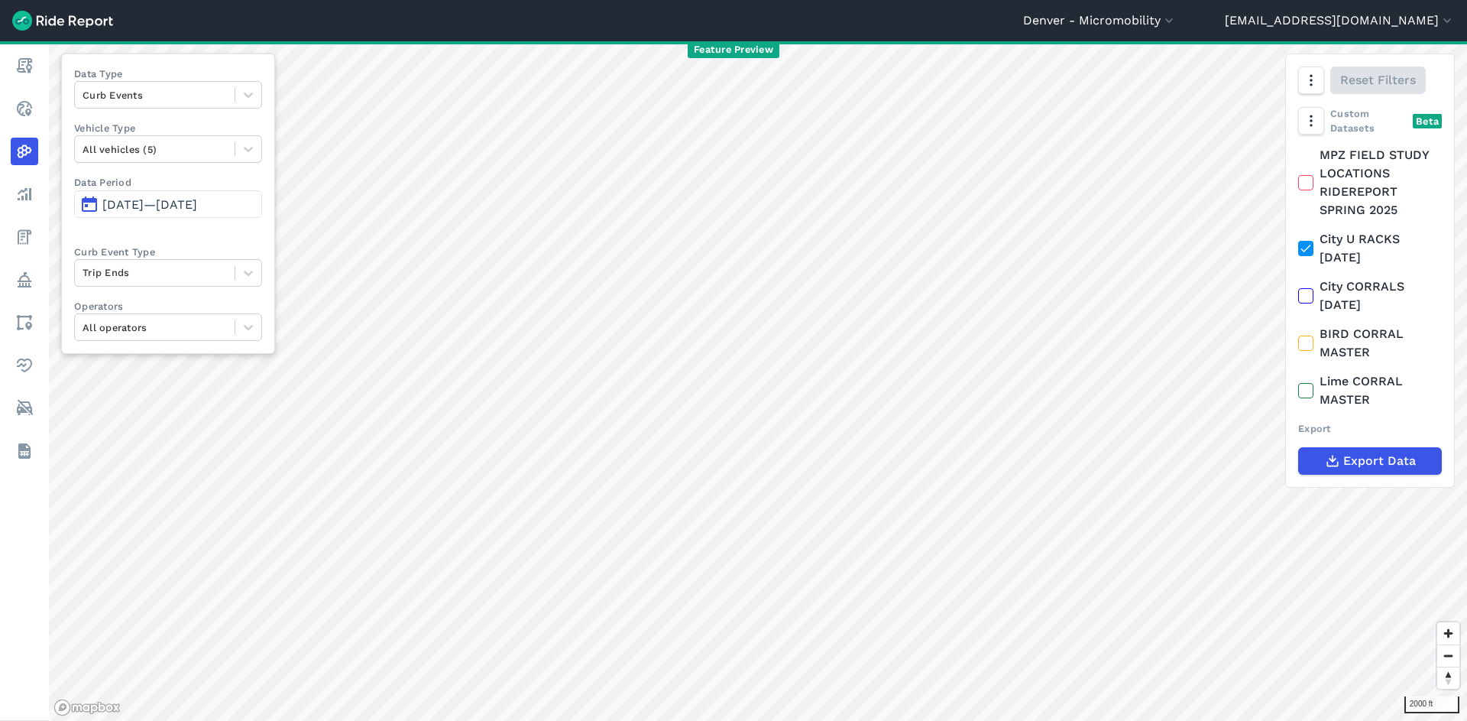
click at [1313, 293] on div at bounding box center [1305, 295] width 15 height 15
click at [1298, 287] on input "City CORRALS AUG 2024" at bounding box center [1298, 282] width 0 height 10
click at [1307, 245] on icon at bounding box center [1306, 248] width 14 height 15
click at [1298, 240] on input "City U RACKS AUG 2024" at bounding box center [1298, 235] width 0 height 10
click at [1308, 252] on icon at bounding box center [1306, 248] width 14 height 15
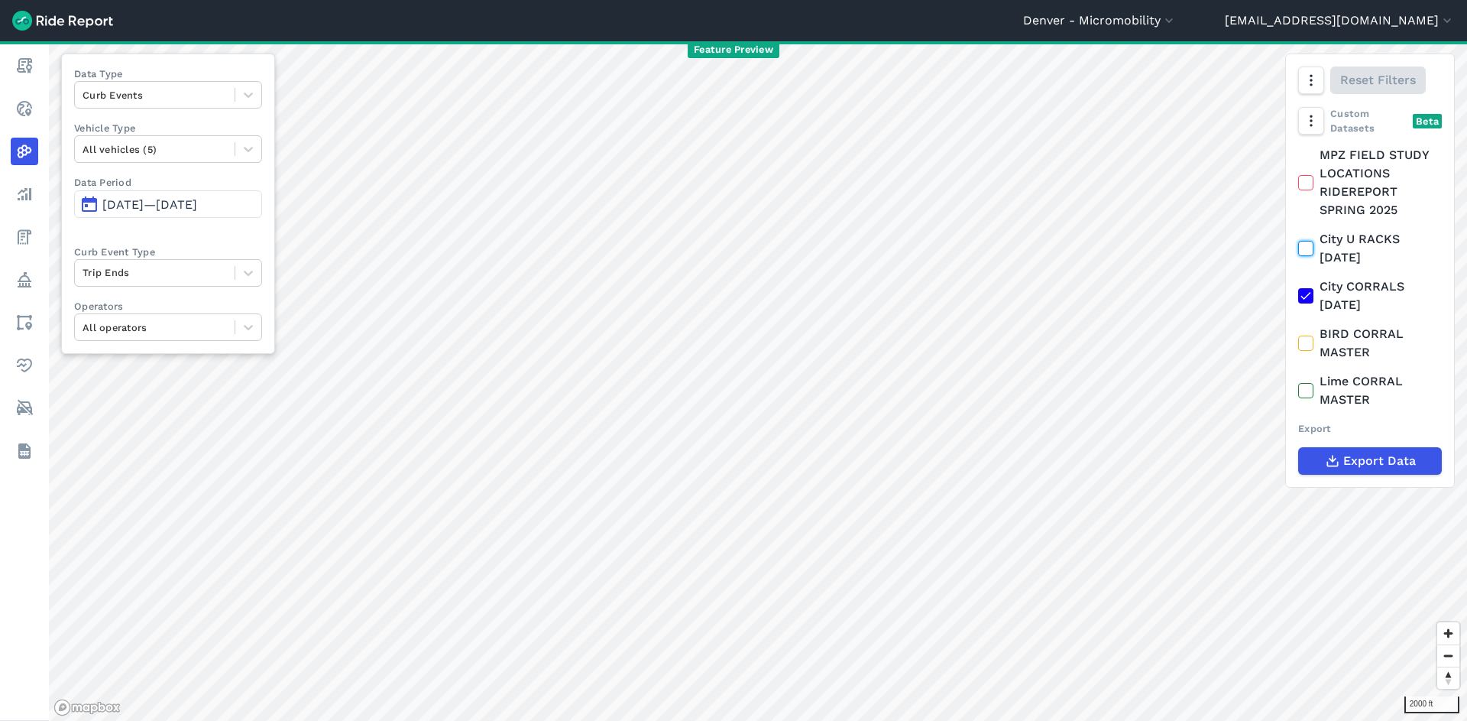
click at [1298, 240] on input "City U RACKS AUG 2024" at bounding box center [1298, 235] width 0 height 10
click at [160, 277] on div at bounding box center [155, 273] width 144 height 18
click at [157, 339] on div "Deployments" at bounding box center [168, 335] width 188 height 27
click at [1314, 250] on div at bounding box center [1305, 248] width 15 height 15
click at [1298, 240] on input "City U RACKS AUG 2024" at bounding box center [1298, 235] width 0 height 10
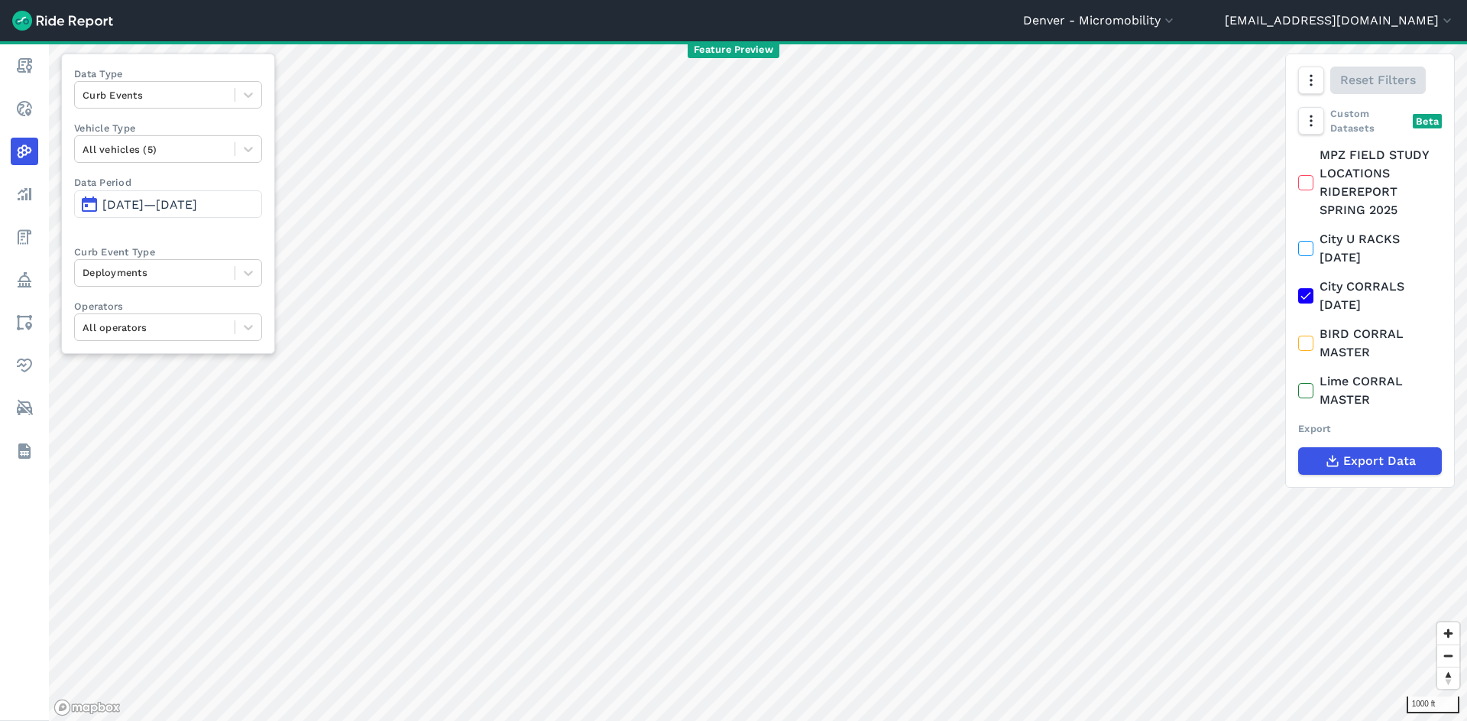
click at [1304, 295] on icon at bounding box center [1306, 295] width 14 height 15
click at [1298, 287] on input "City CORRALS AUG 2024" at bounding box center [1298, 282] width 0 height 10
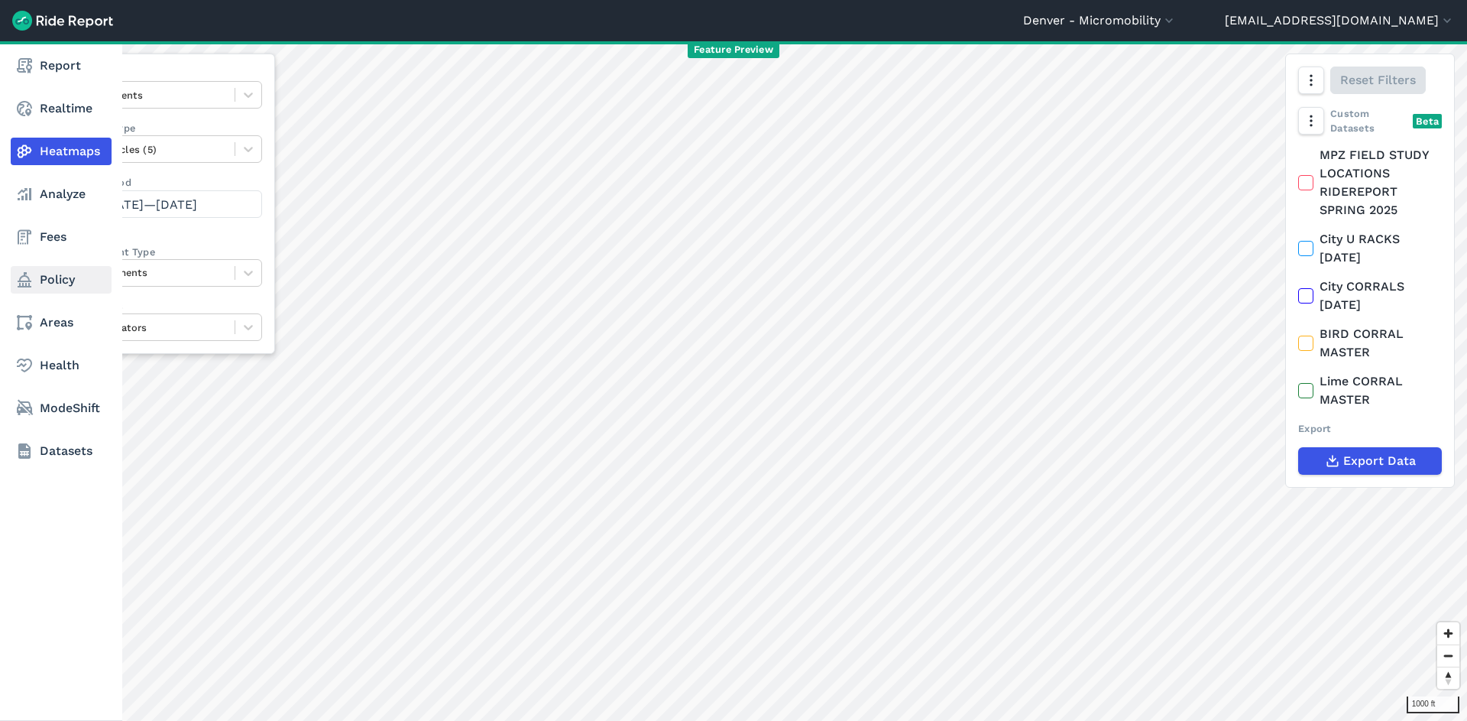
click at [74, 275] on link "Policy" at bounding box center [61, 280] width 101 height 28
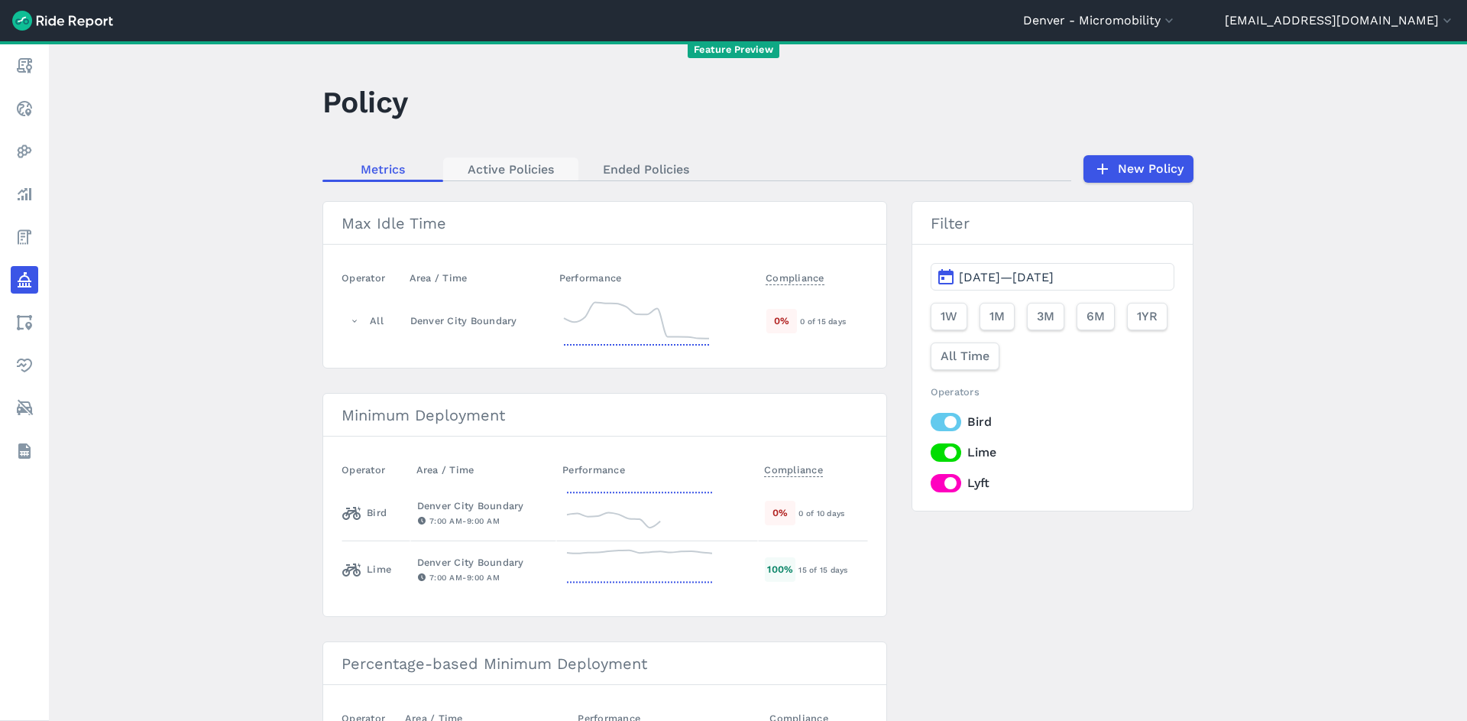
click at [491, 176] on link "Active Policies" at bounding box center [510, 168] width 135 height 23
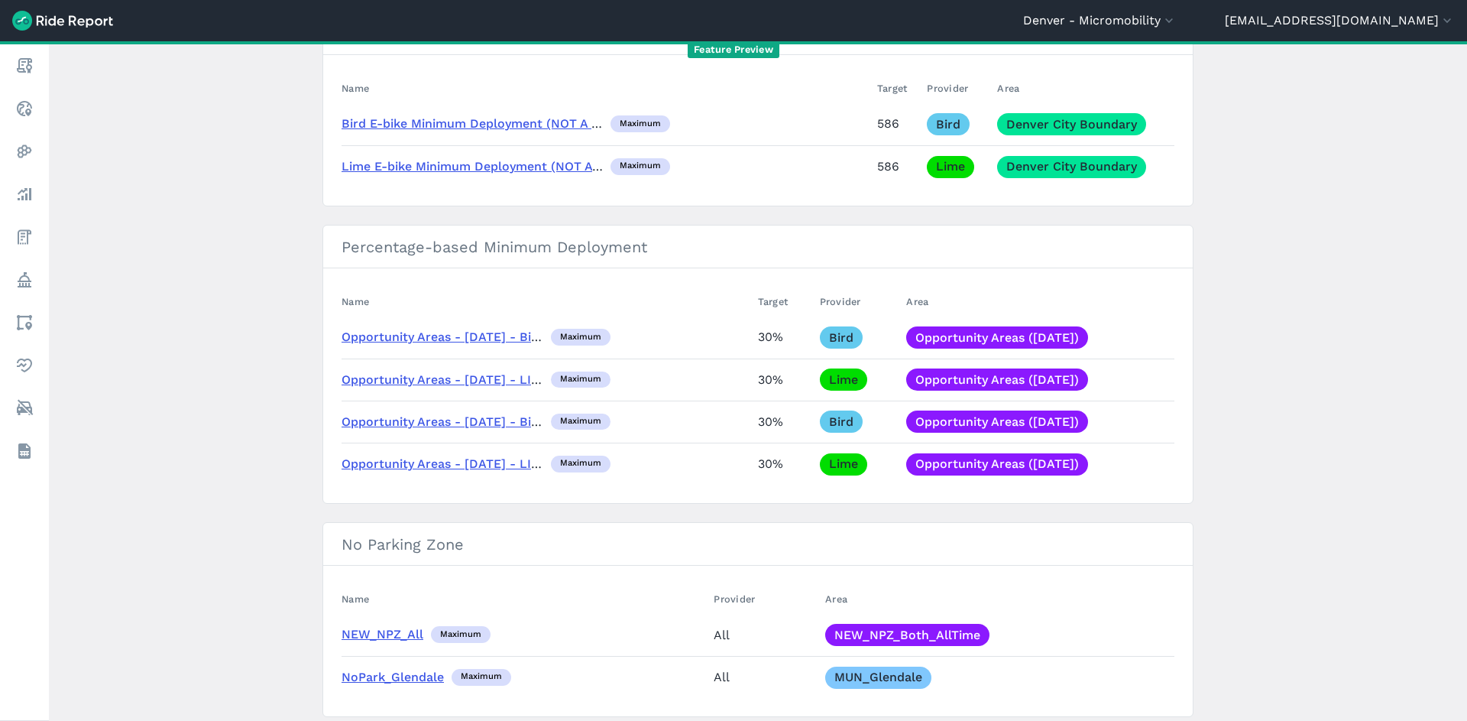
scroll to position [363, 0]
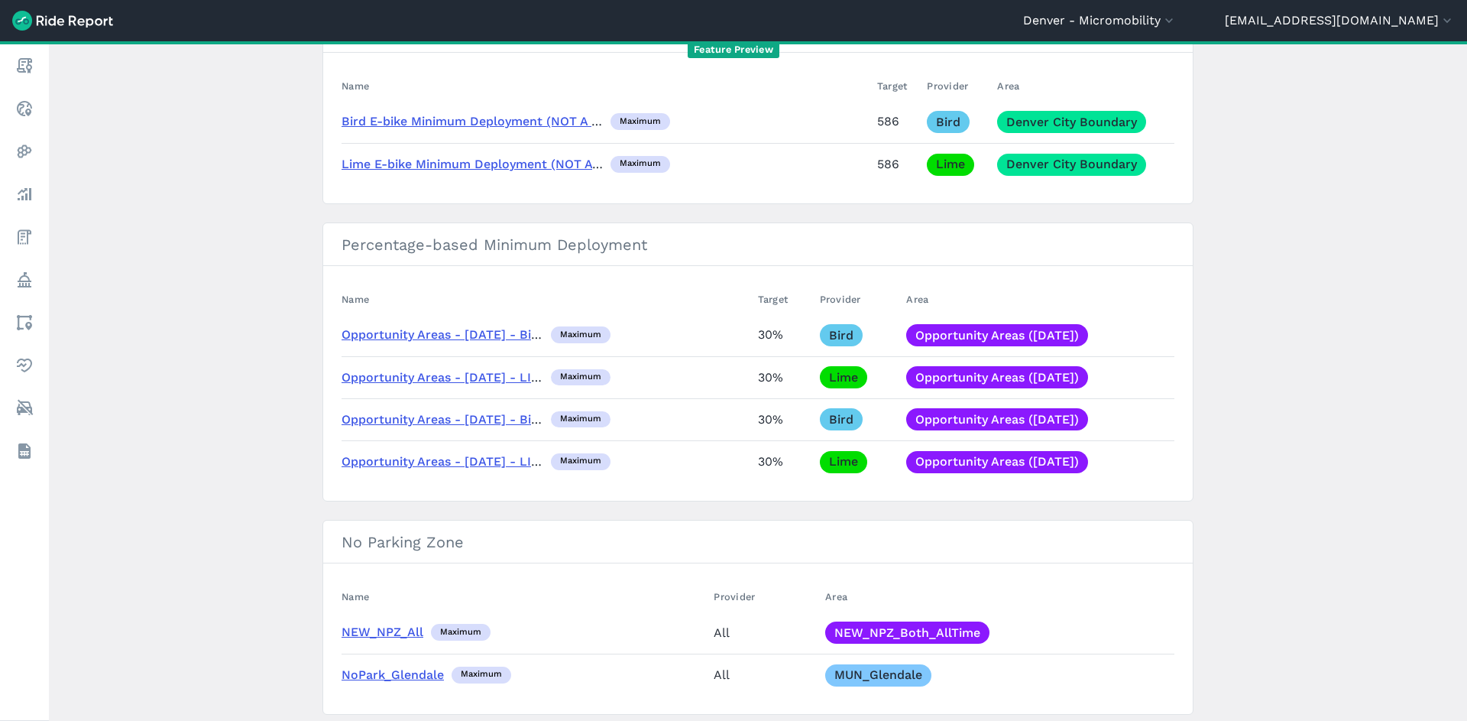
click at [455, 335] on link "Opportunity Areas - 3/11/2024 - Bird" at bounding box center [443, 334] width 202 height 15
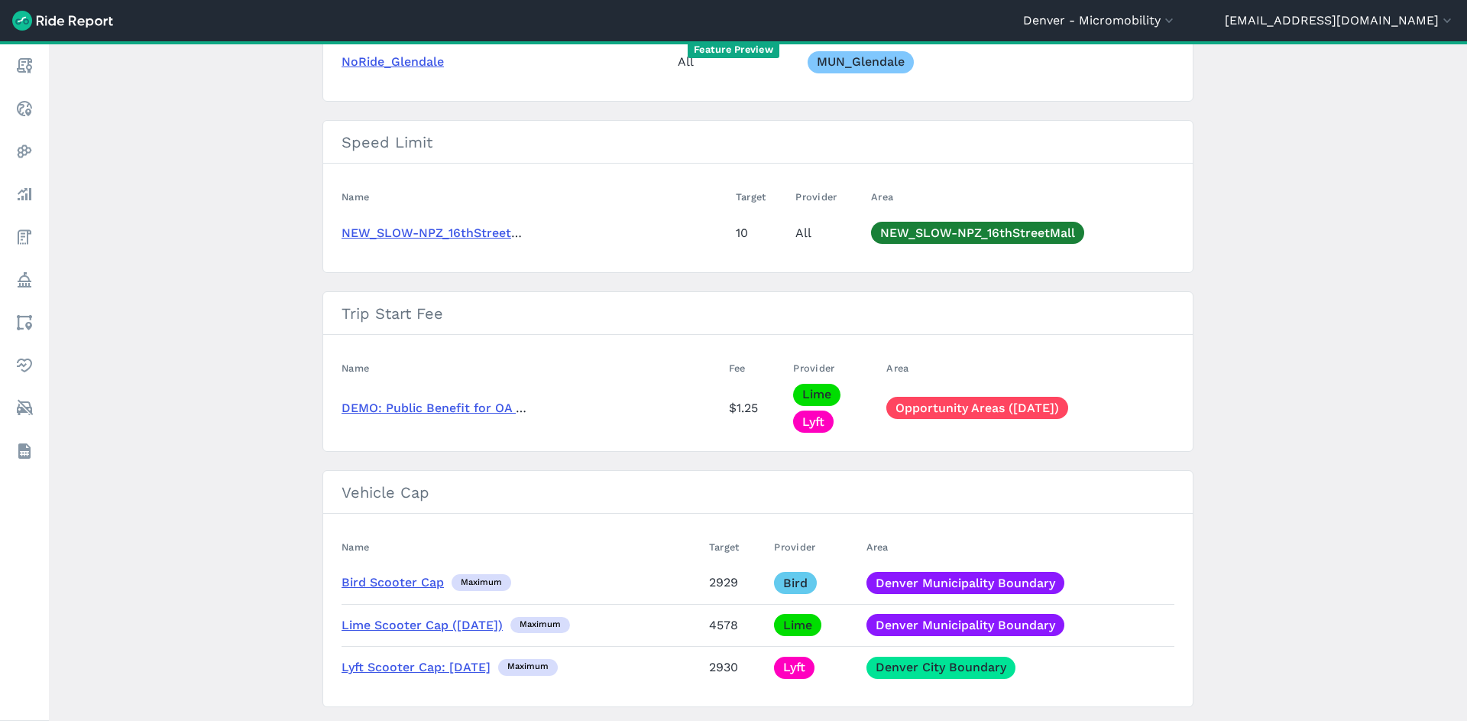
scroll to position [1229, 0]
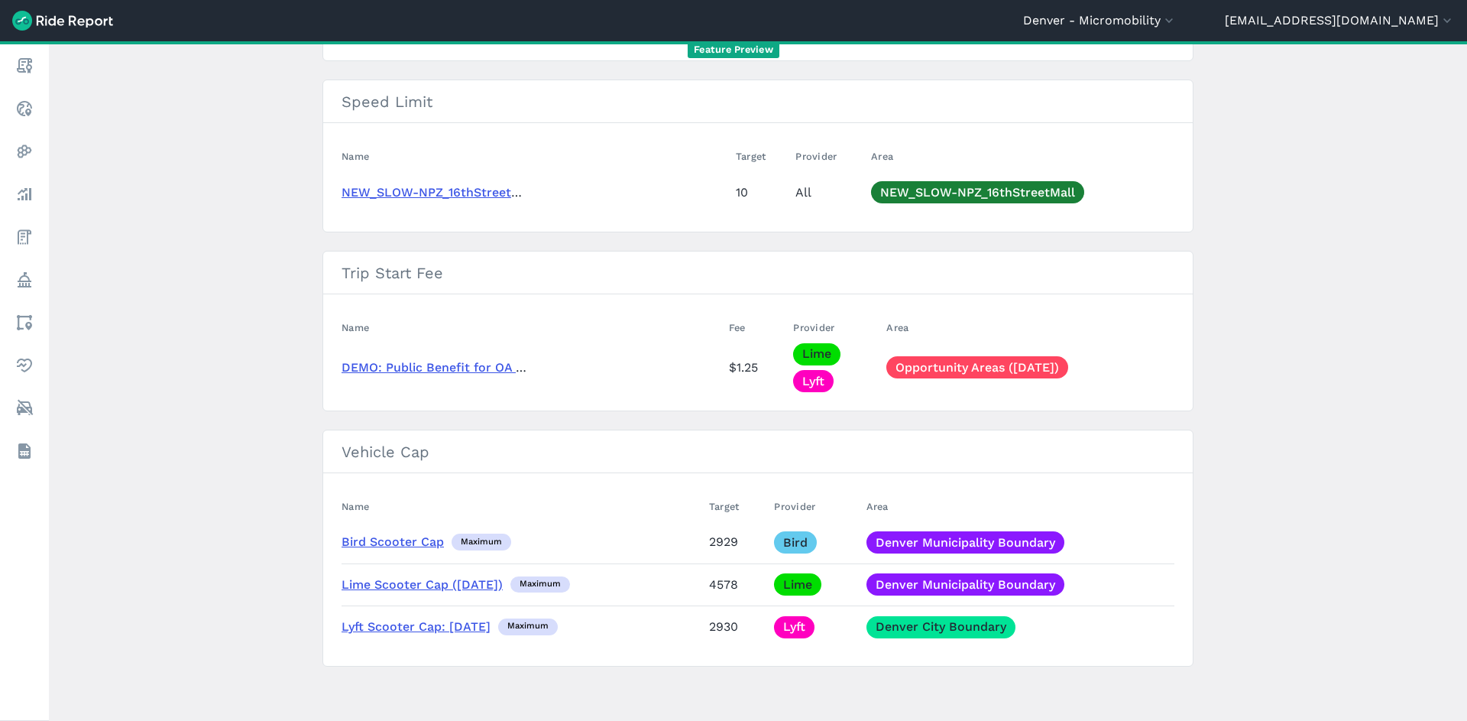
click at [399, 585] on link "Lime Scooter Cap (2025-03-26)" at bounding box center [422, 584] width 161 height 15
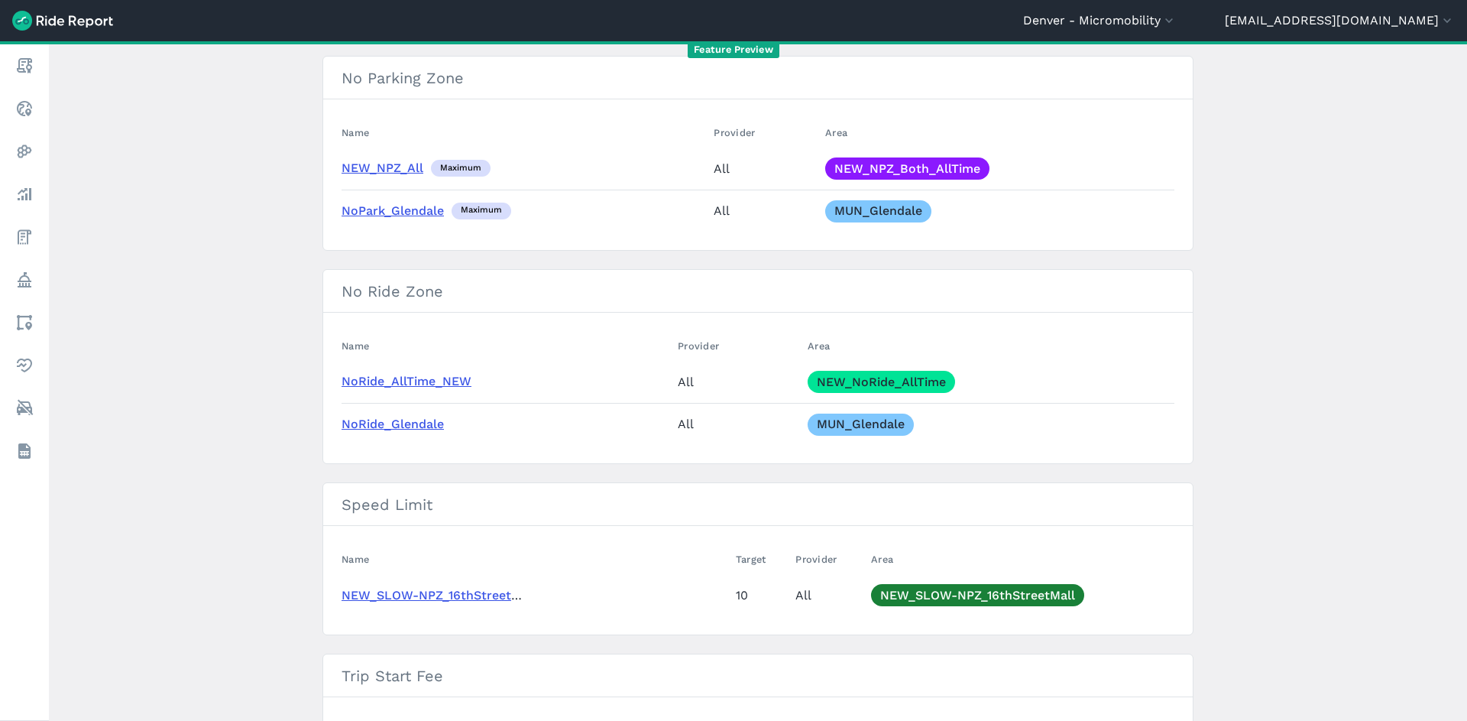
scroll to position [823, 0]
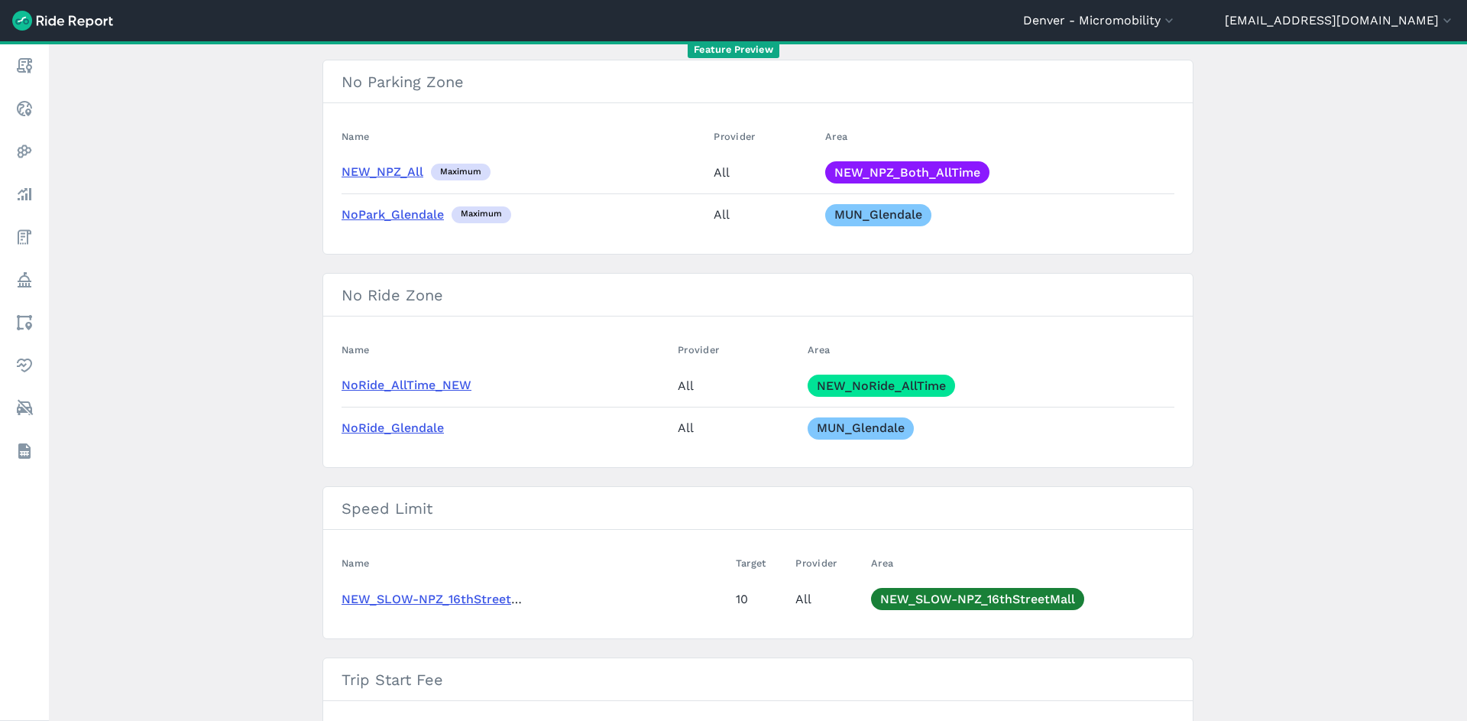
click at [453, 599] on link "NEW_SLOW-NPZ_16thStreetMall Speed Zone" at bounding box center [476, 598] width 269 height 15
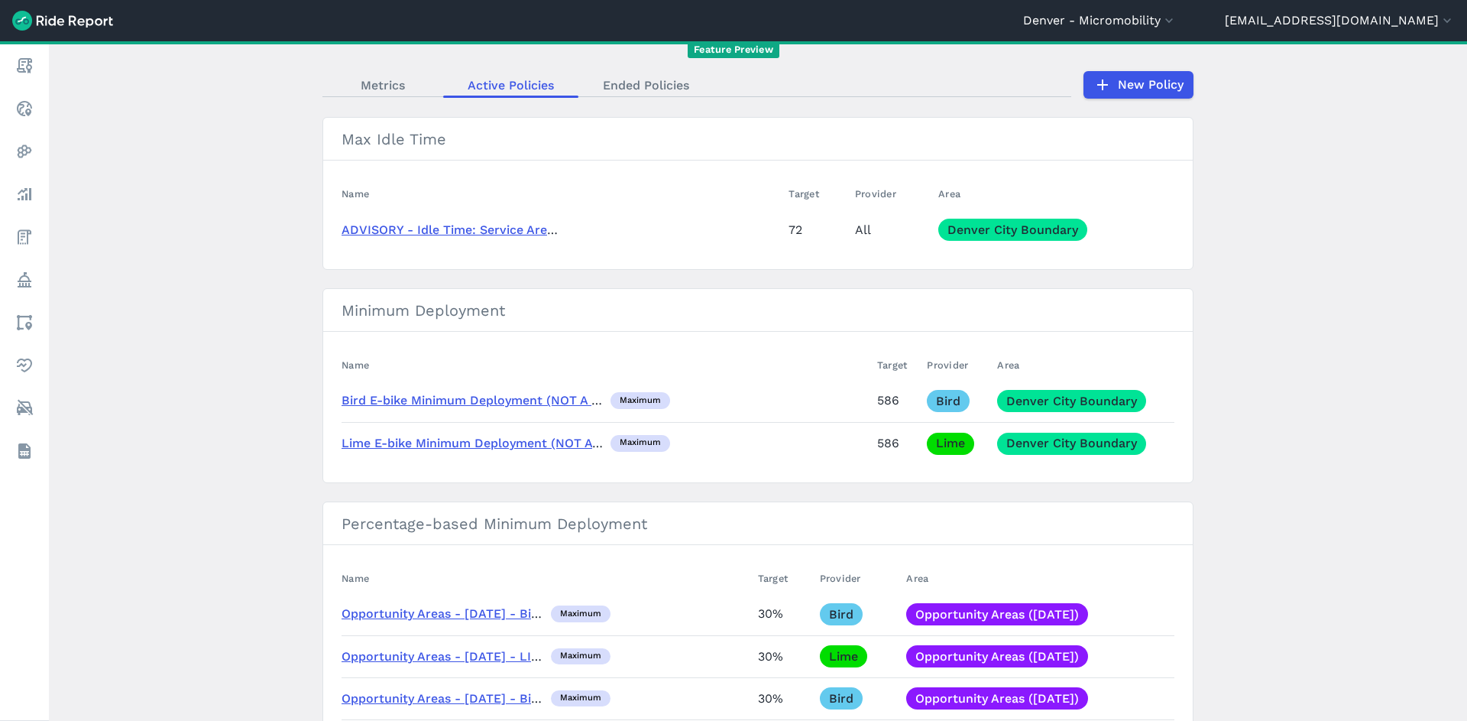
scroll to position [83, 0]
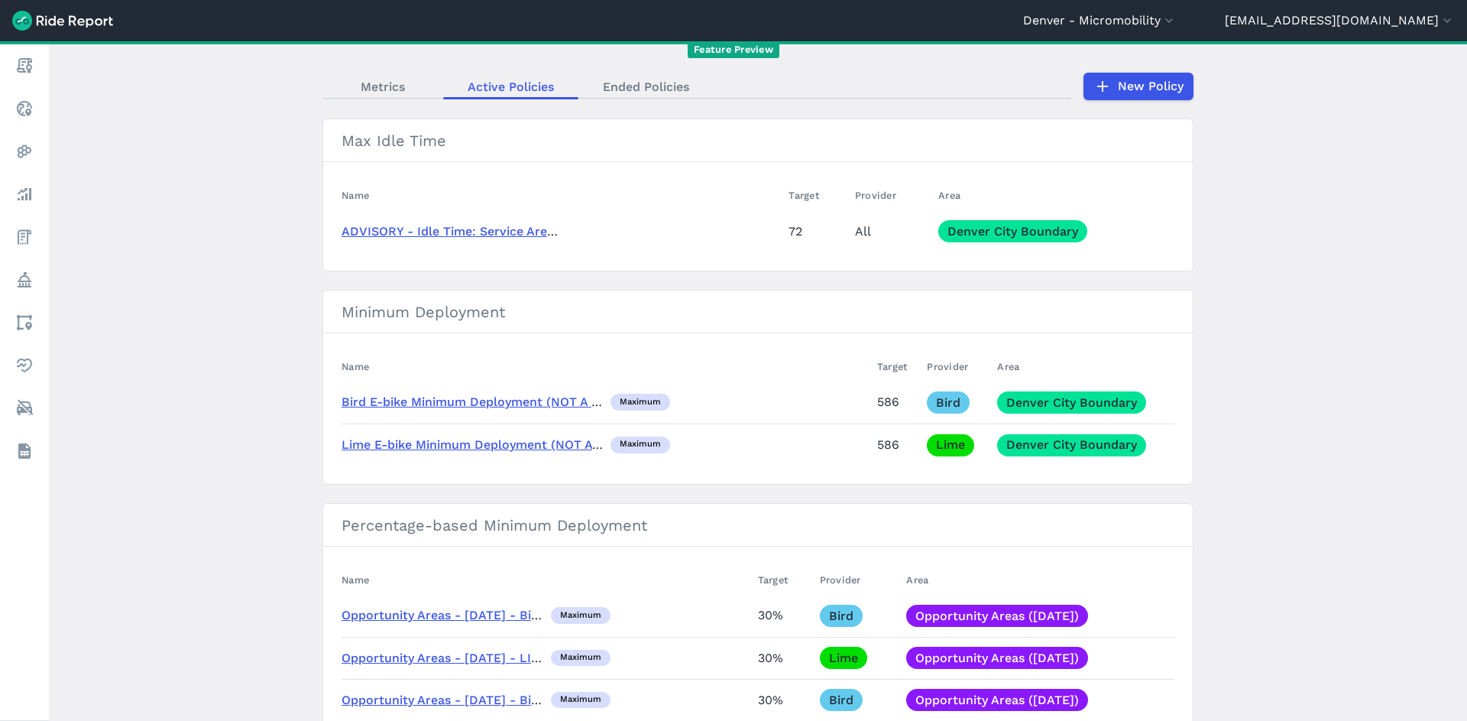
click at [511, 232] on link "ADVISORY - Idle Time: Service Area (72 hours)" at bounding box center [480, 231] width 277 height 15
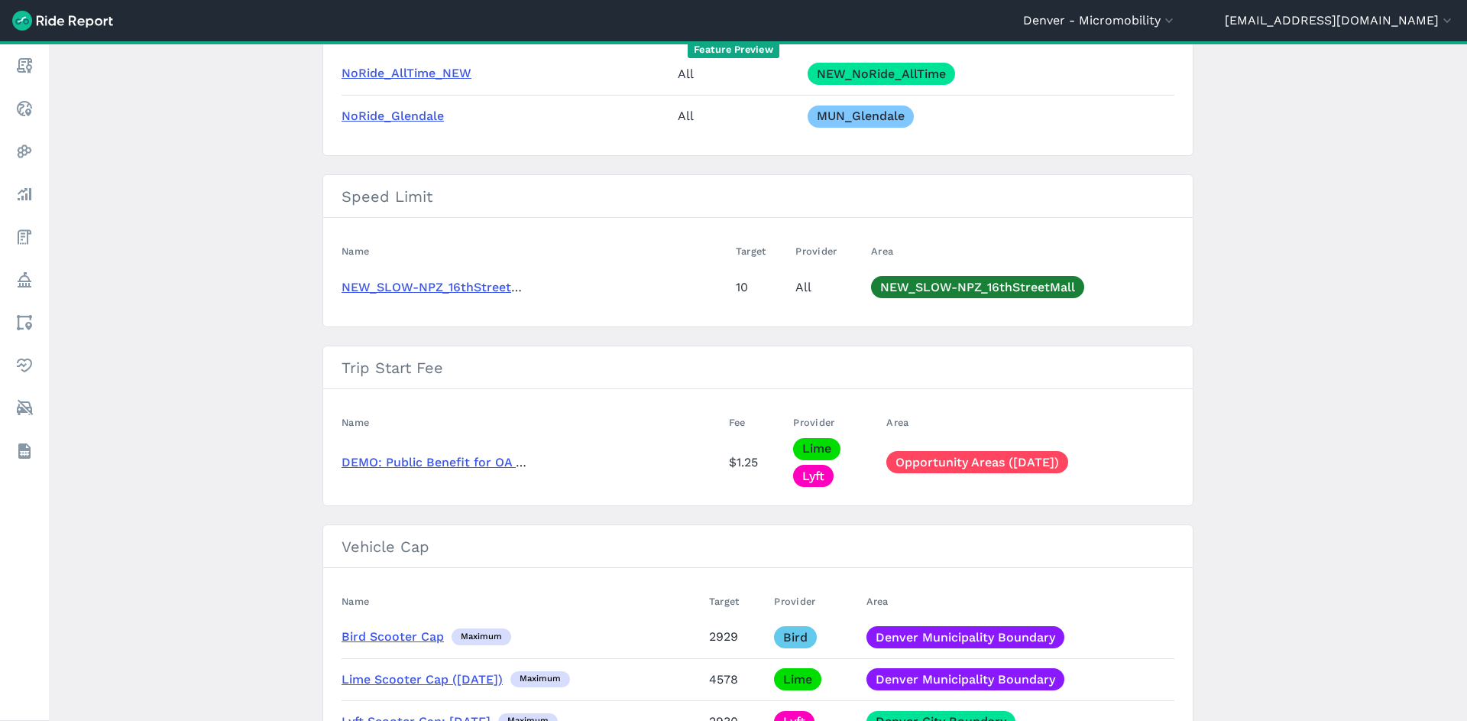
scroll to position [1229, 0]
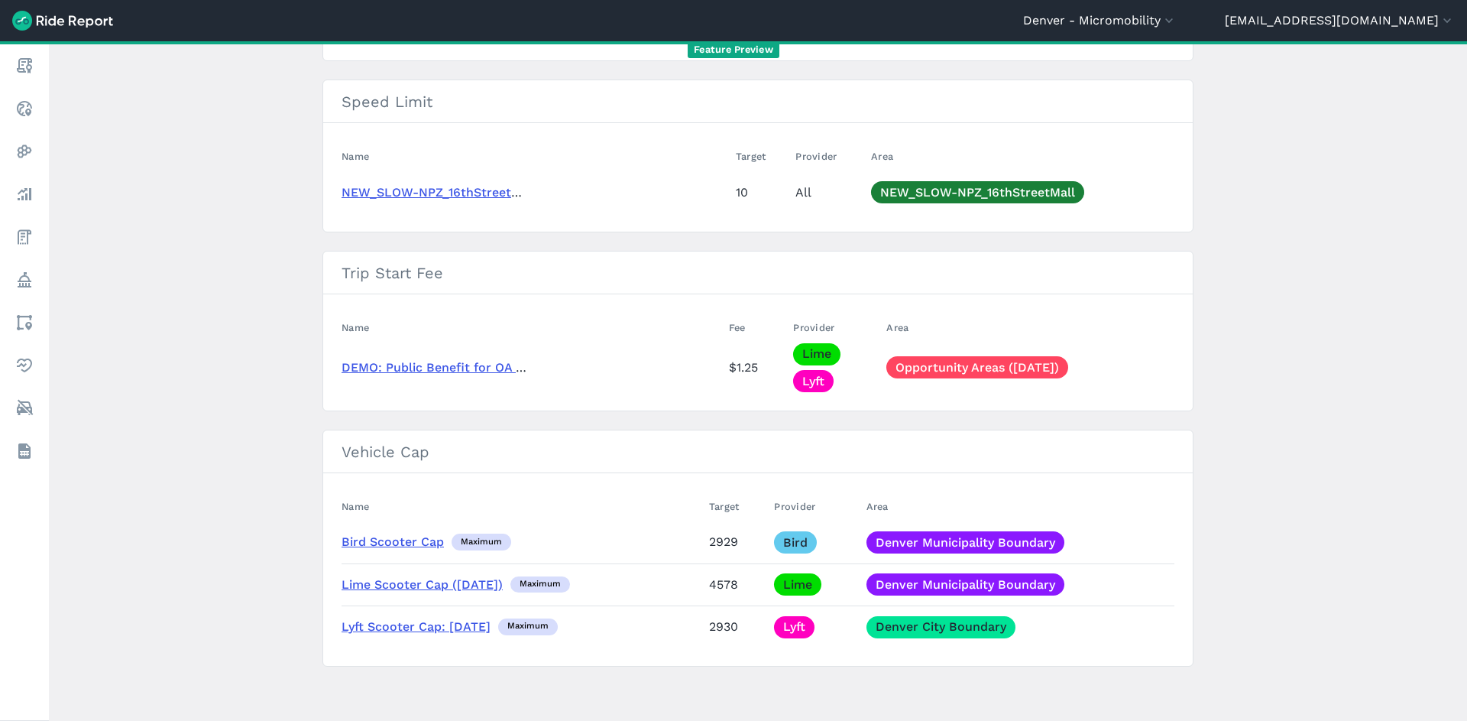
click at [455, 369] on link "DEMO: Public Benefit for OA Trip Starts" at bounding box center [461, 367] width 238 height 15
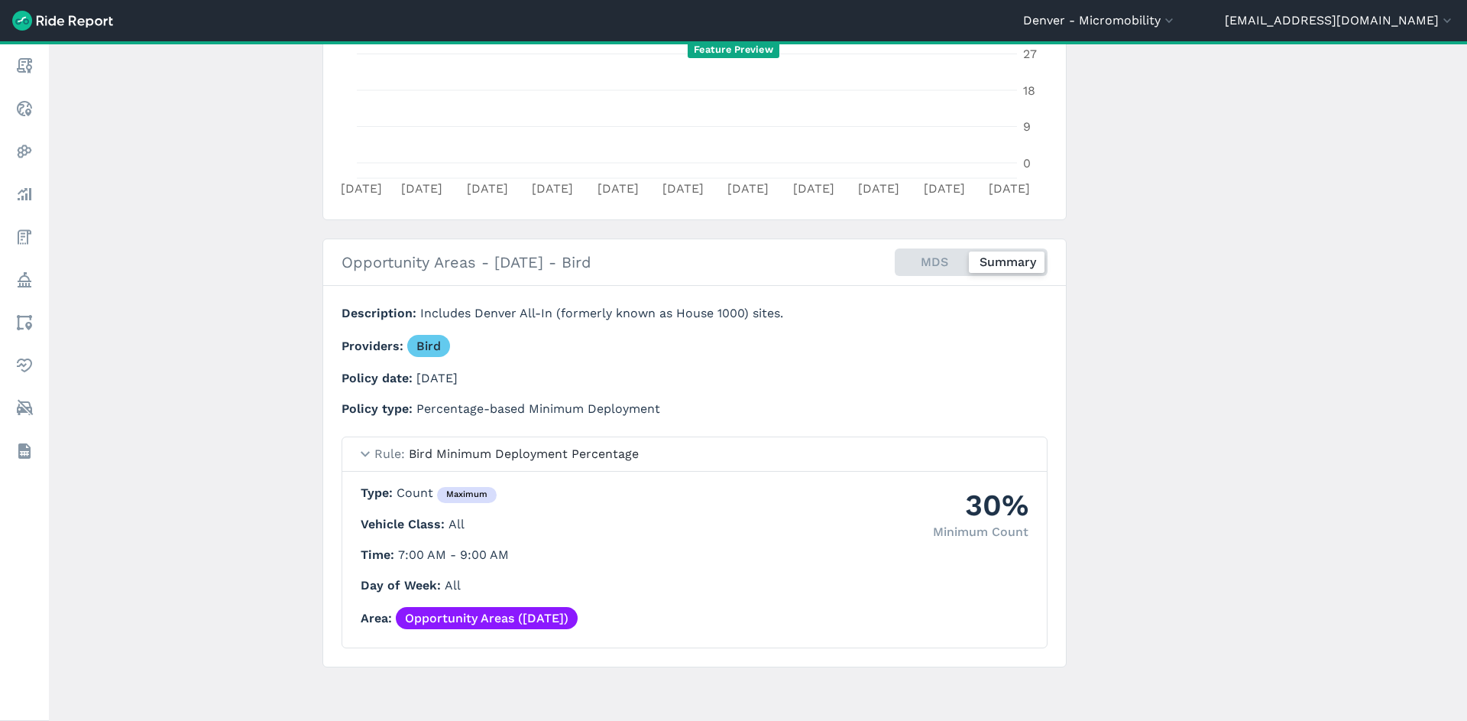
scroll to position [374, 0]
click at [479, 620] on link "Opportunity Areas ([DATE])" at bounding box center [487, 616] width 182 height 22
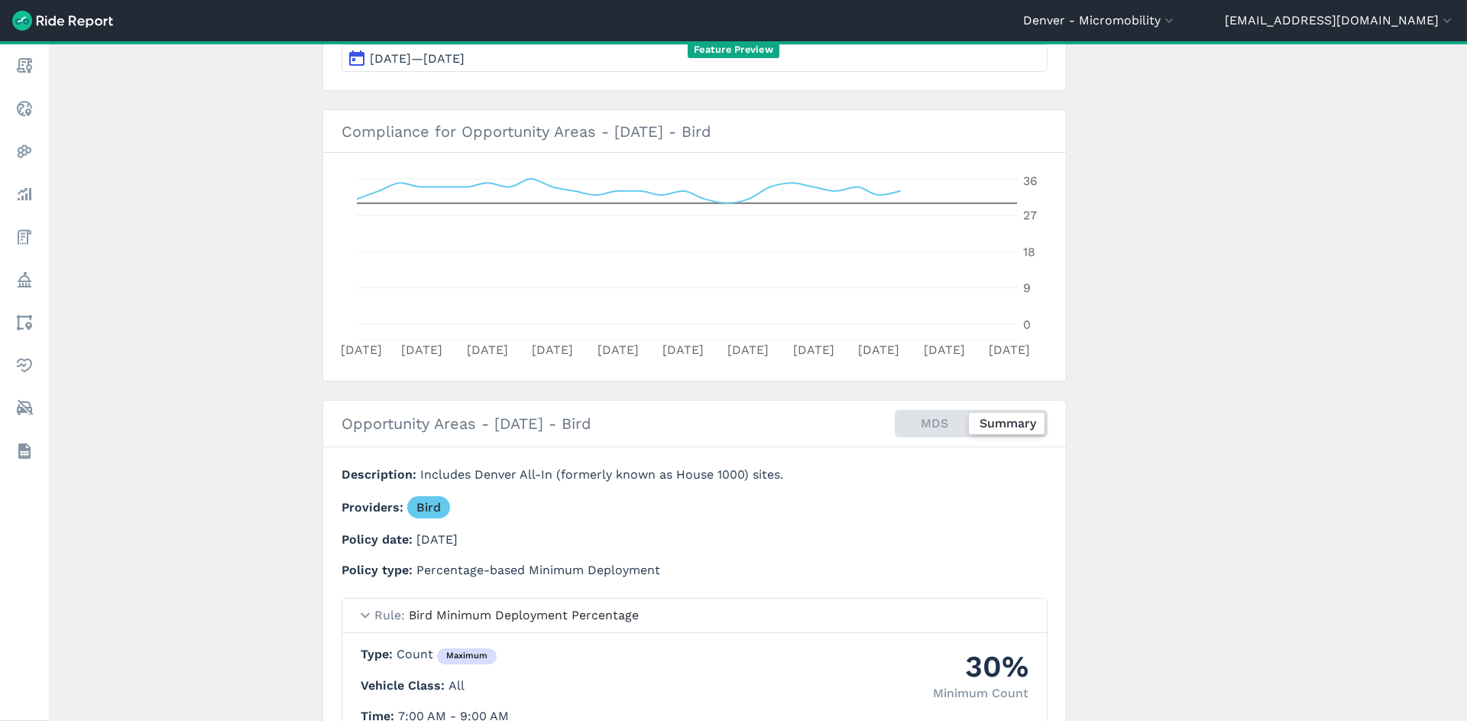
scroll to position [127, 0]
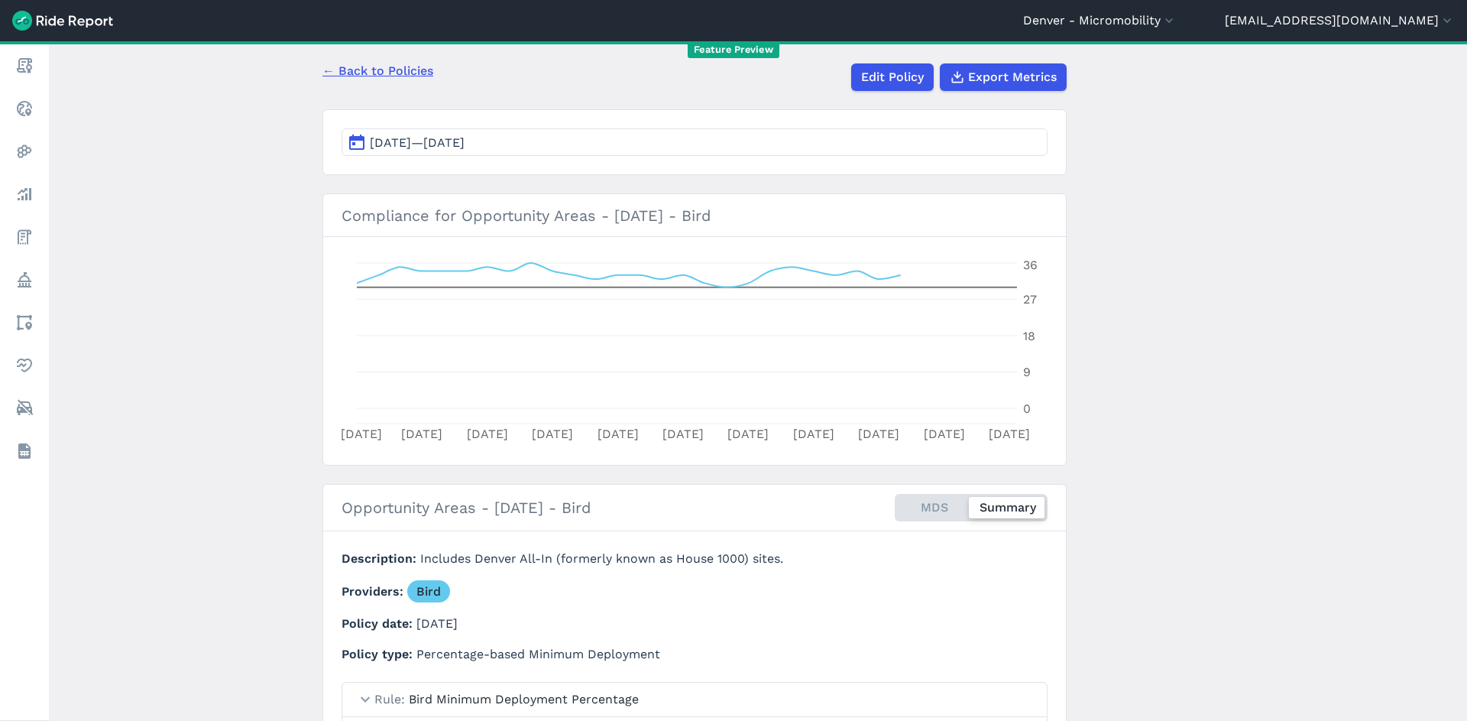
click at [762, 129] on button "[DATE]—[DATE]" at bounding box center [695, 142] width 706 height 28
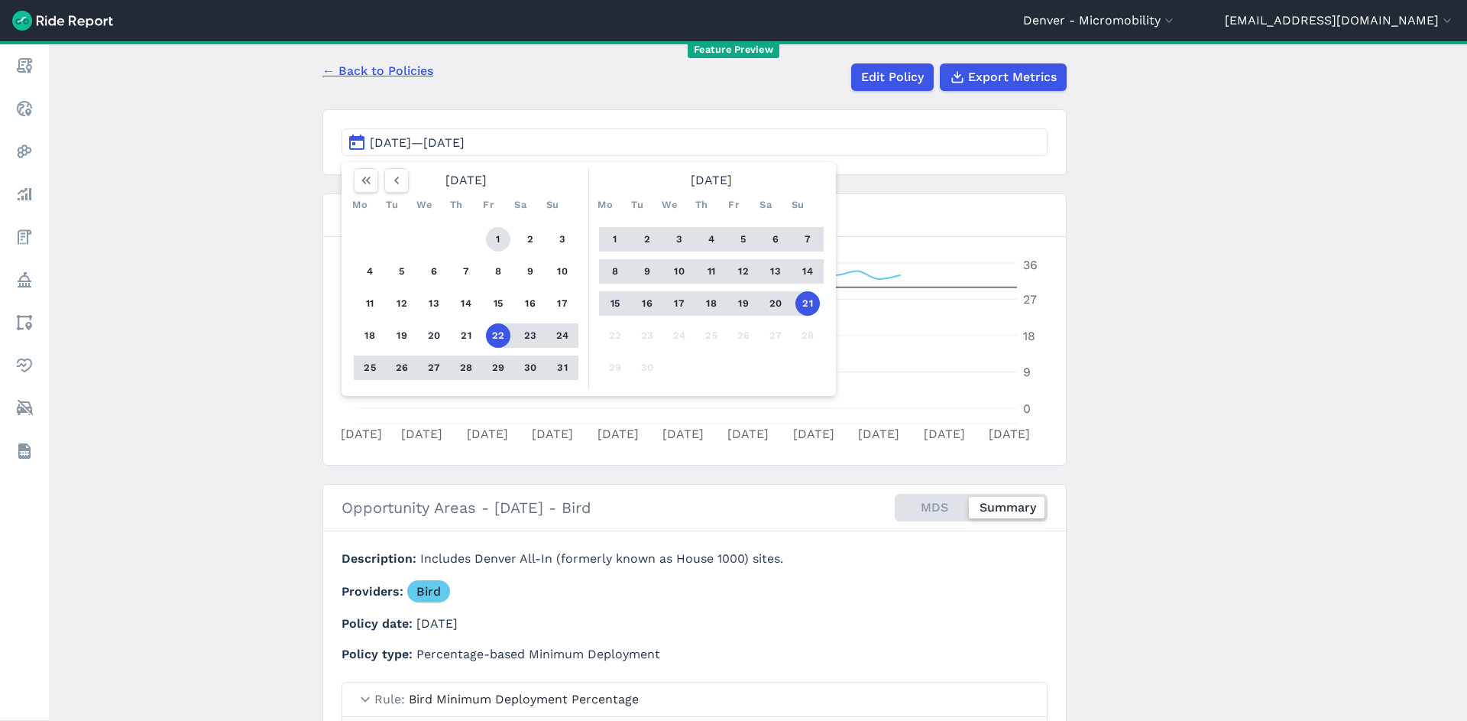
click at [491, 237] on button "1" at bounding box center [498, 239] width 24 height 24
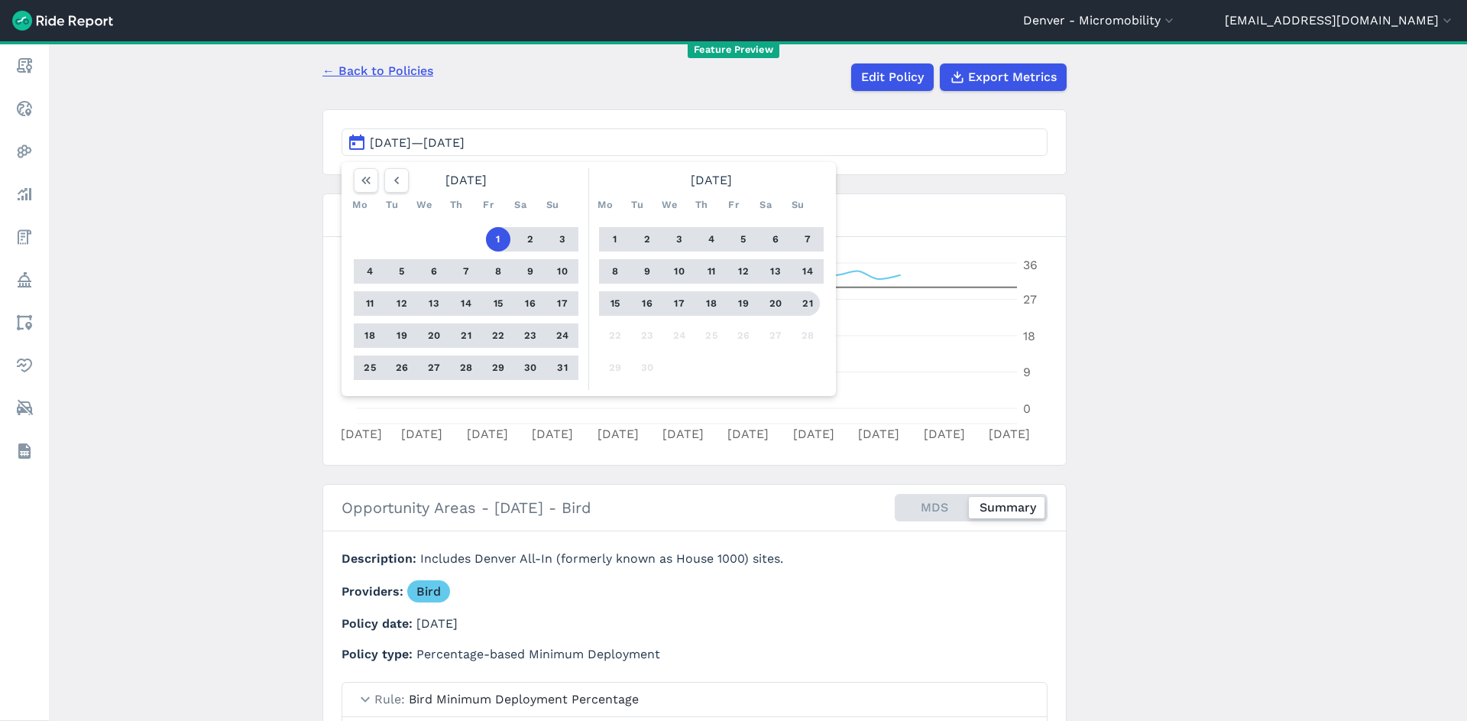
click at [796, 304] on button "21" at bounding box center [807, 303] width 24 height 24
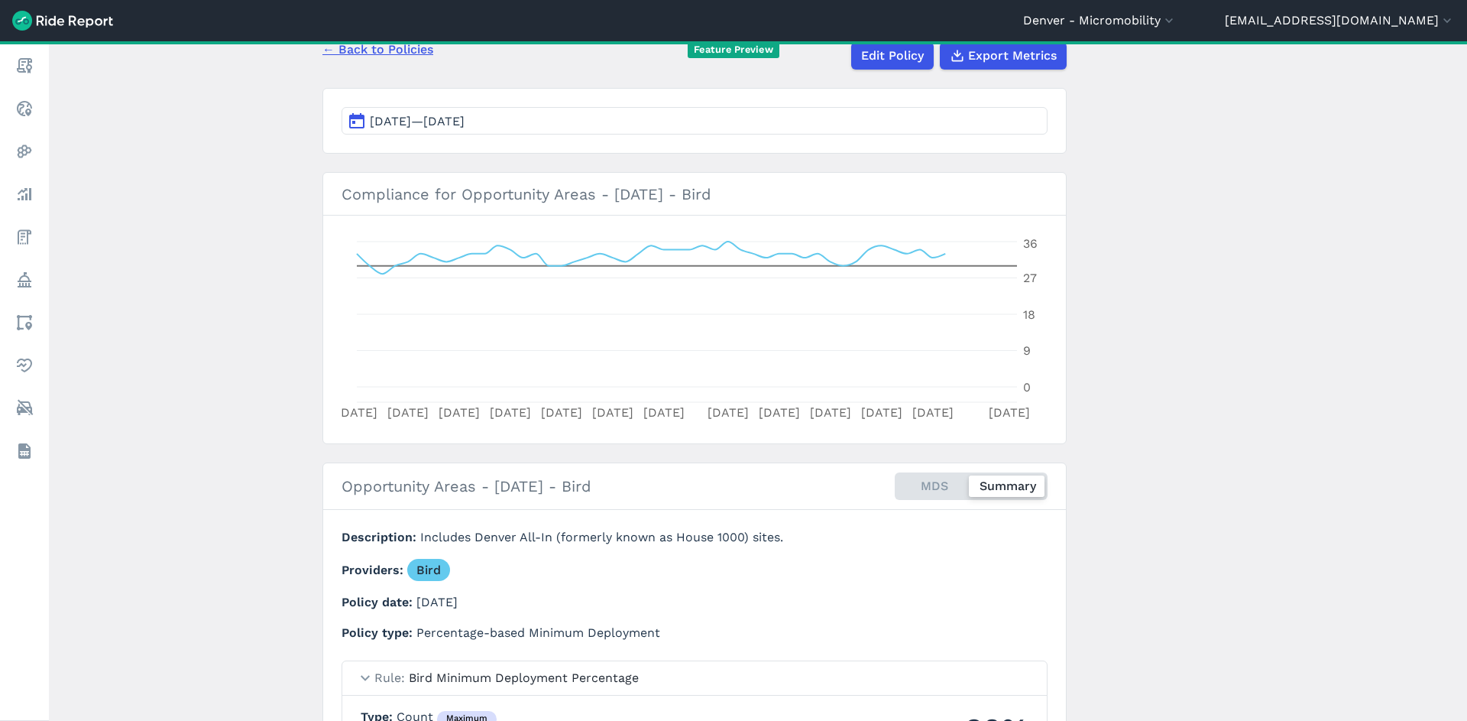
scroll to position [156, 0]
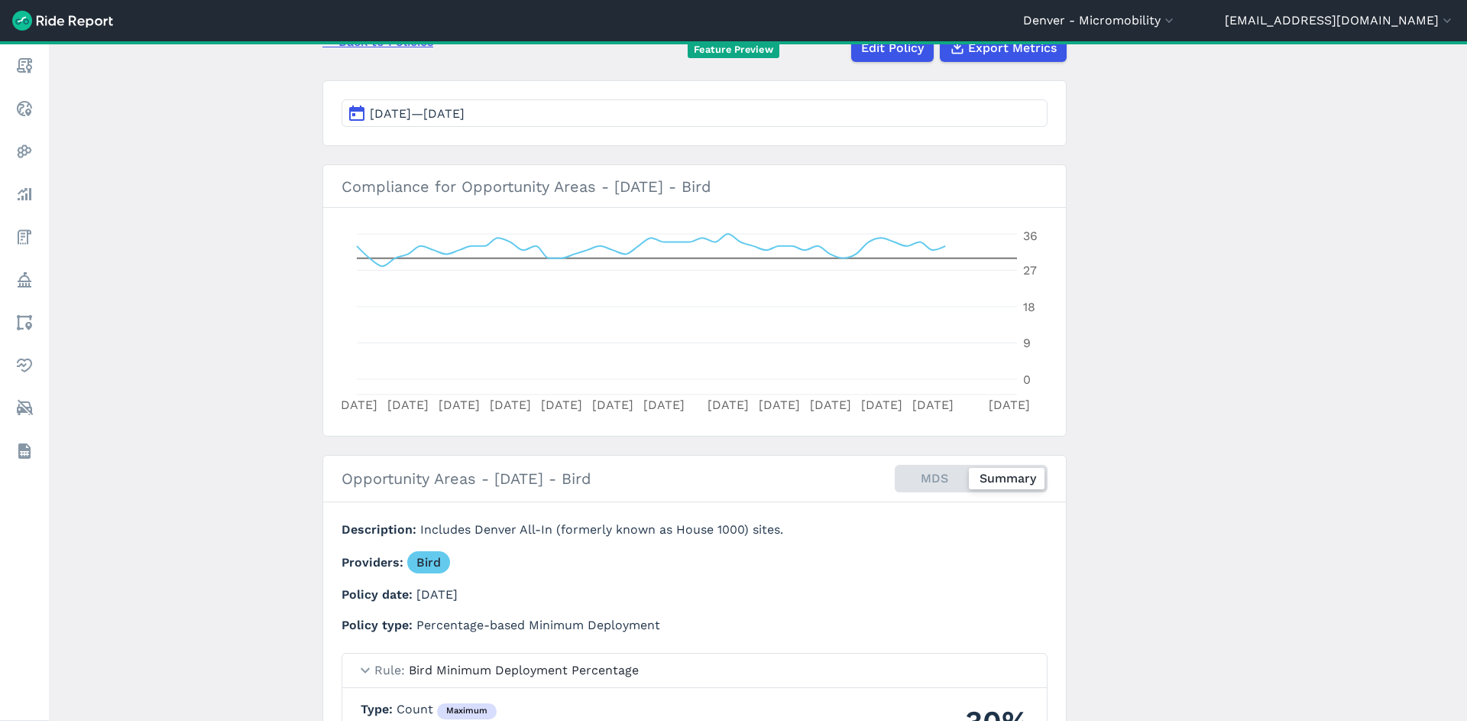
click at [1126, 523] on main "Opportunity Areas - 3/11/2024 - Bird Policy ← Back to Policies Edit Policy Expo…" at bounding box center [758, 380] width 1418 height 679
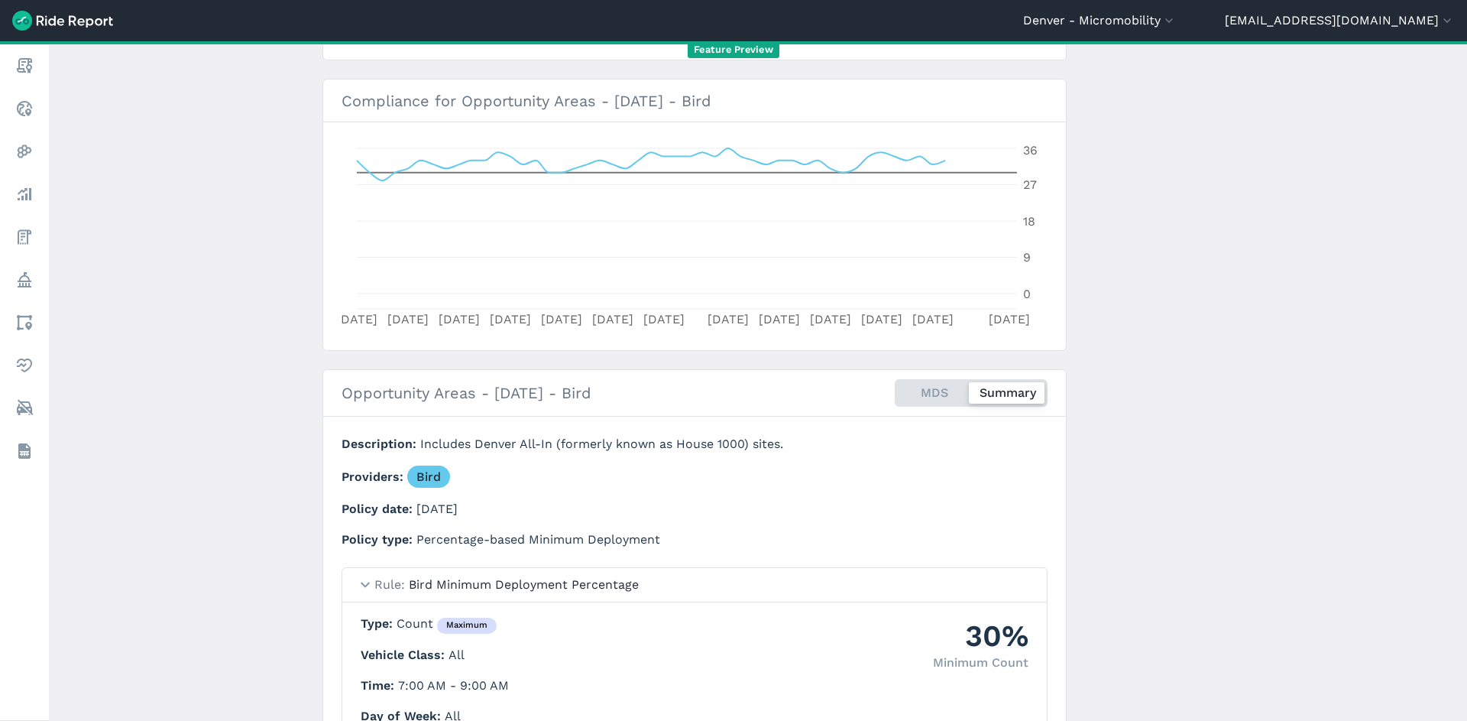
scroll to position [301, 0]
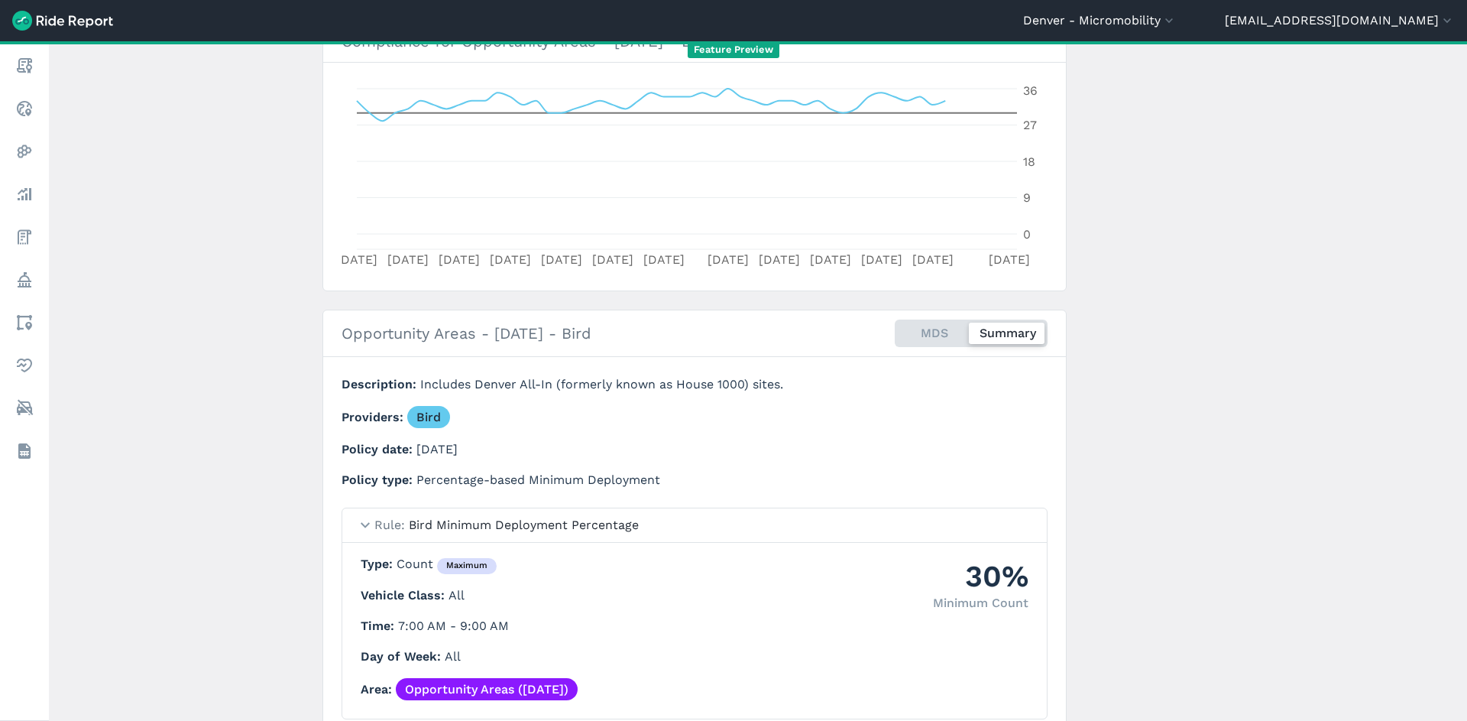
click at [931, 337] on div "MDS Summary" at bounding box center [971, 333] width 153 height 28
click at [895, 329] on input "MDS Summary" at bounding box center [895, 324] width 0 height 10
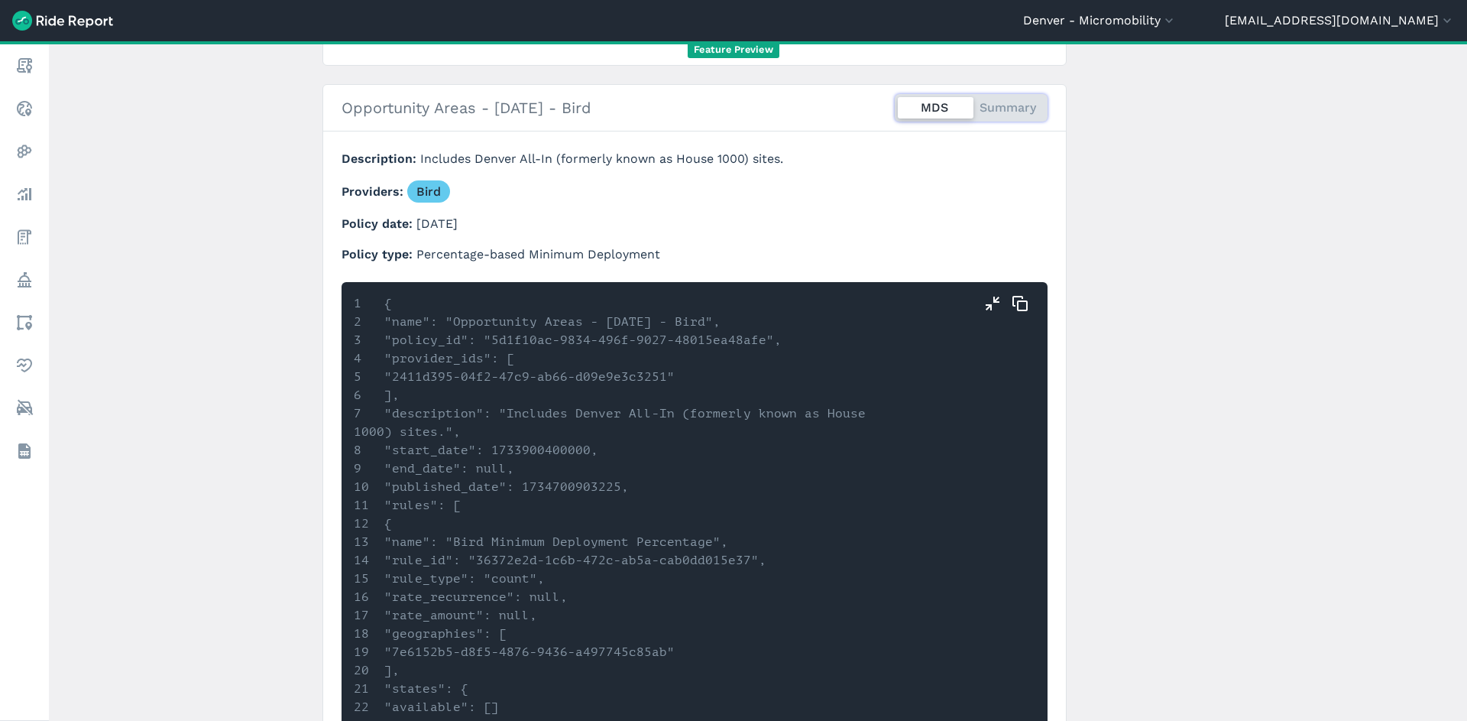
scroll to position [461, 0]
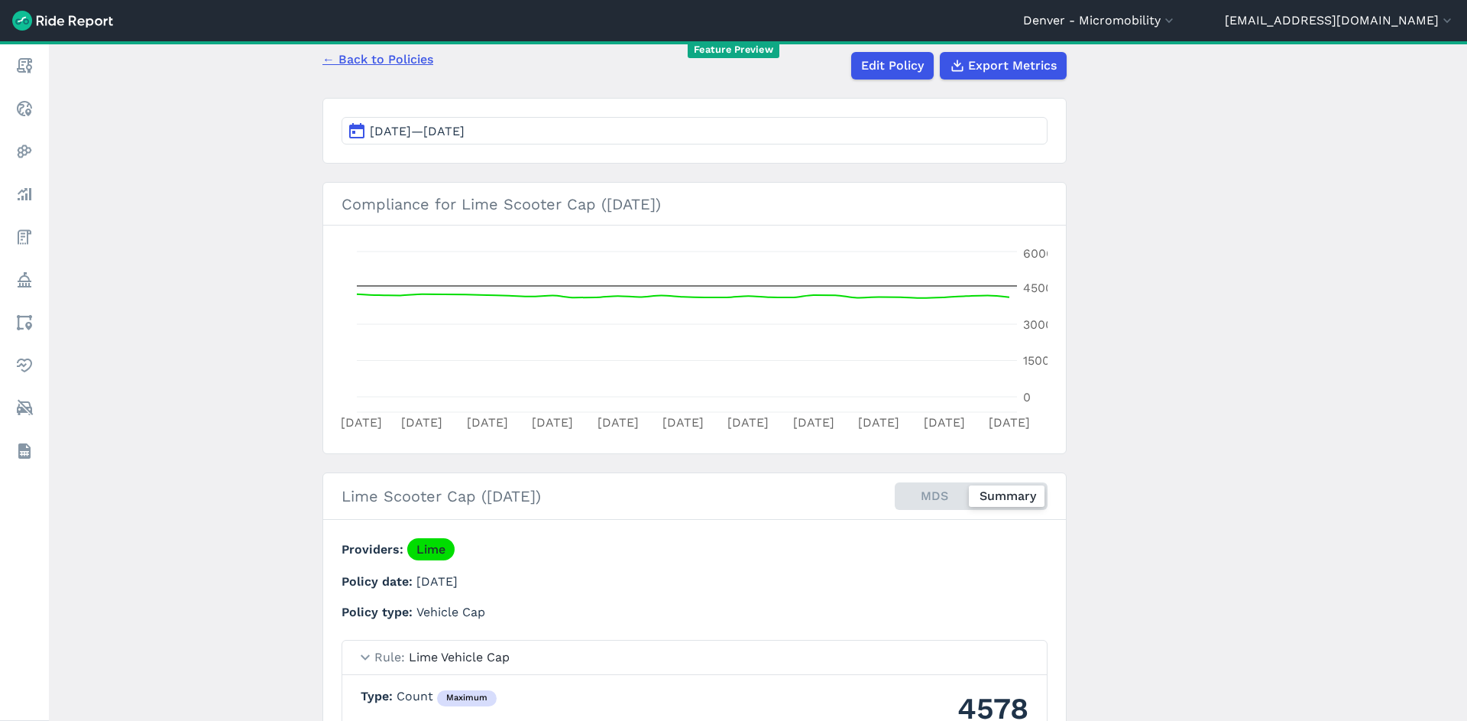
scroll to position [51, 0]
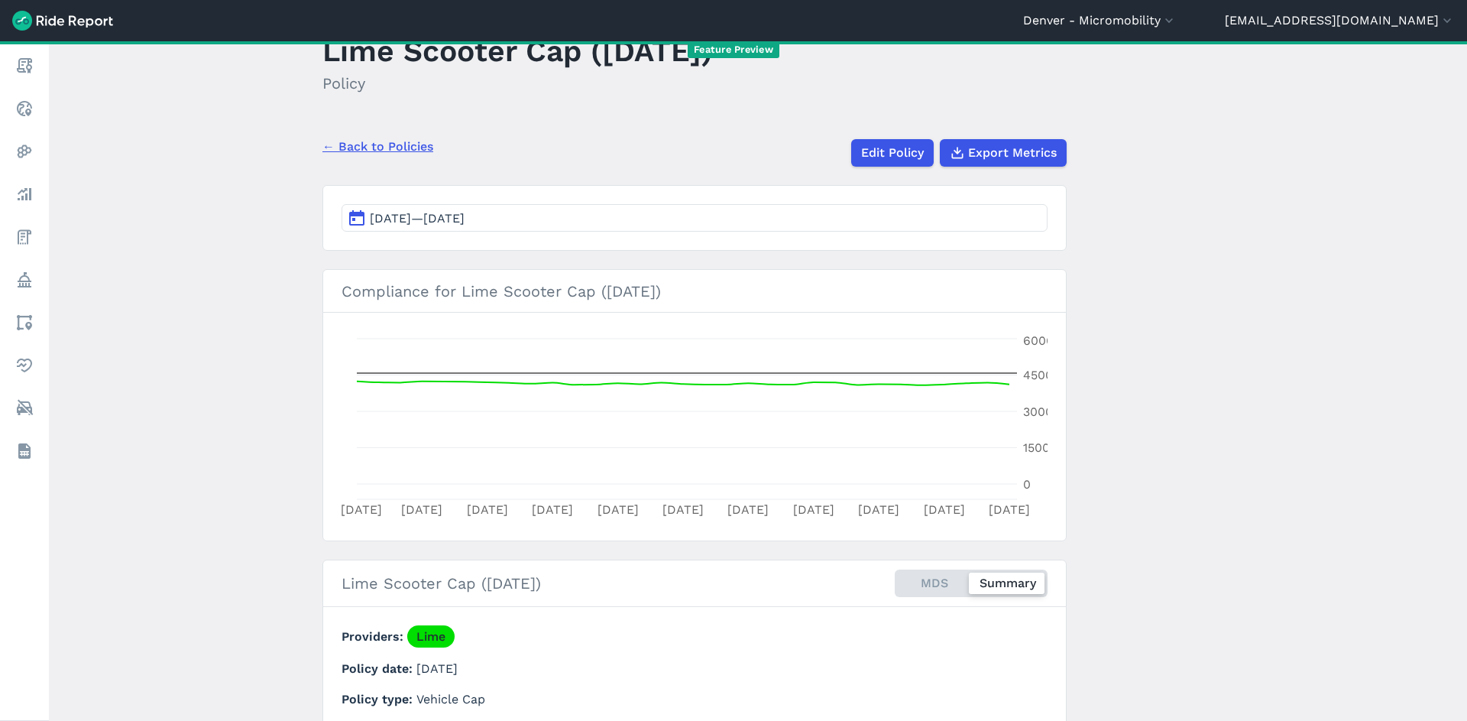
click at [381, 144] on link "← Back to Policies" at bounding box center [377, 147] width 111 height 18
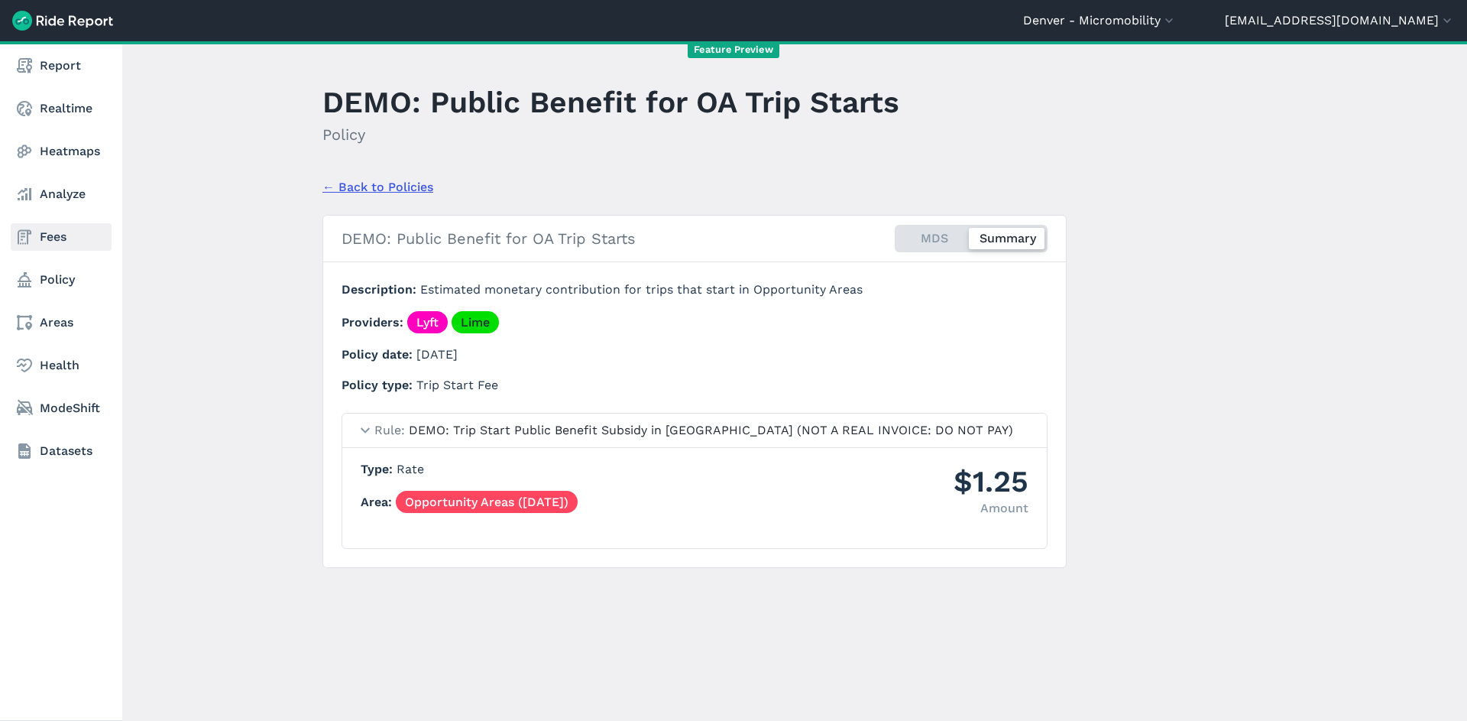
click at [62, 238] on link "Fees" at bounding box center [61, 237] width 101 height 28
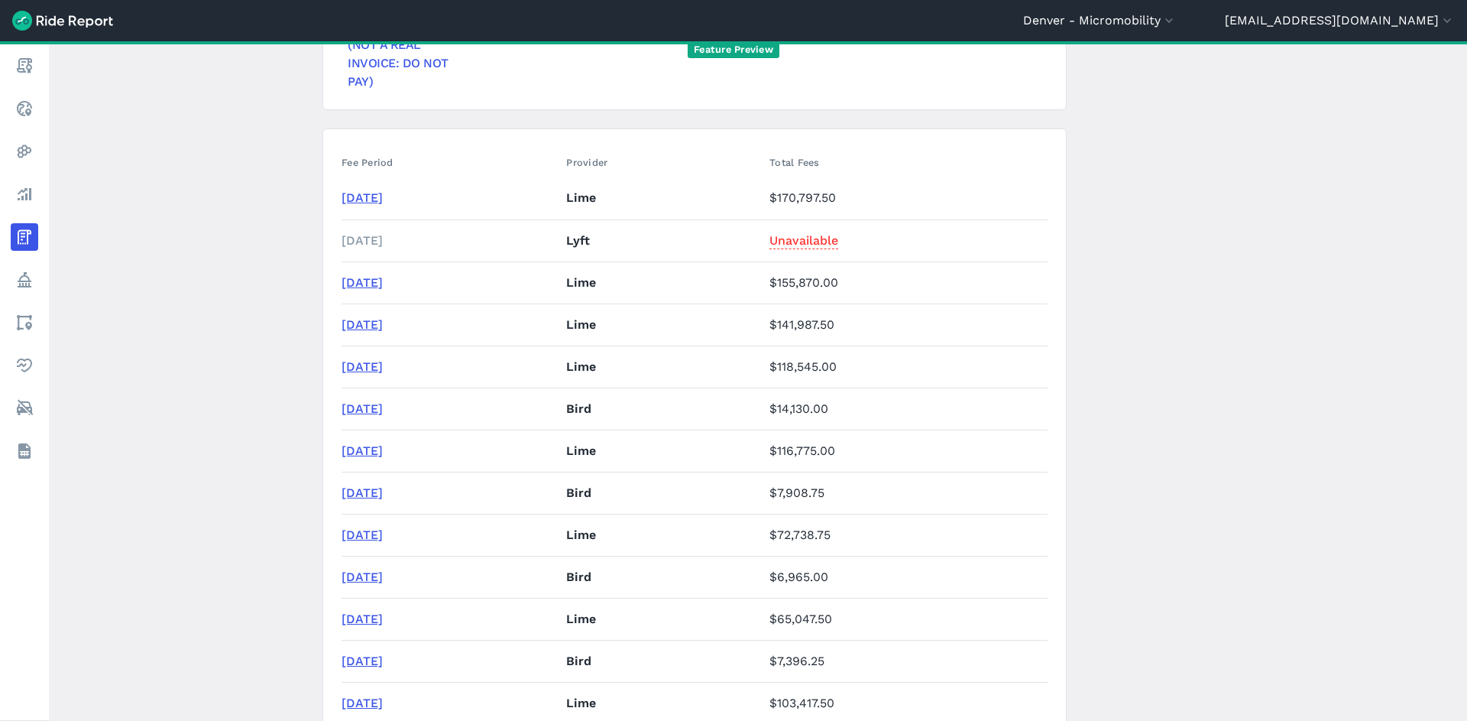
scroll to position [305, 0]
click at [345, 190] on link "[DATE]" at bounding box center [362, 197] width 41 height 15
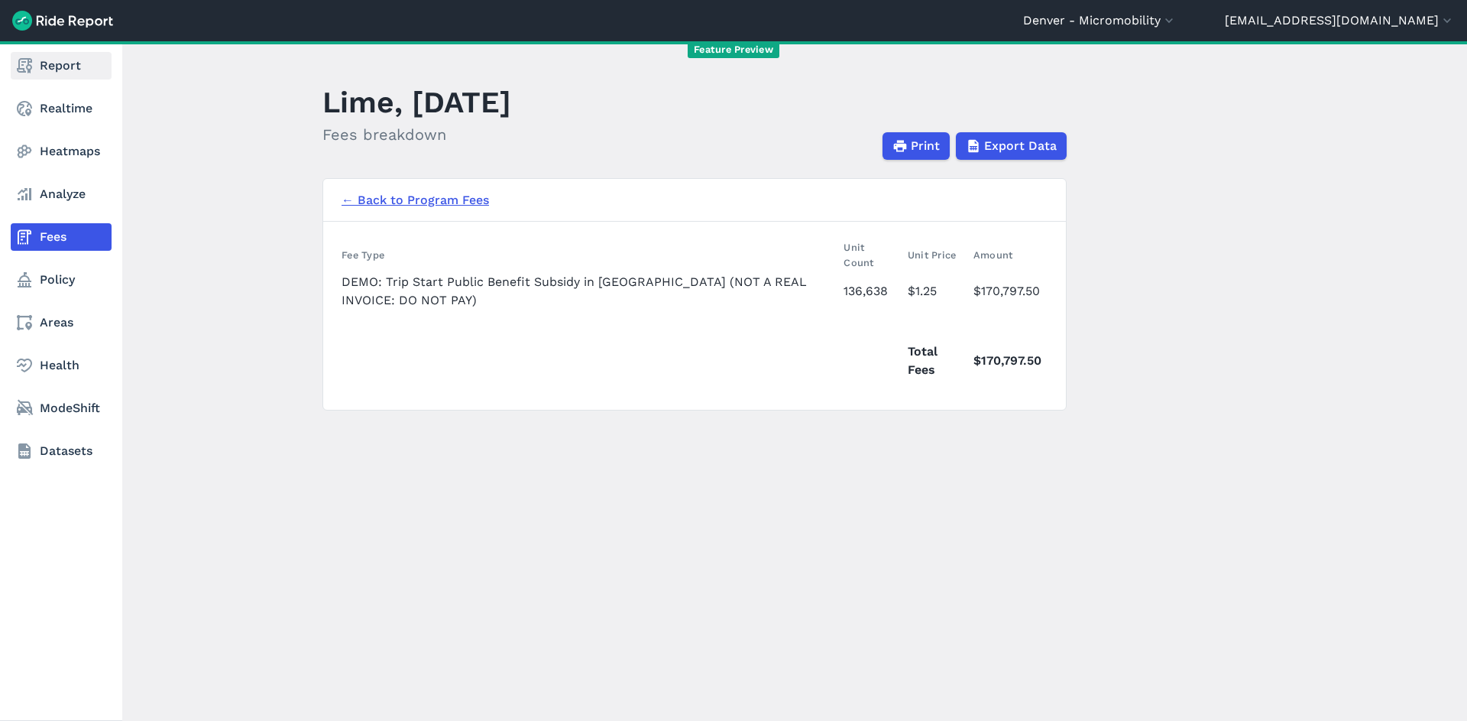
click at [53, 62] on link "Report" at bounding box center [61, 66] width 101 height 28
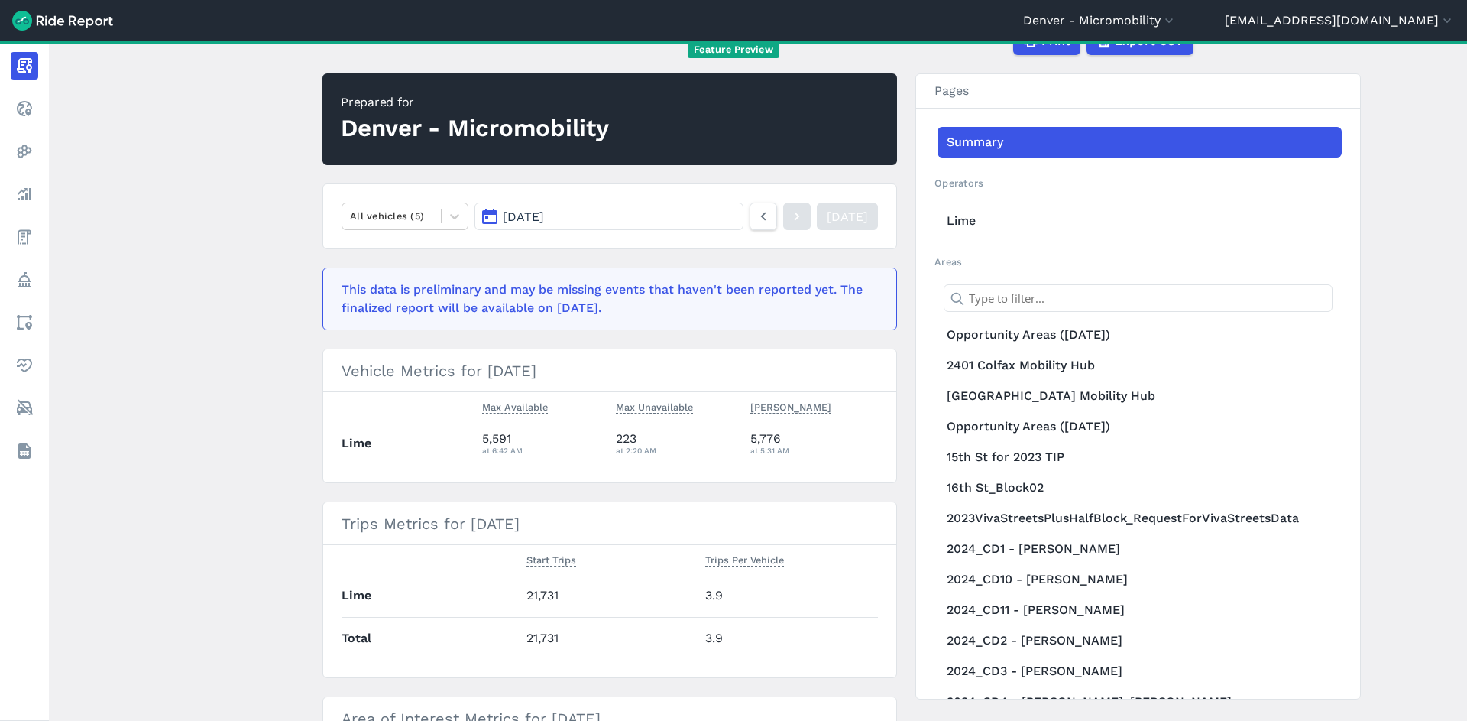
scroll to position [102, 0]
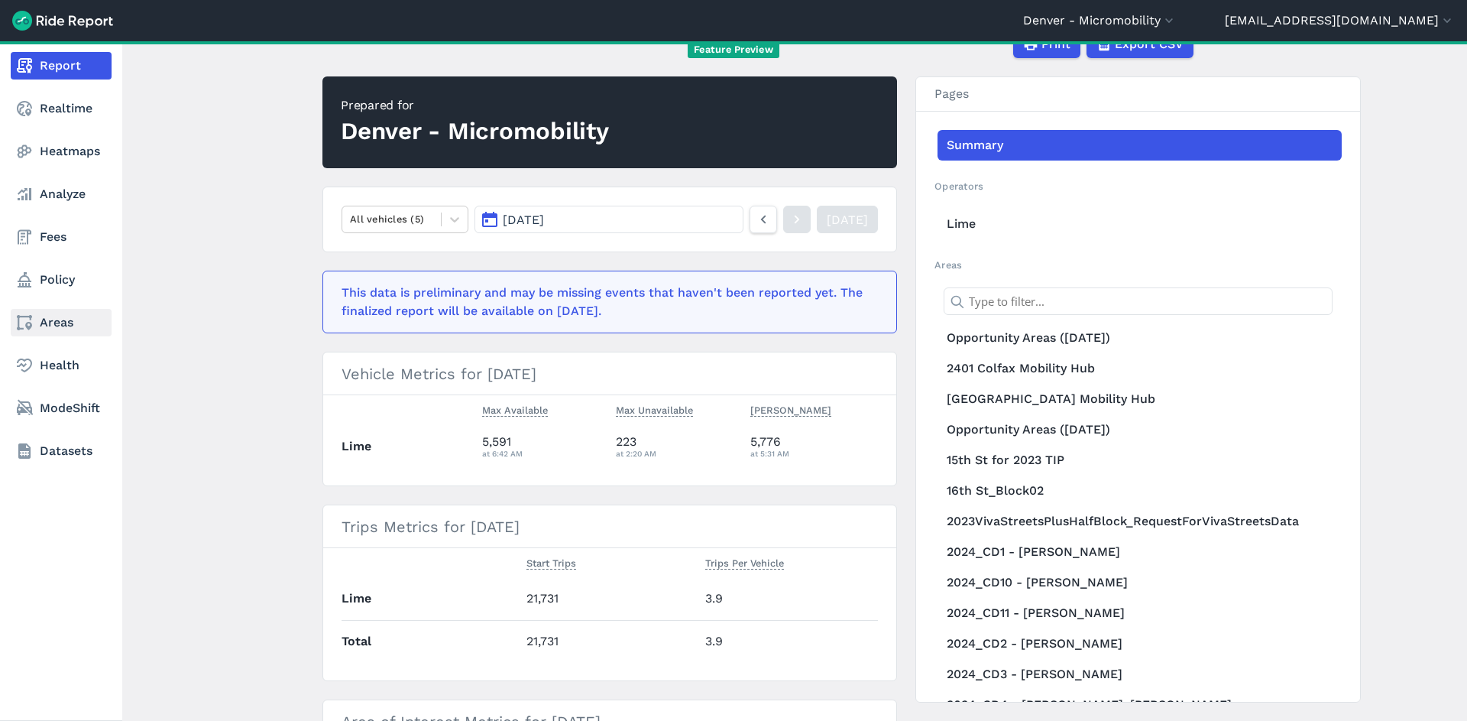
click at [58, 322] on link "Areas" at bounding box center [61, 323] width 101 height 28
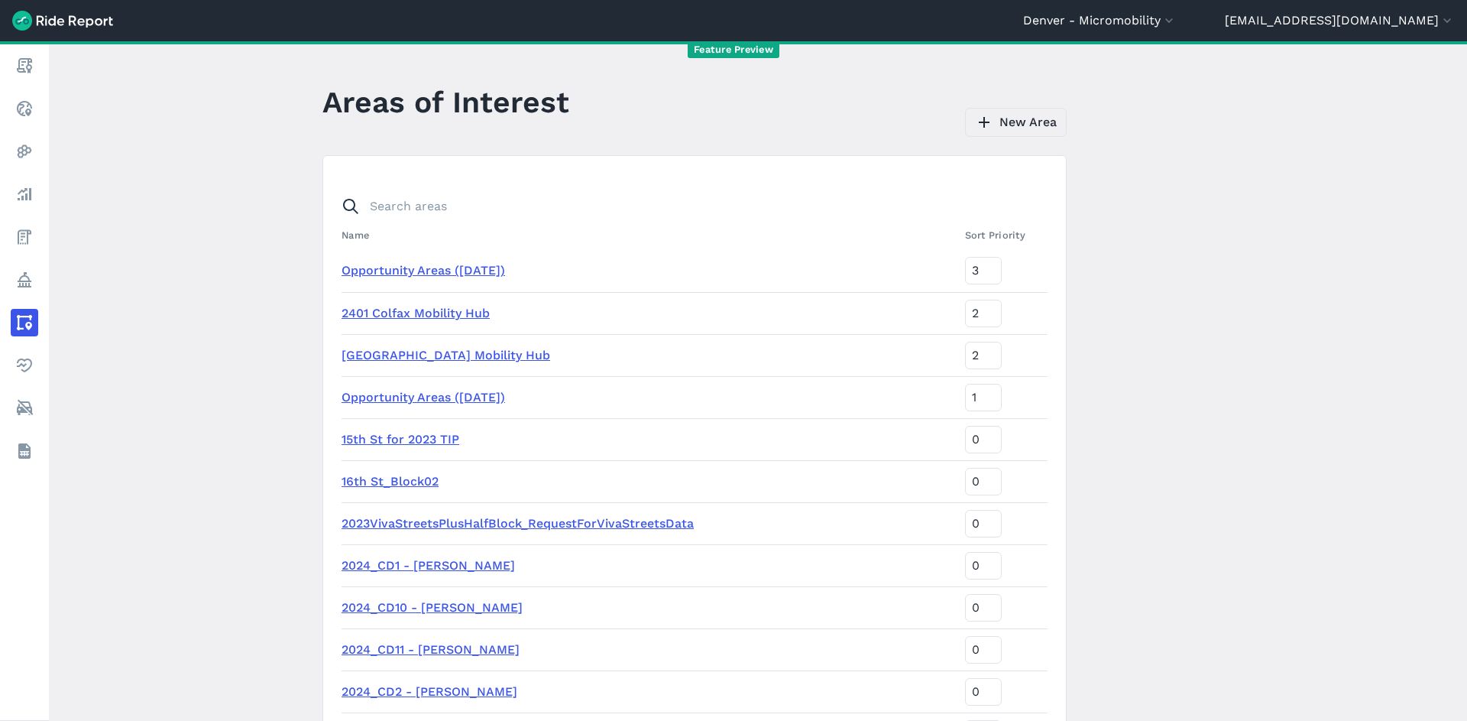
click at [1030, 125] on link "New Area" at bounding box center [1016, 122] width 102 height 29
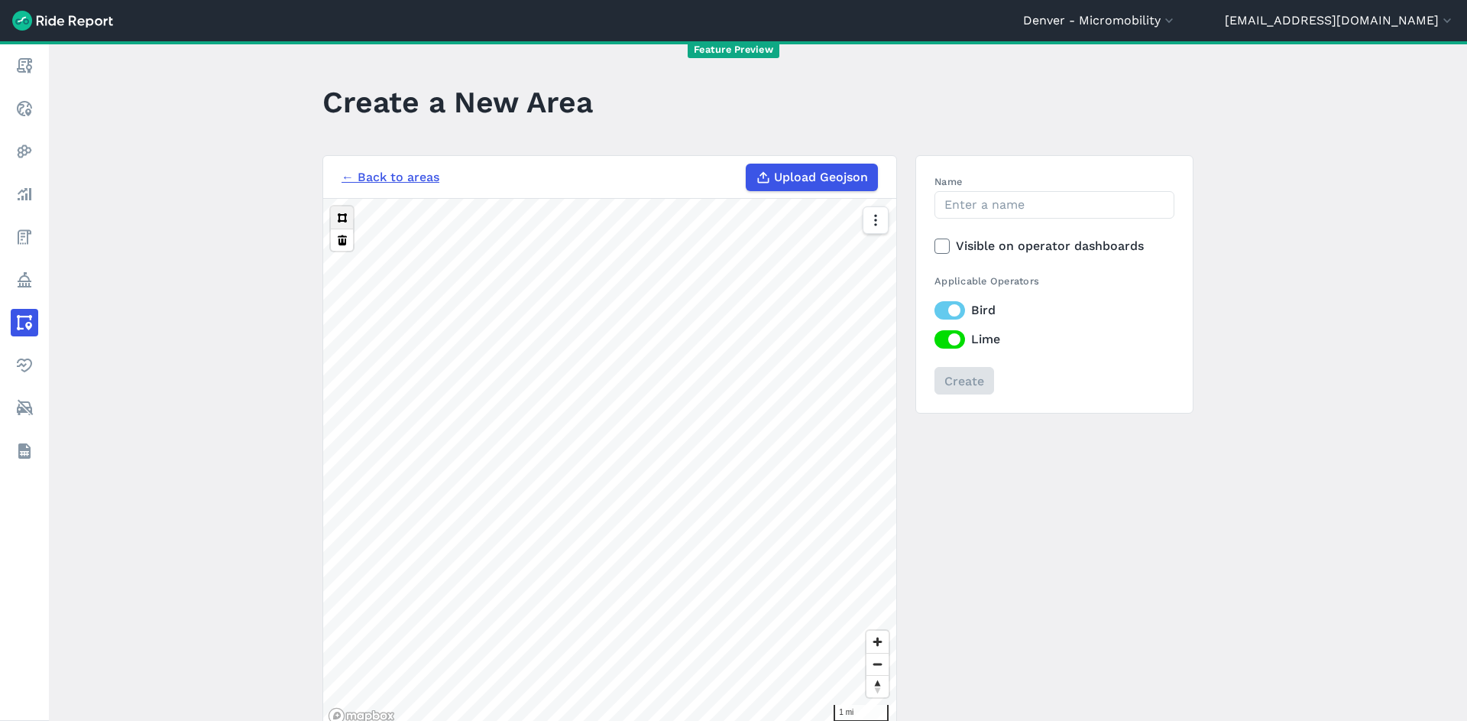
click at [333, 221] on button at bounding box center [342, 217] width 22 height 22
click at [339, 217] on button at bounding box center [342, 217] width 22 height 22
click at [339, 220] on button at bounding box center [342, 217] width 22 height 22
click at [337, 221] on button at bounding box center [342, 217] width 22 height 22
click at [331, 221] on button at bounding box center [342, 217] width 22 height 22
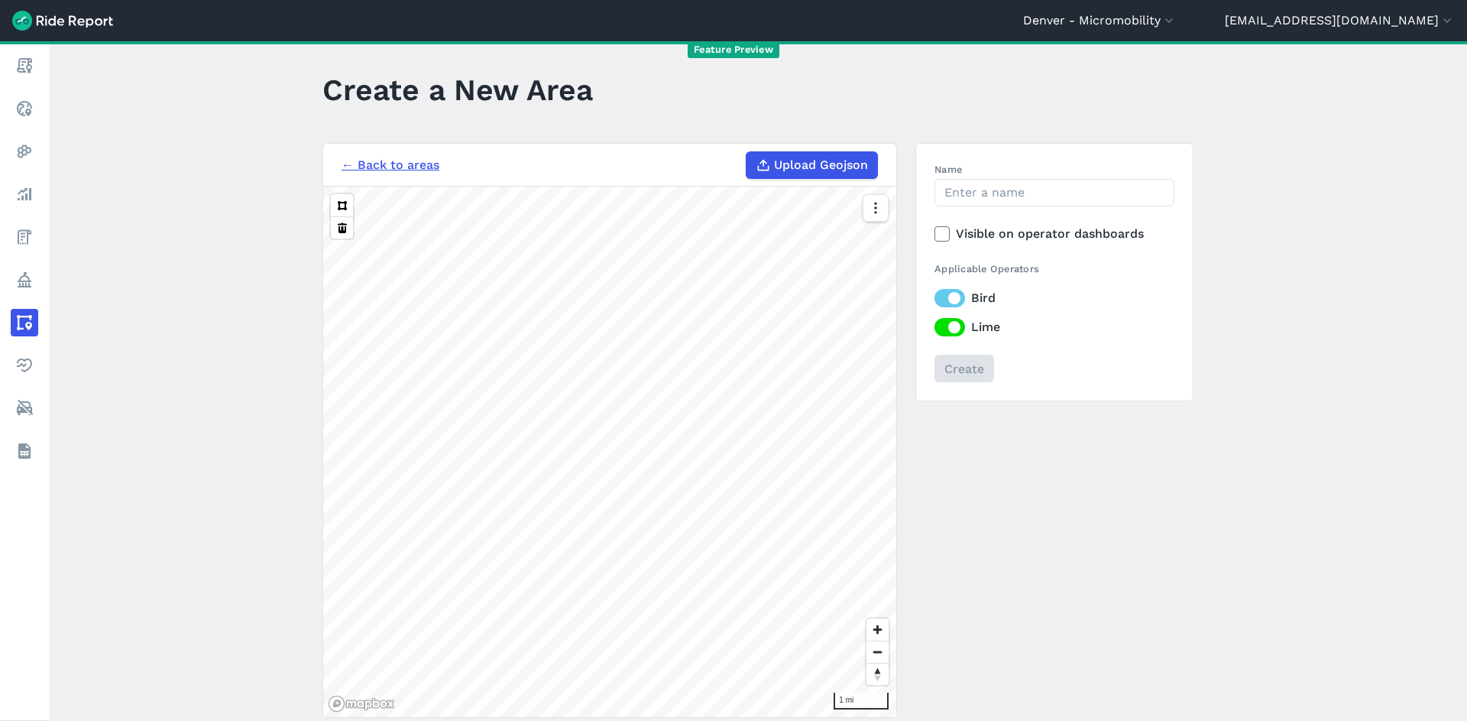
scroll to position [29, 0]
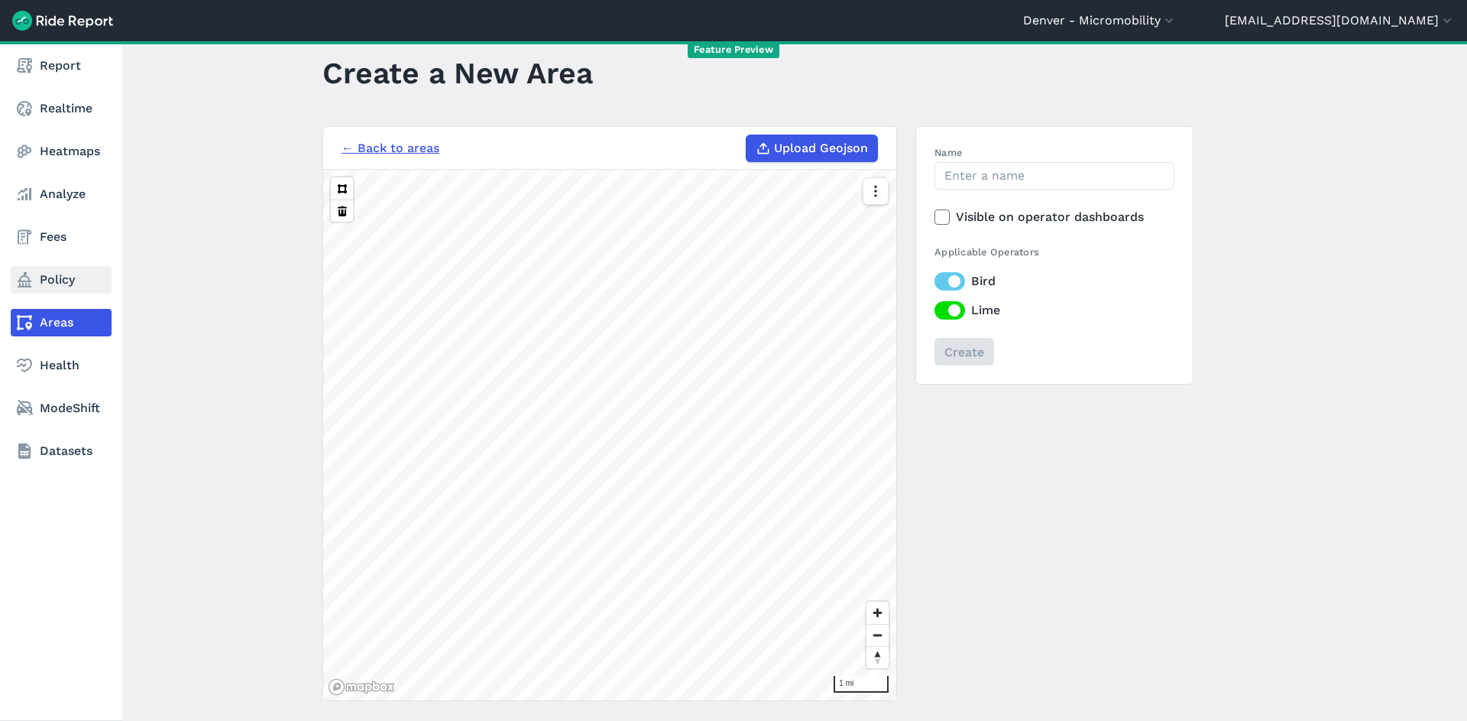
click at [47, 284] on link "Policy" at bounding box center [61, 280] width 101 height 28
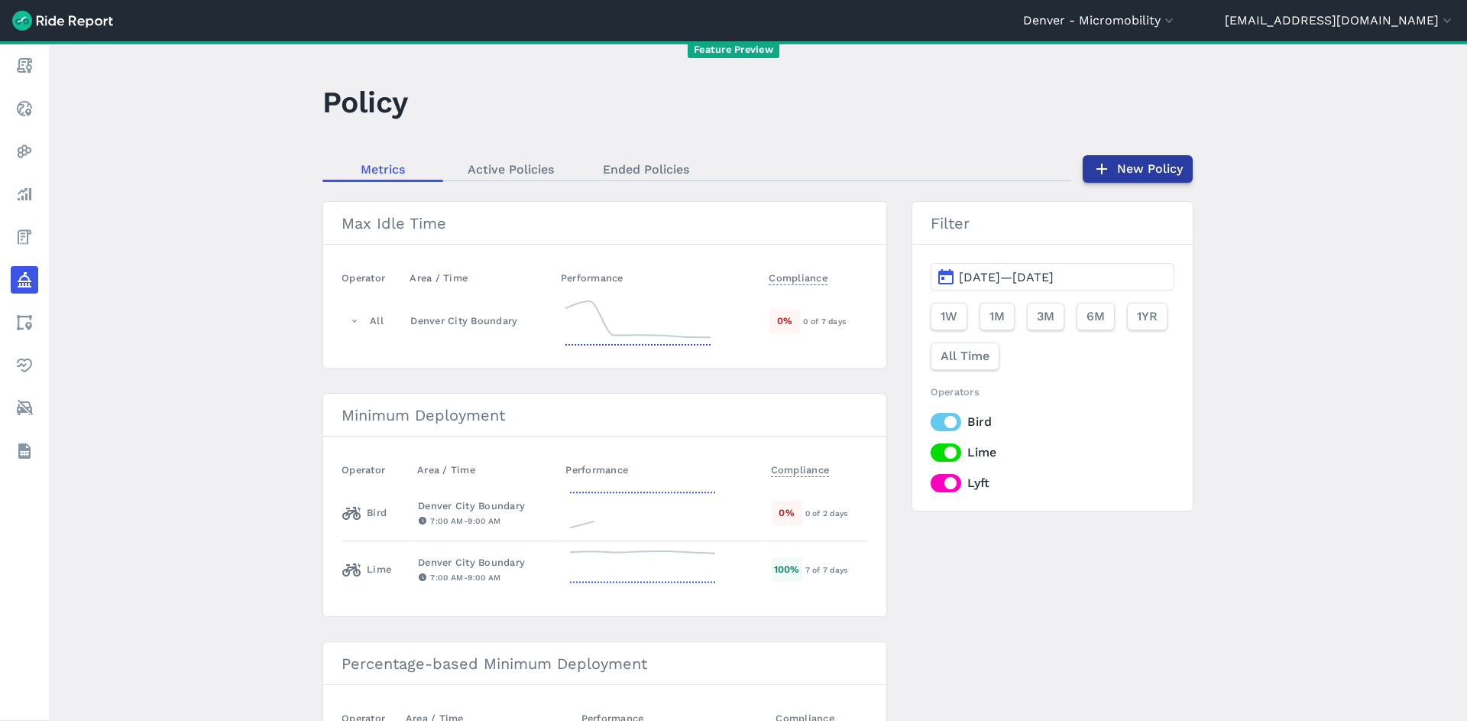
click at [1122, 167] on link "New Policy" at bounding box center [1138, 169] width 110 height 28
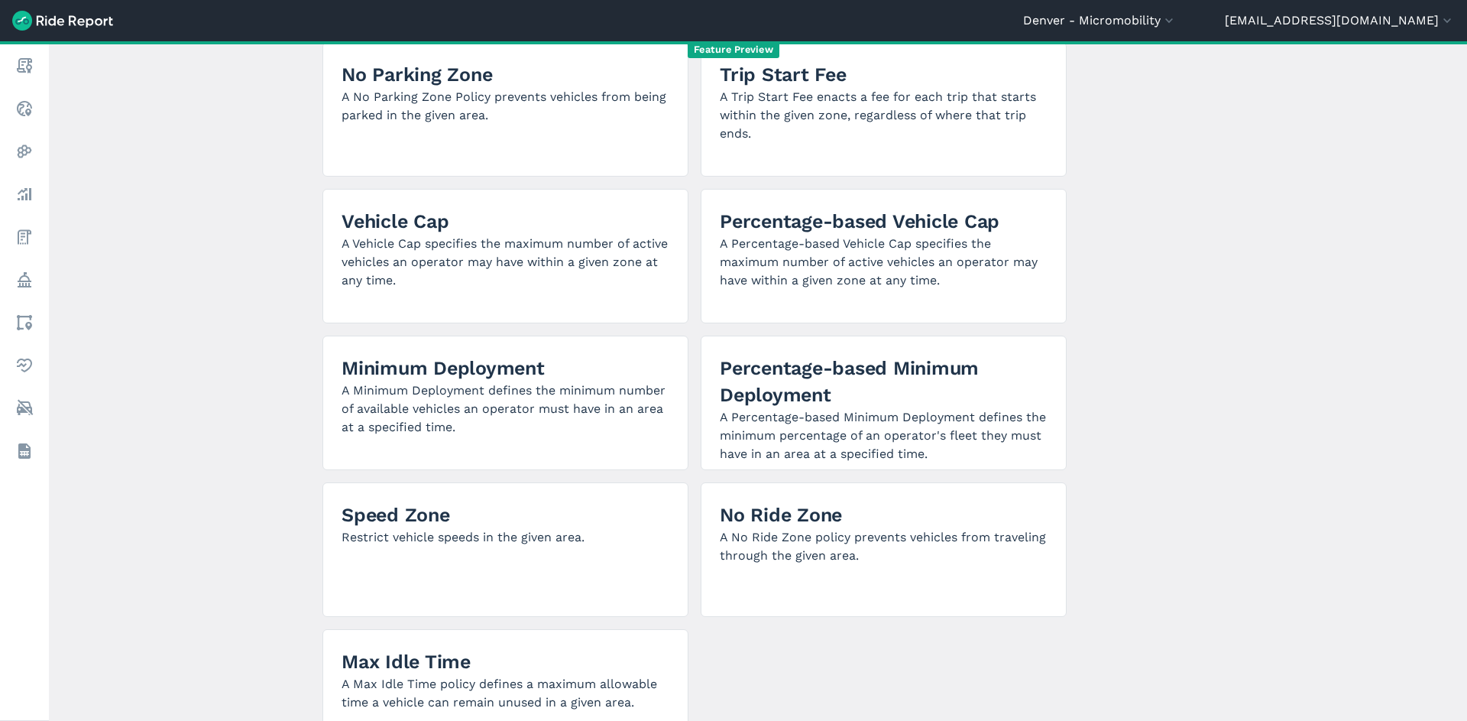
scroll to position [58, 0]
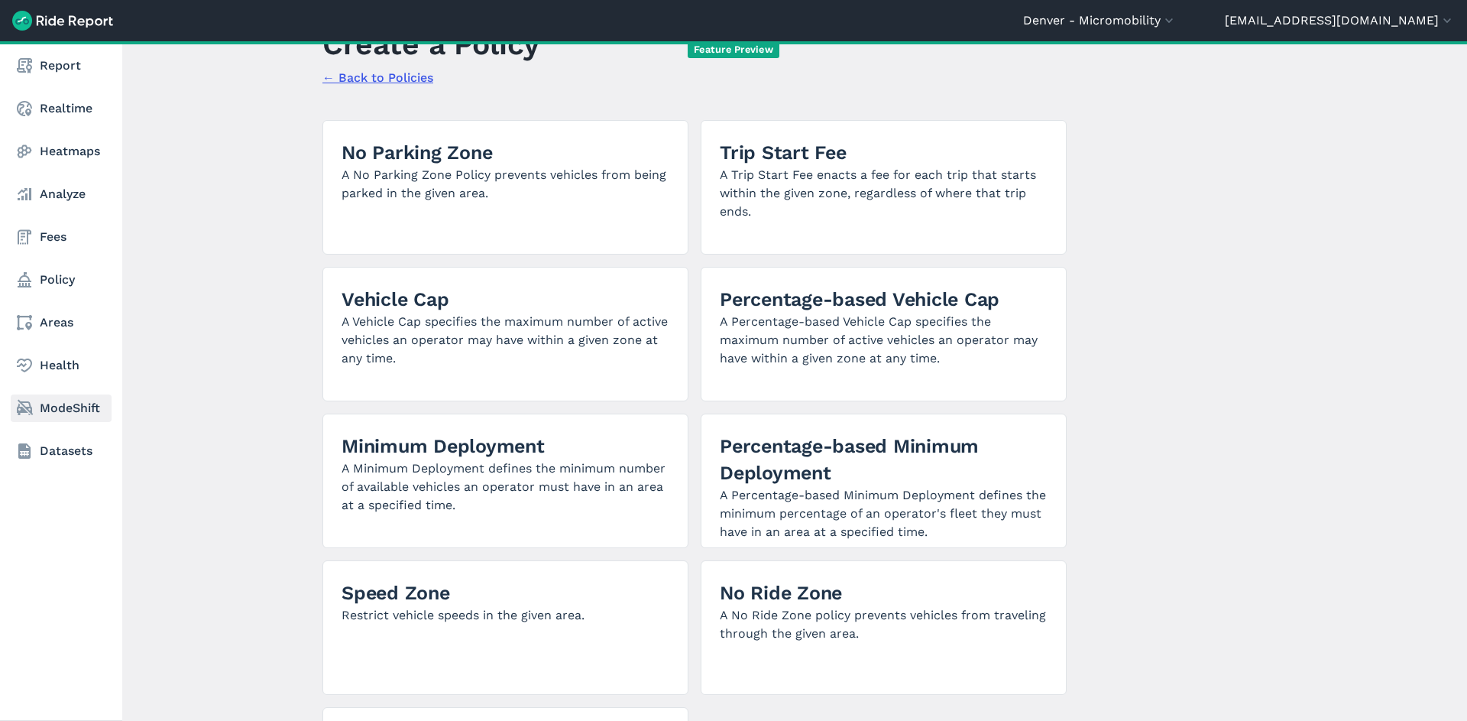
click at [93, 407] on link "ModeShift" at bounding box center [61, 408] width 101 height 28
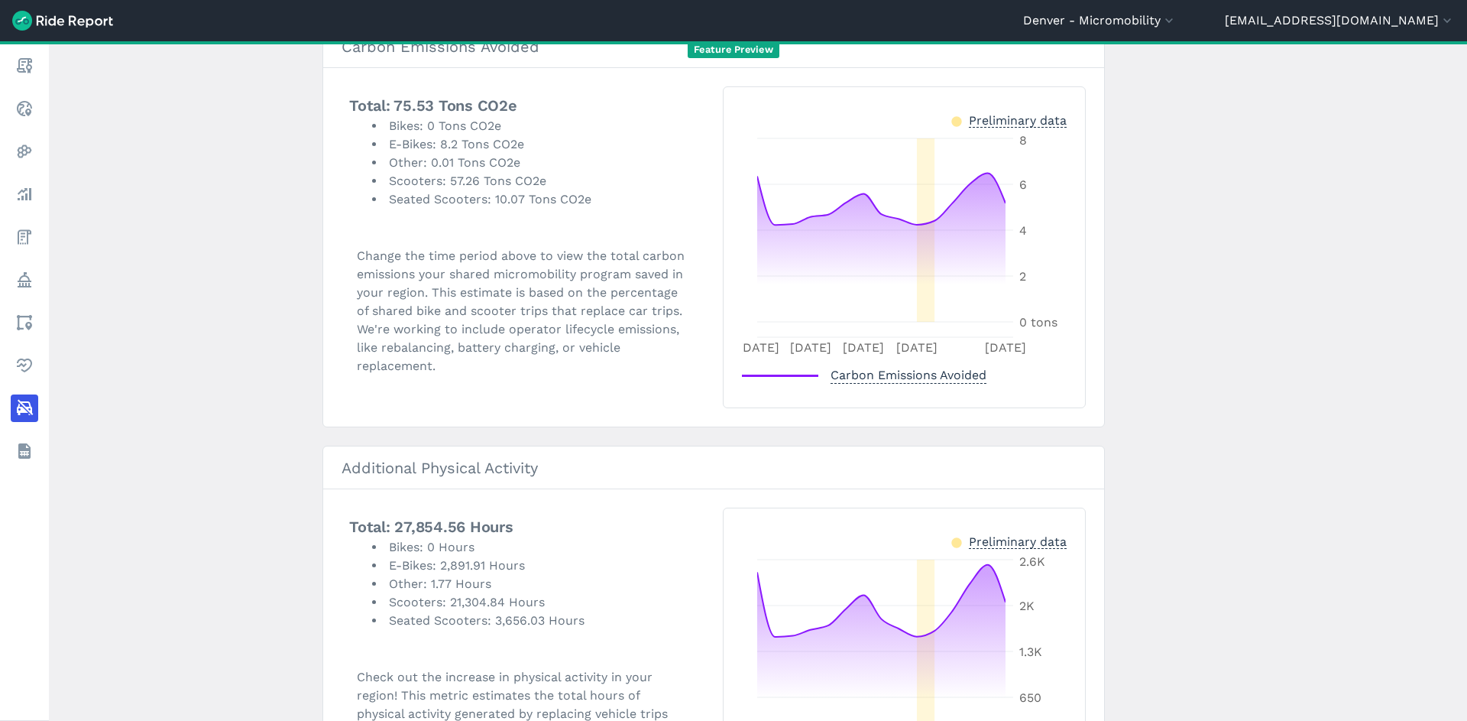
scroll to position [523, 0]
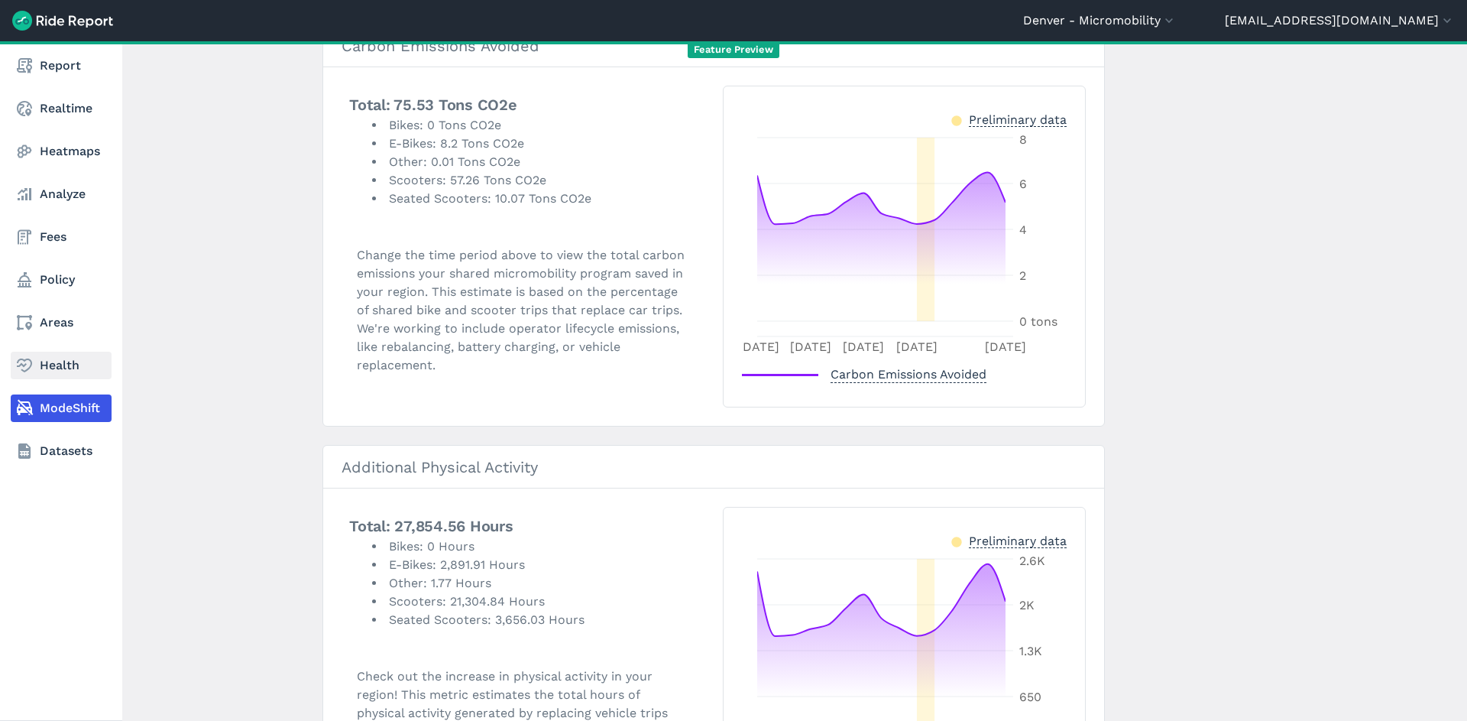
click at [38, 369] on link "Health" at bounding box center [61, 365] width 101 height 28
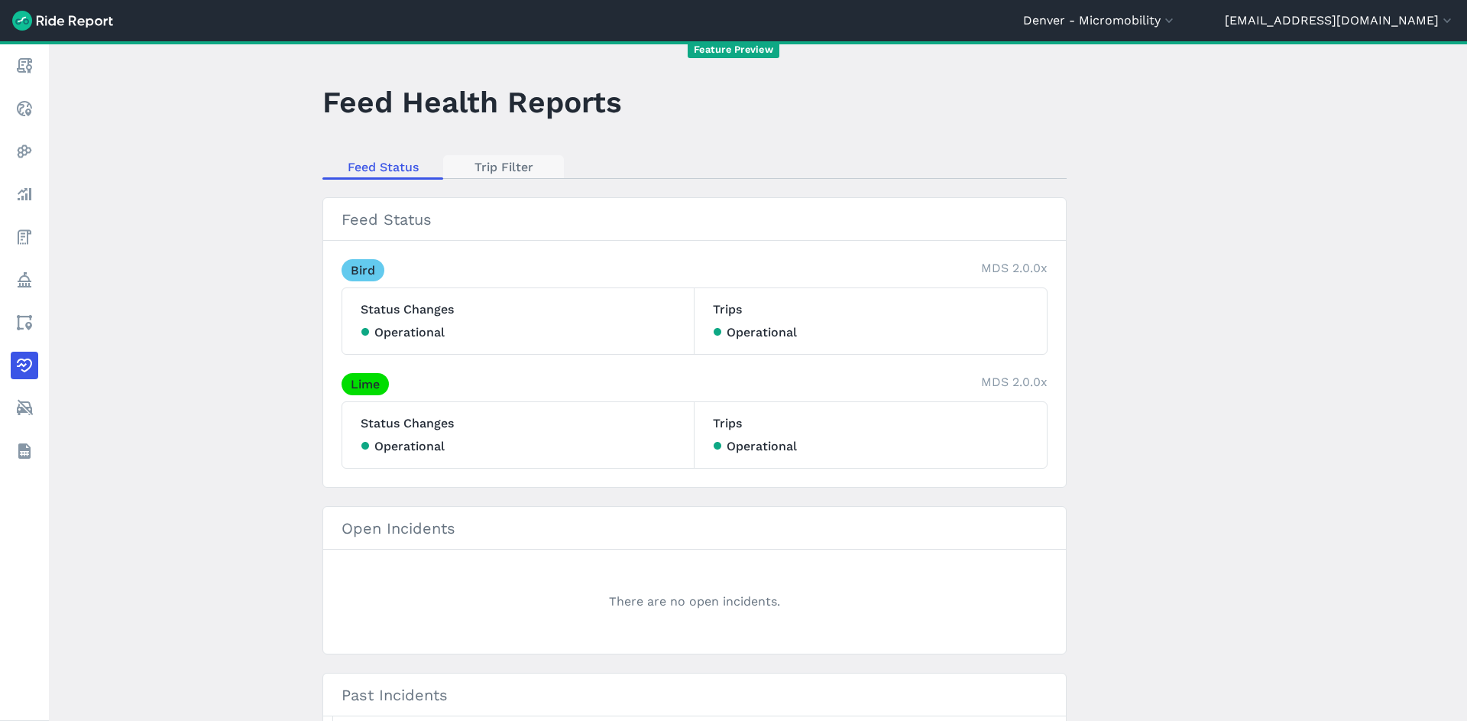
click at [493, 167] on link "Trip Filter" at bounding box center [503, 166] width 121 height 23
select select "meters"
select select "kilometers"
select select "seconds"
select select "hours"
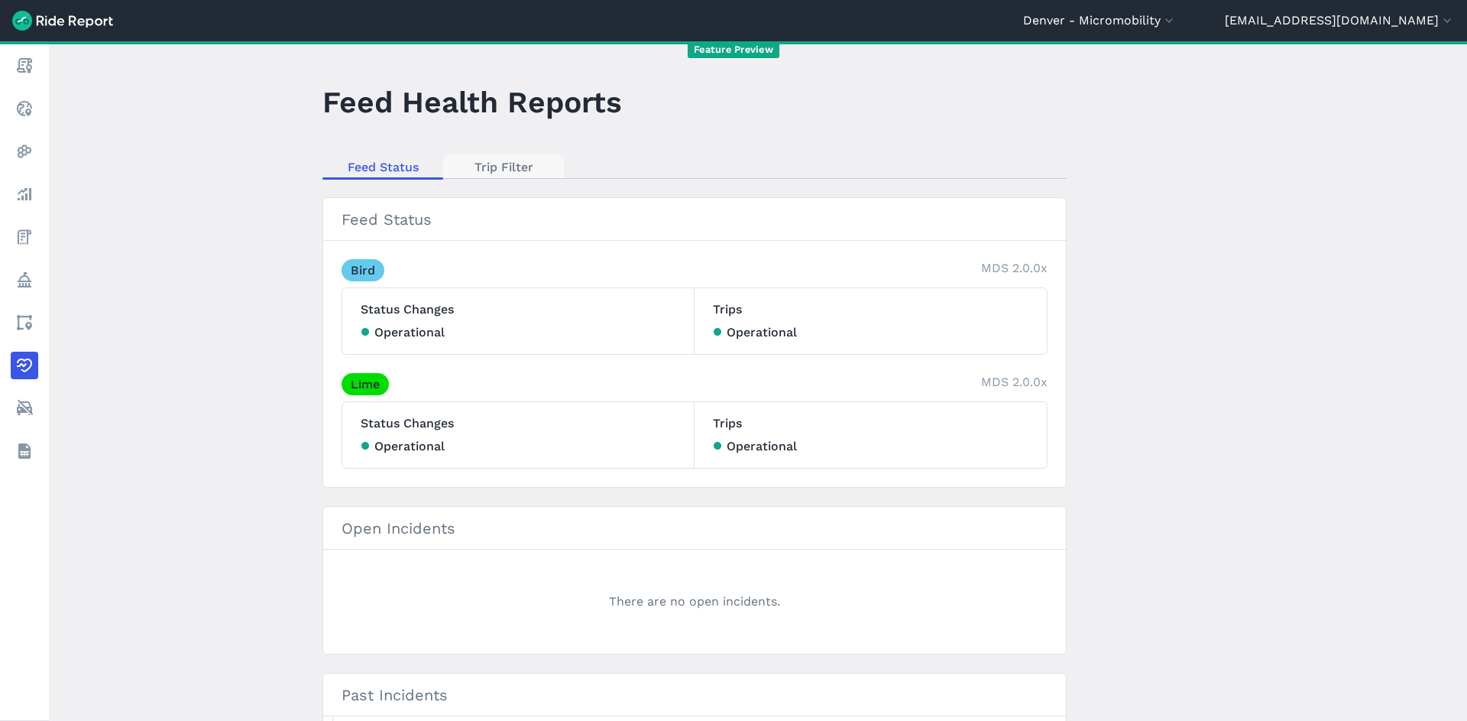
select select "meters"
select select "kilometers"
select select "seconds"
select select "hours"
select select "meters"
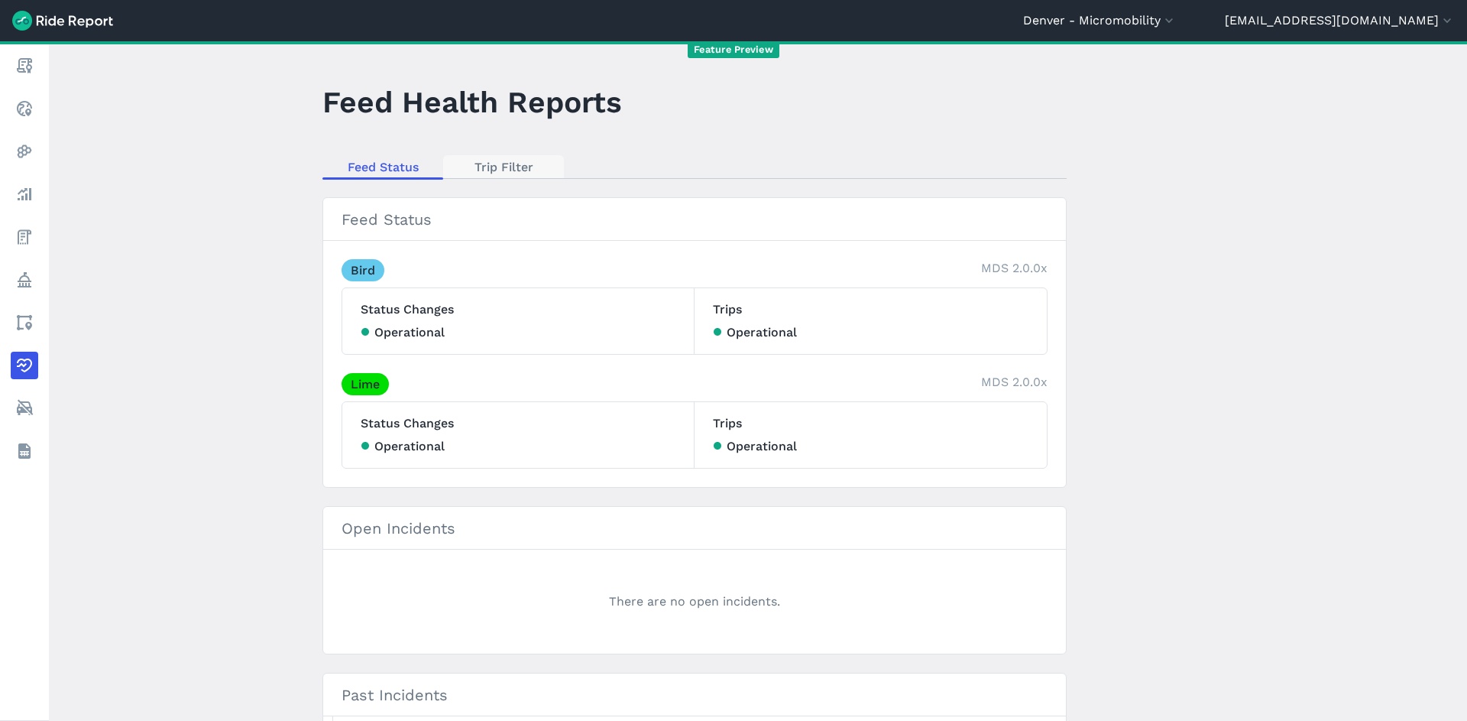
select select "seconds"
select select "meters"
select select "kilometers"
select select "seconds"
select select "hours"
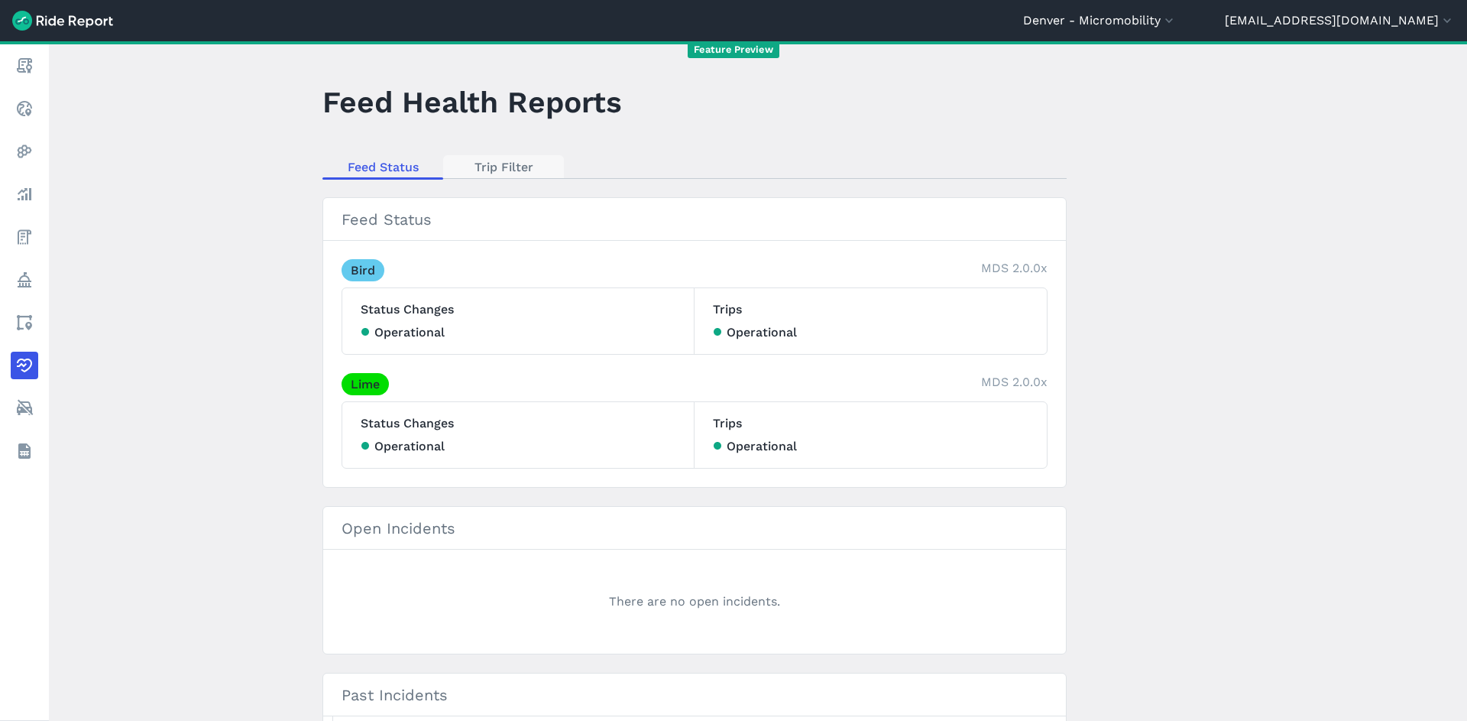
select select "meters"
select select "kilometers"
select select "seconds"
select select "hours"
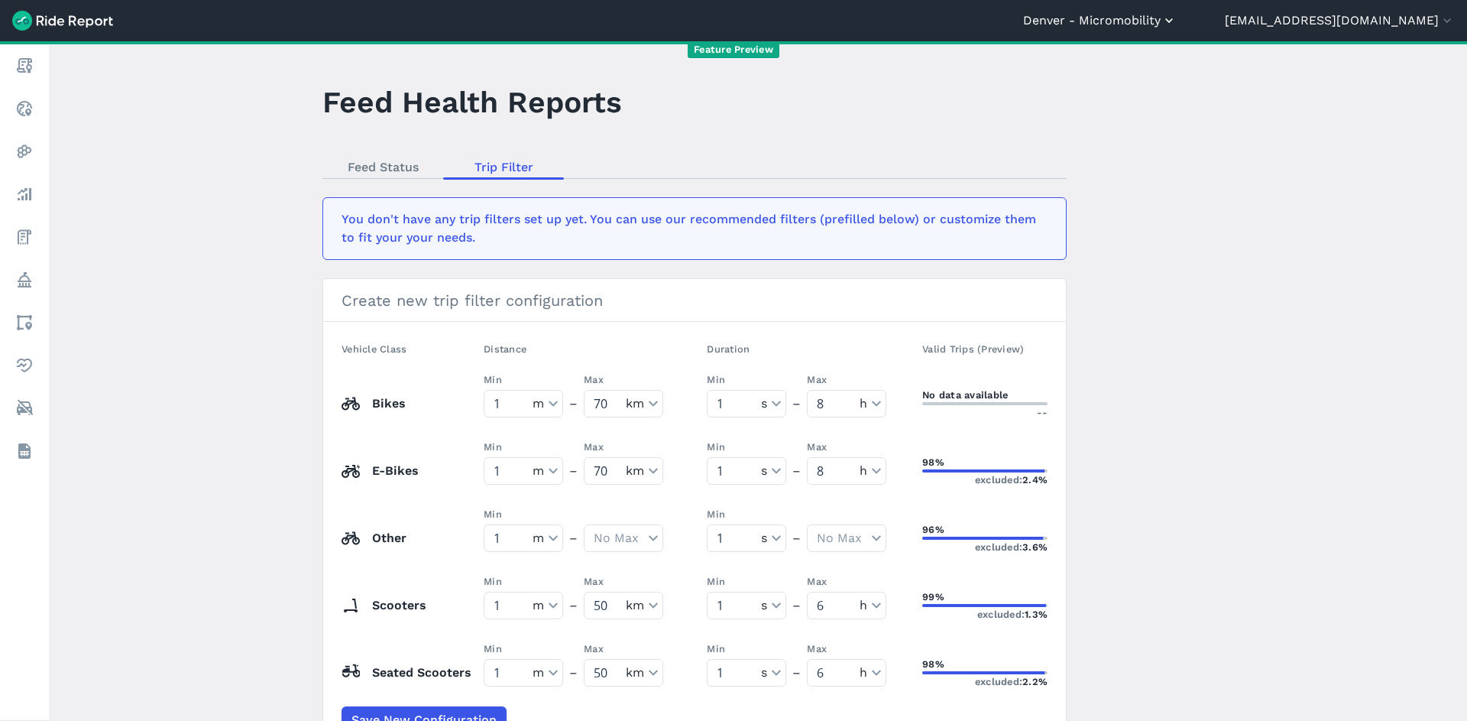
click at [1165, 22] on button "Denver - Micromobility" at bounding box center [1100, 20] width 154 height 18
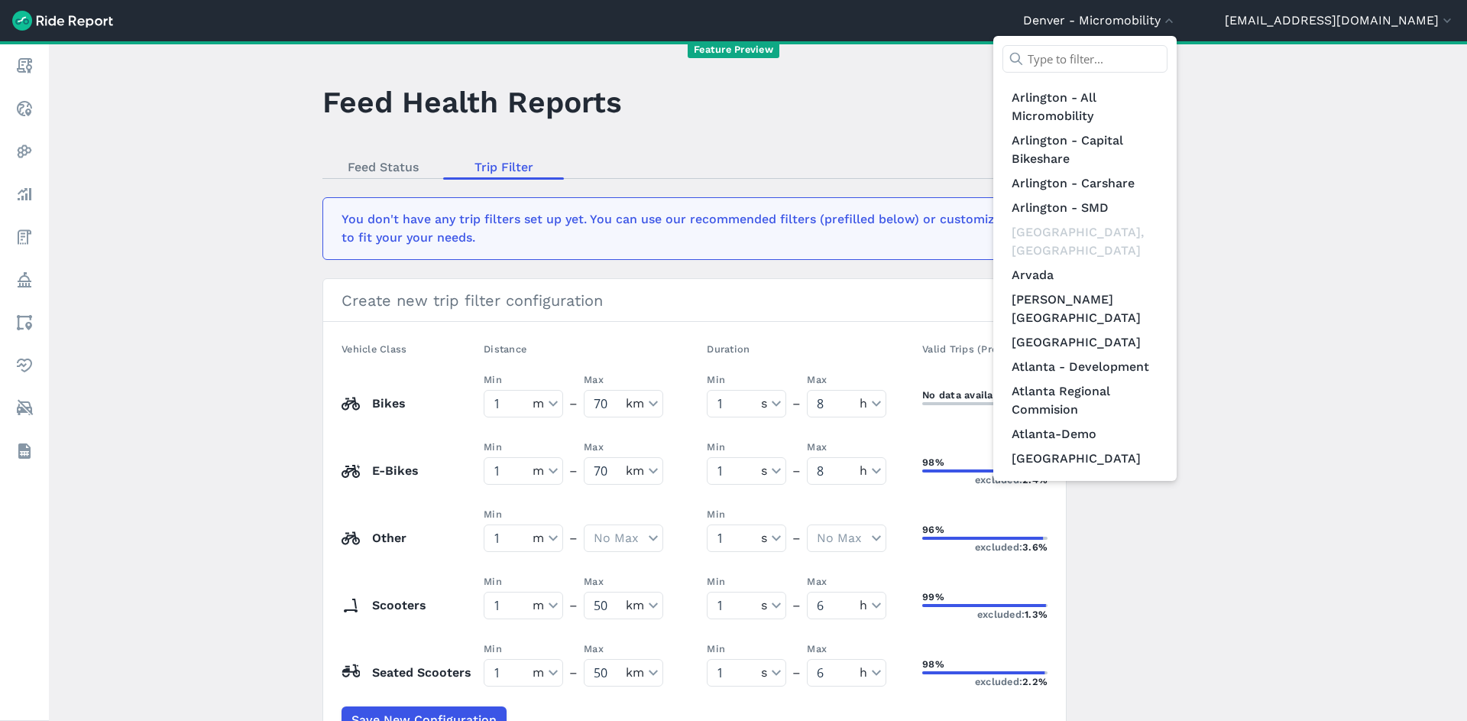
scroll to position [436, 0]
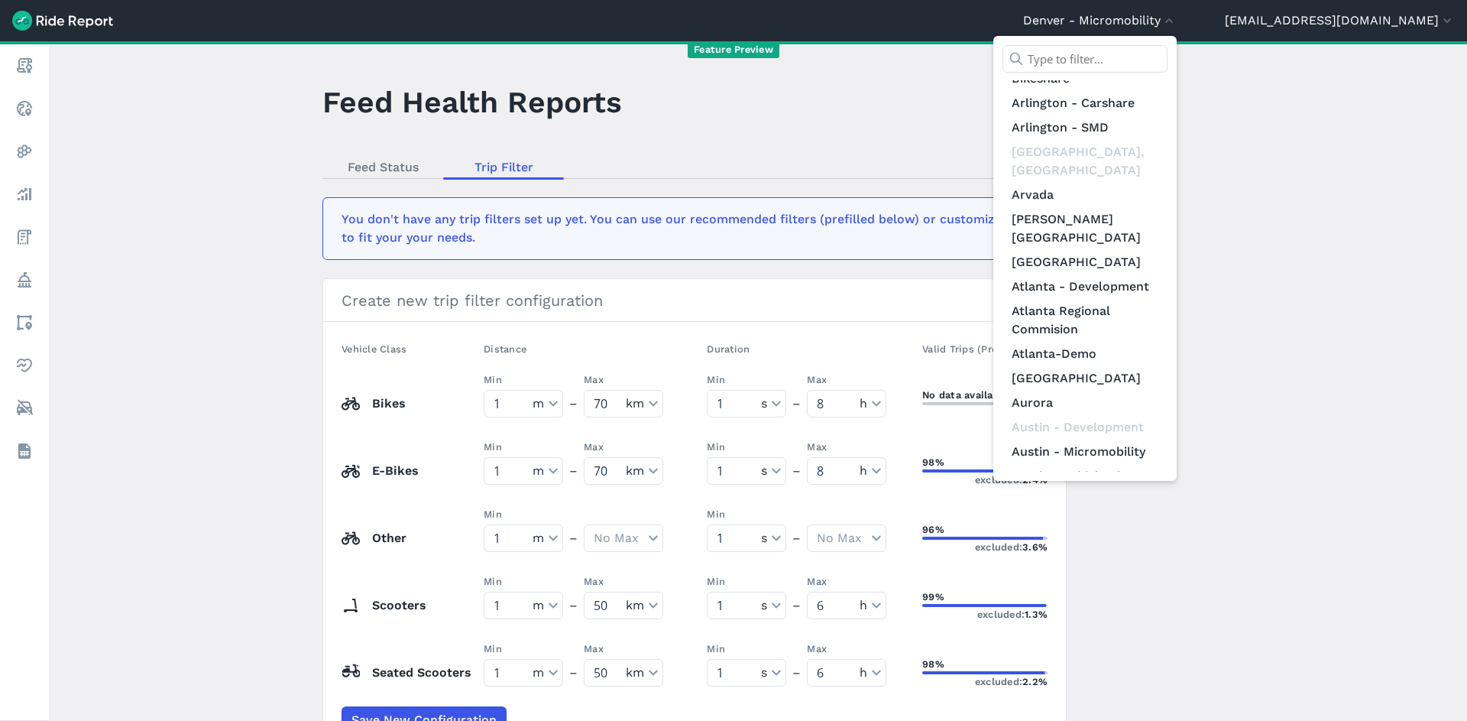
click at [1363, 168] on div at bounding box center [733, 360] width 1467 height 721
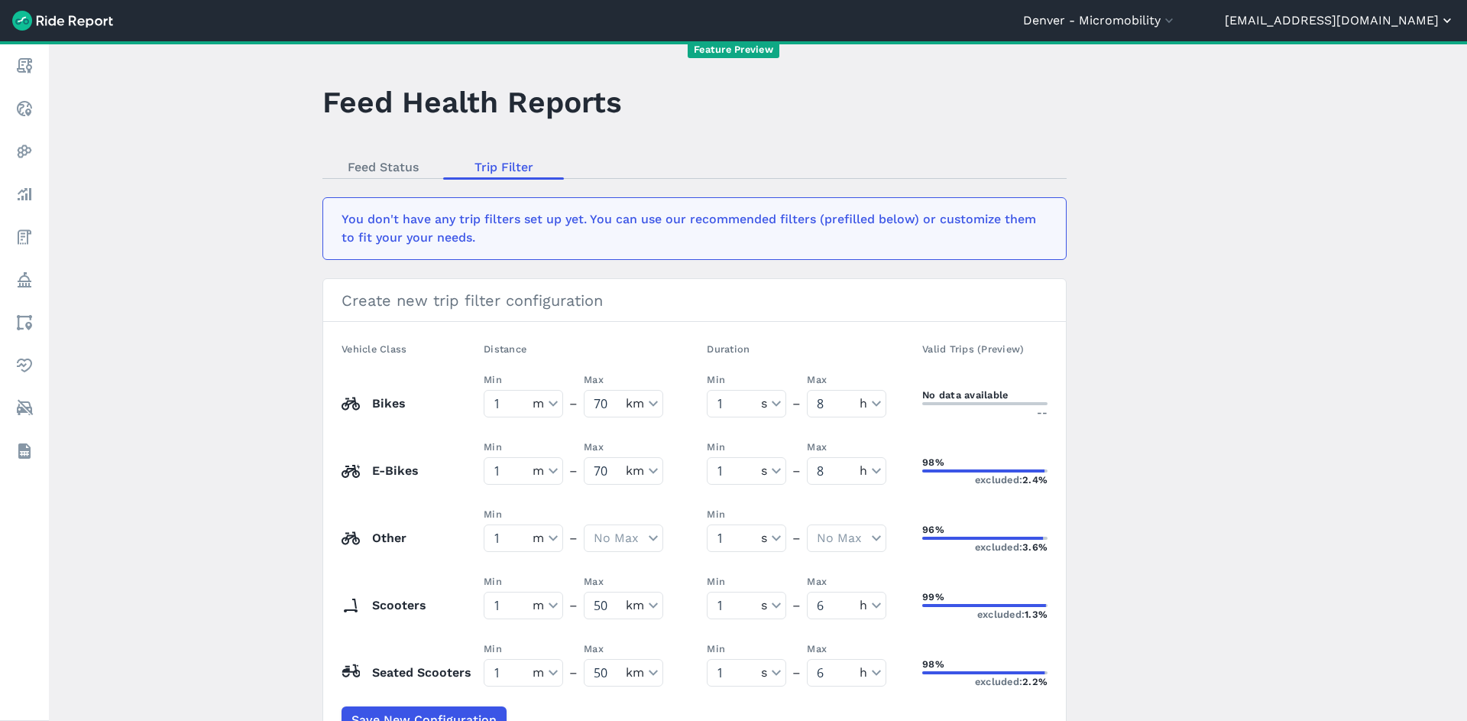
click at [1373, 21] on button "[EMAIL_ADDRESS][DOMAIN_NAME]" at bounding box center [1340, 20] width 230 height 18
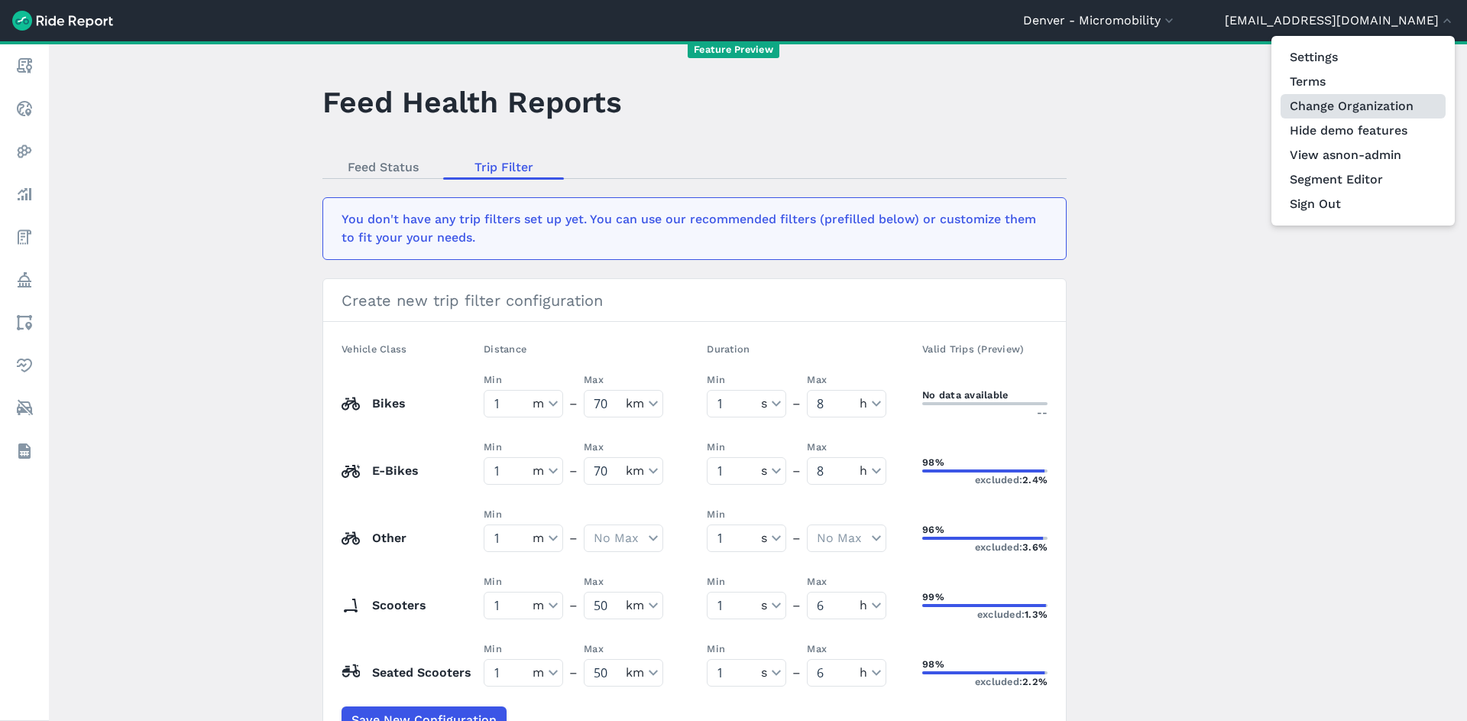
click at [1378, 99] on link "Change Organization" at bounding box center [1363, 106] width 165 height 24
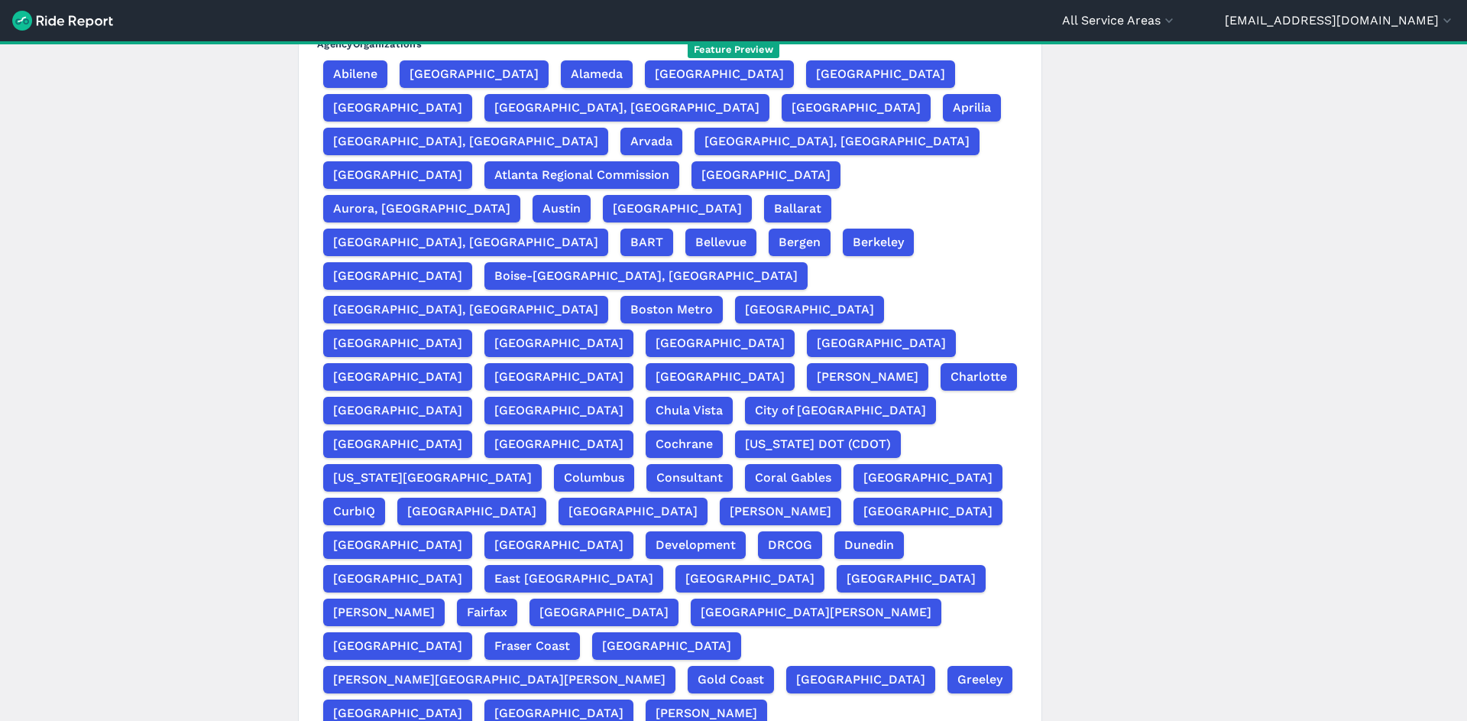
scroll to position [54, 0]
